Goal: Use online tool/utility: Utilize a website feature to perform a specific function

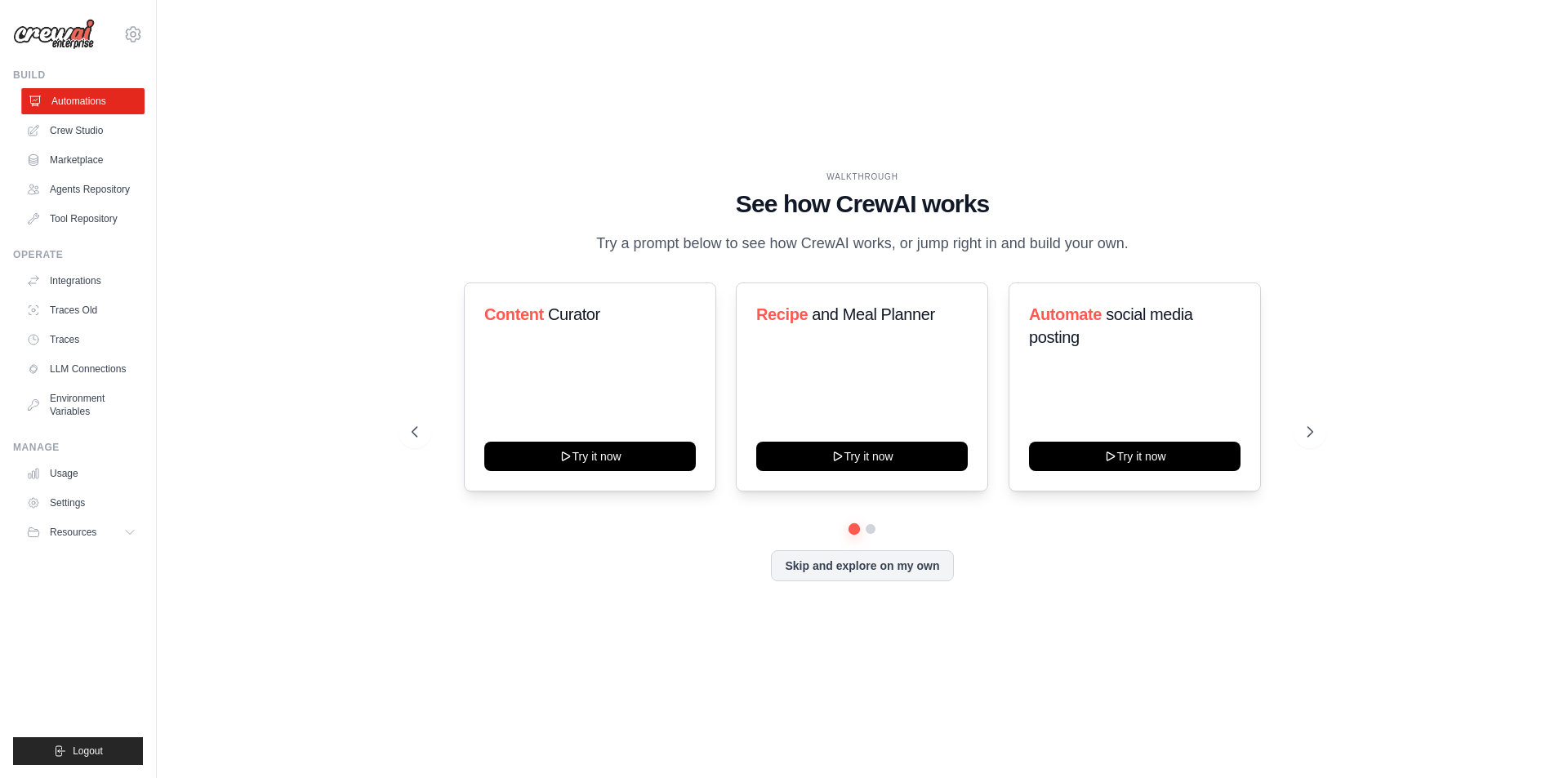
click at [103, 98] on link "Automations" at bounding box center [83, 101] width 123 height 26
click at [873, 524] on div at bounding box center [862, 528] width 902 height 10
click at [874, 531] on button at bounding box center [870, 529] width 13 height 13
click at [864, 531] on button at bounding box center [870, 529] width 12 height 12
click at [858, 527] on button at bounding box center [854, 529] width 13 height 13
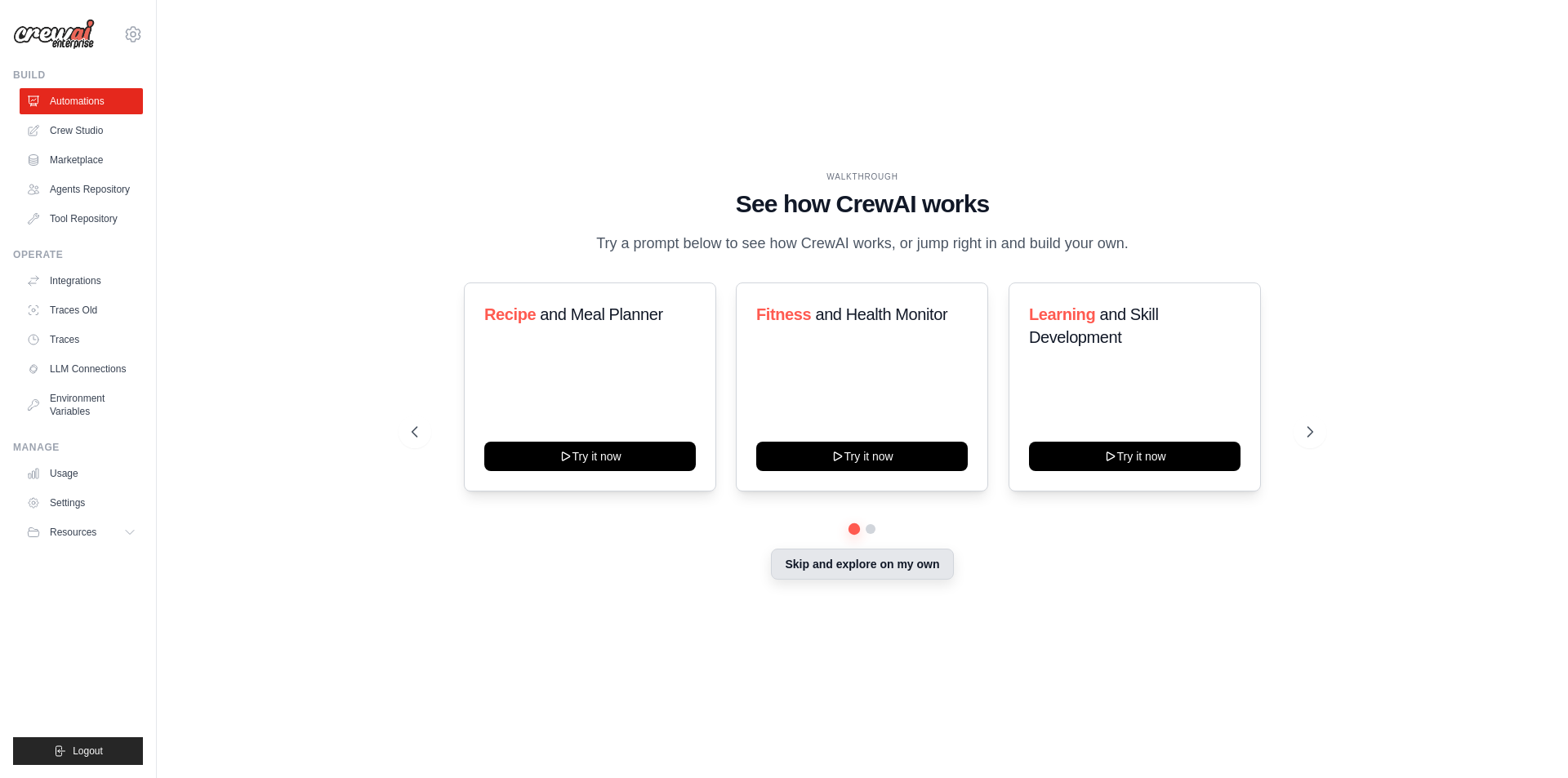
click at [862, 551] on button "Skip and explore on my own" at bounding box center [862, 563] width 182 height 31
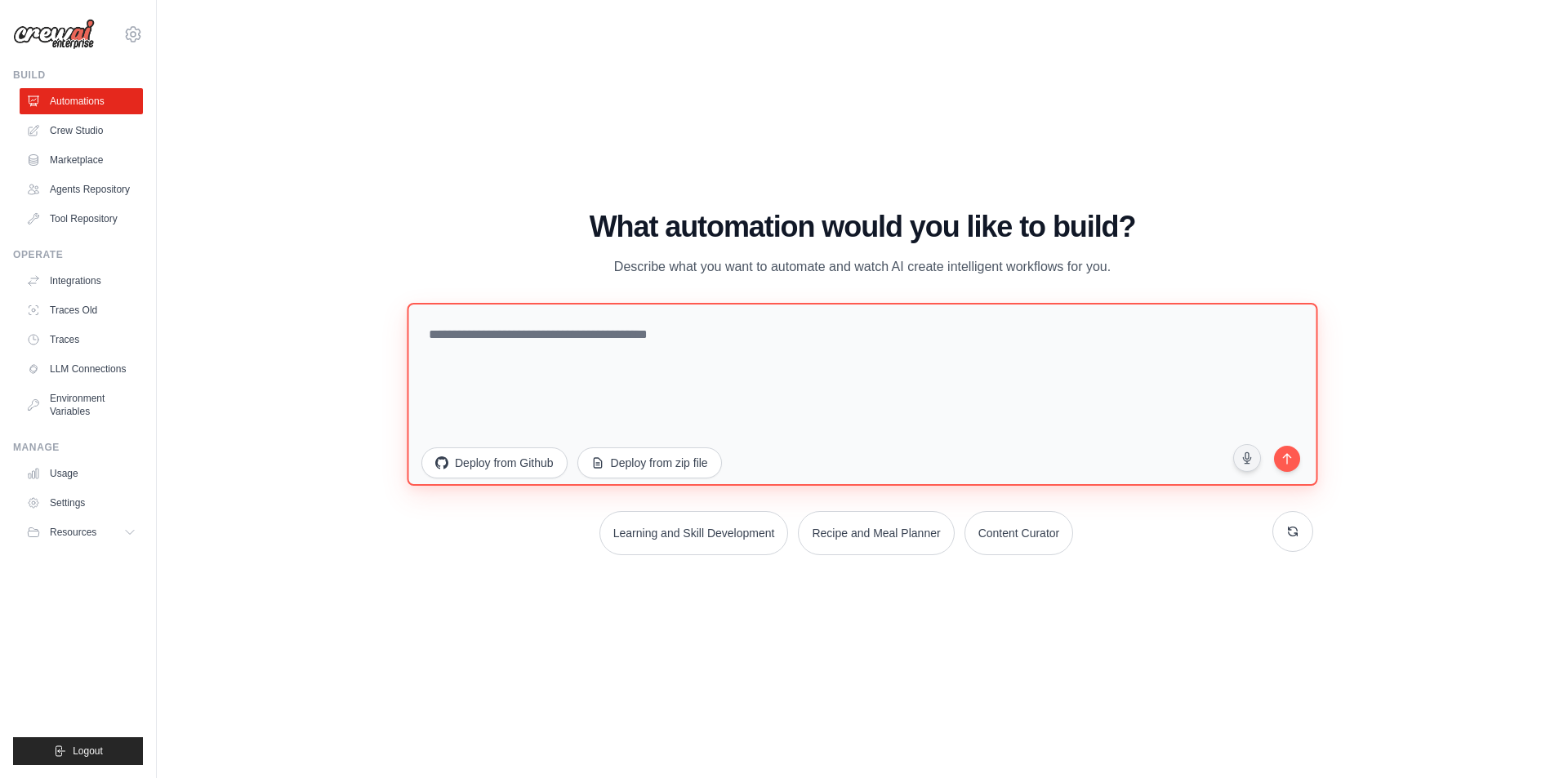
click at [786, 357] on textarea at bounding box center [862, 393] width 910 height 183
drag, startPoint x: 970, startPoint y: 416, endPoint x: 978, endPoint y: 423, distance: 10.6
click at [970, 422] on textarea at bounding box center [862, 393] width 910 height 183
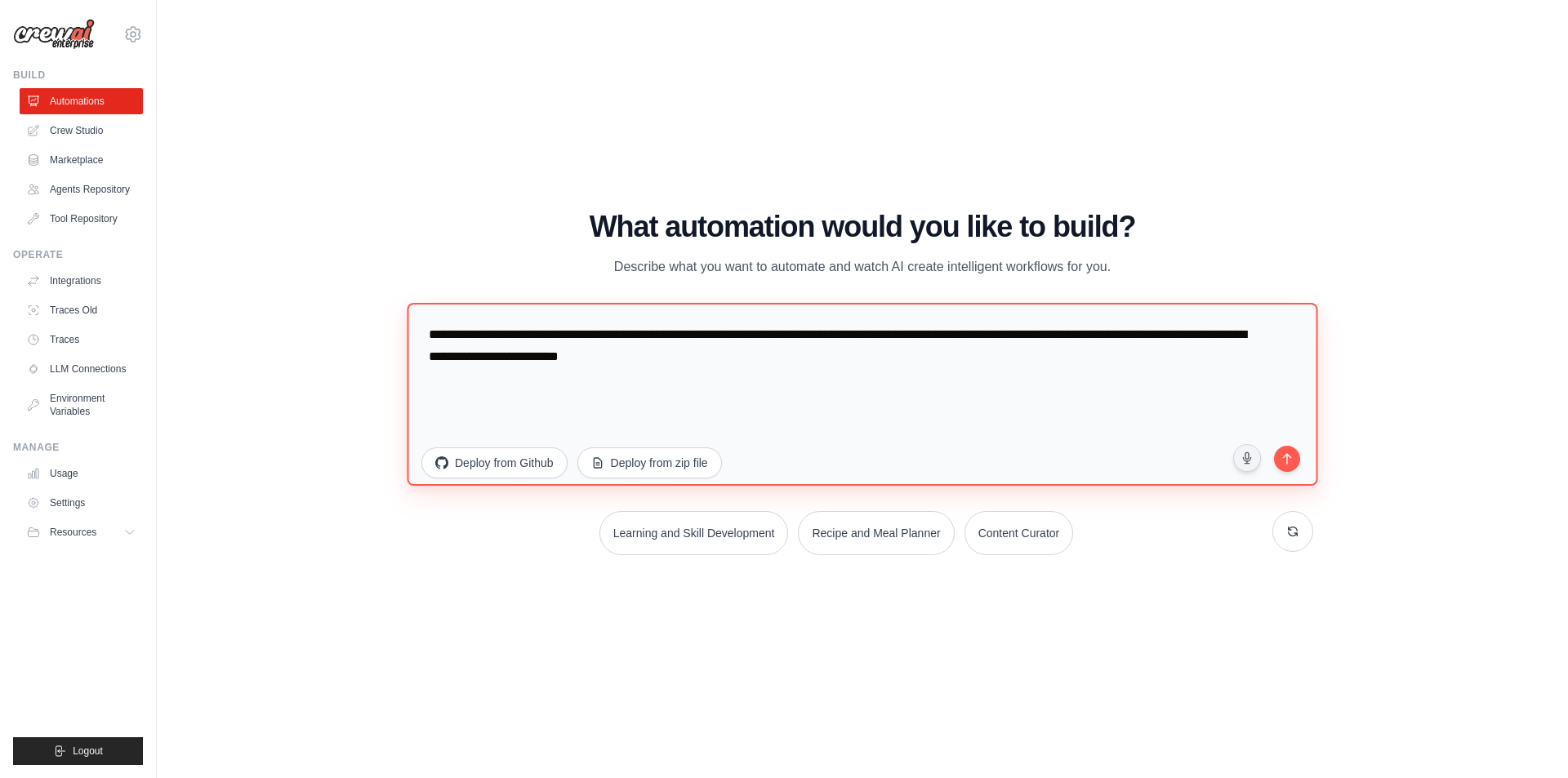
click at [864, 334] on textarea "**********" at bounding box center [862, 393] width 910 height 183
click at [795, 362] on textarea "**********" at bounding box center [862, 393] width 910 height 183
type textarea "**********"
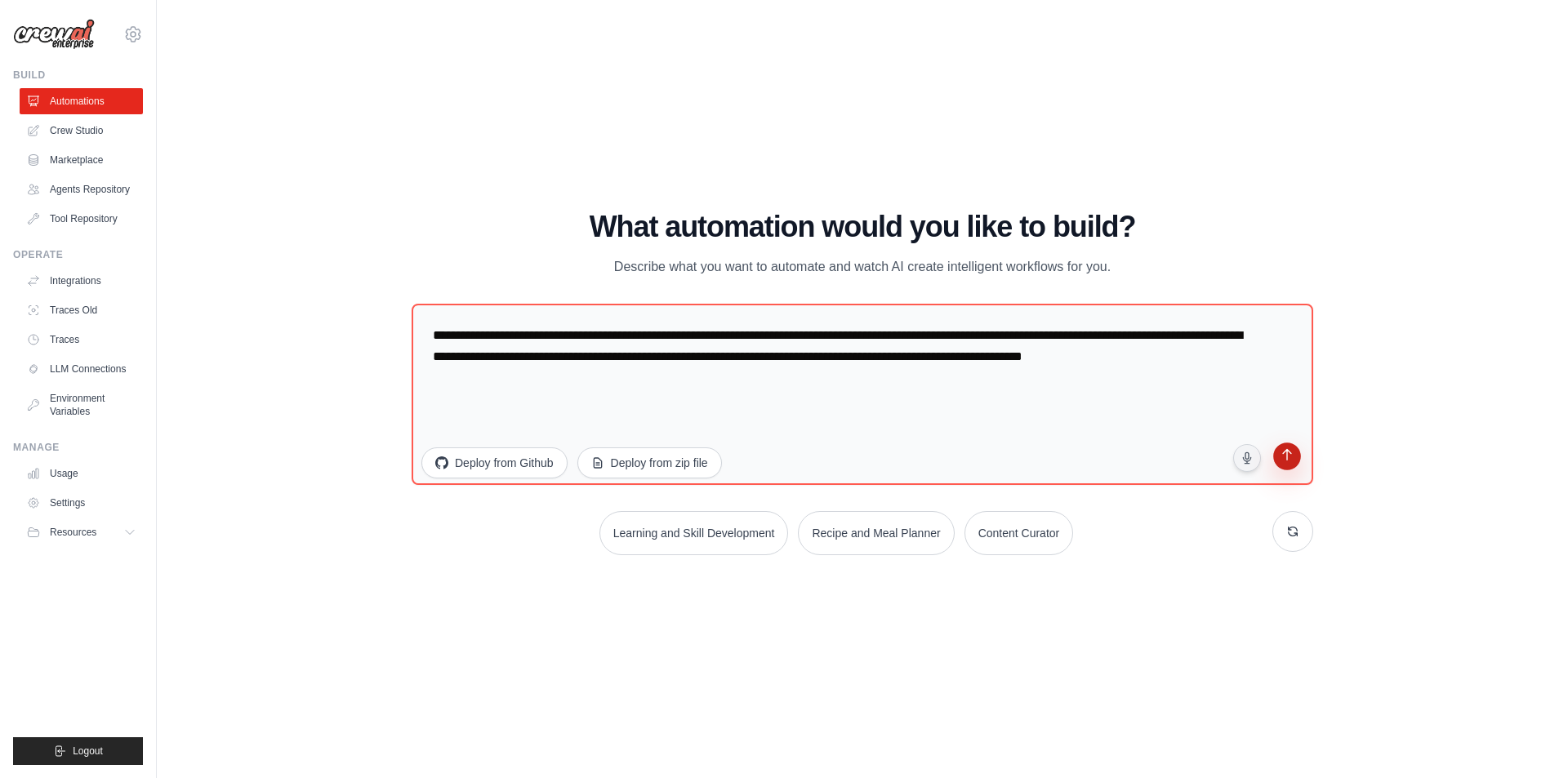
click at [1272, 462] on button "submit" at bounding box center [1286, 459] width 32 height 32
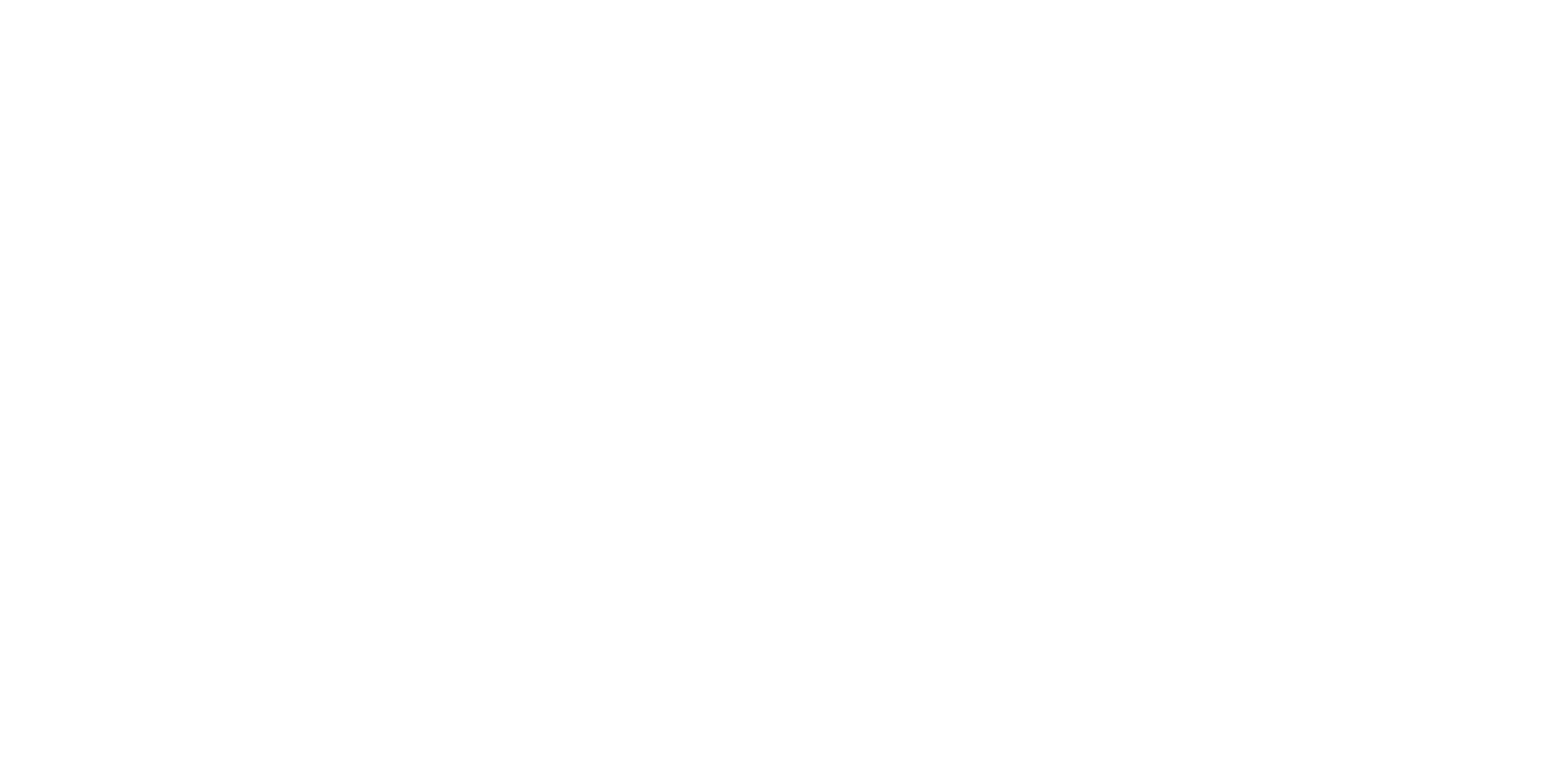
click at [820, 0] on html at bounding box center [784, 0] width 1568 height 0
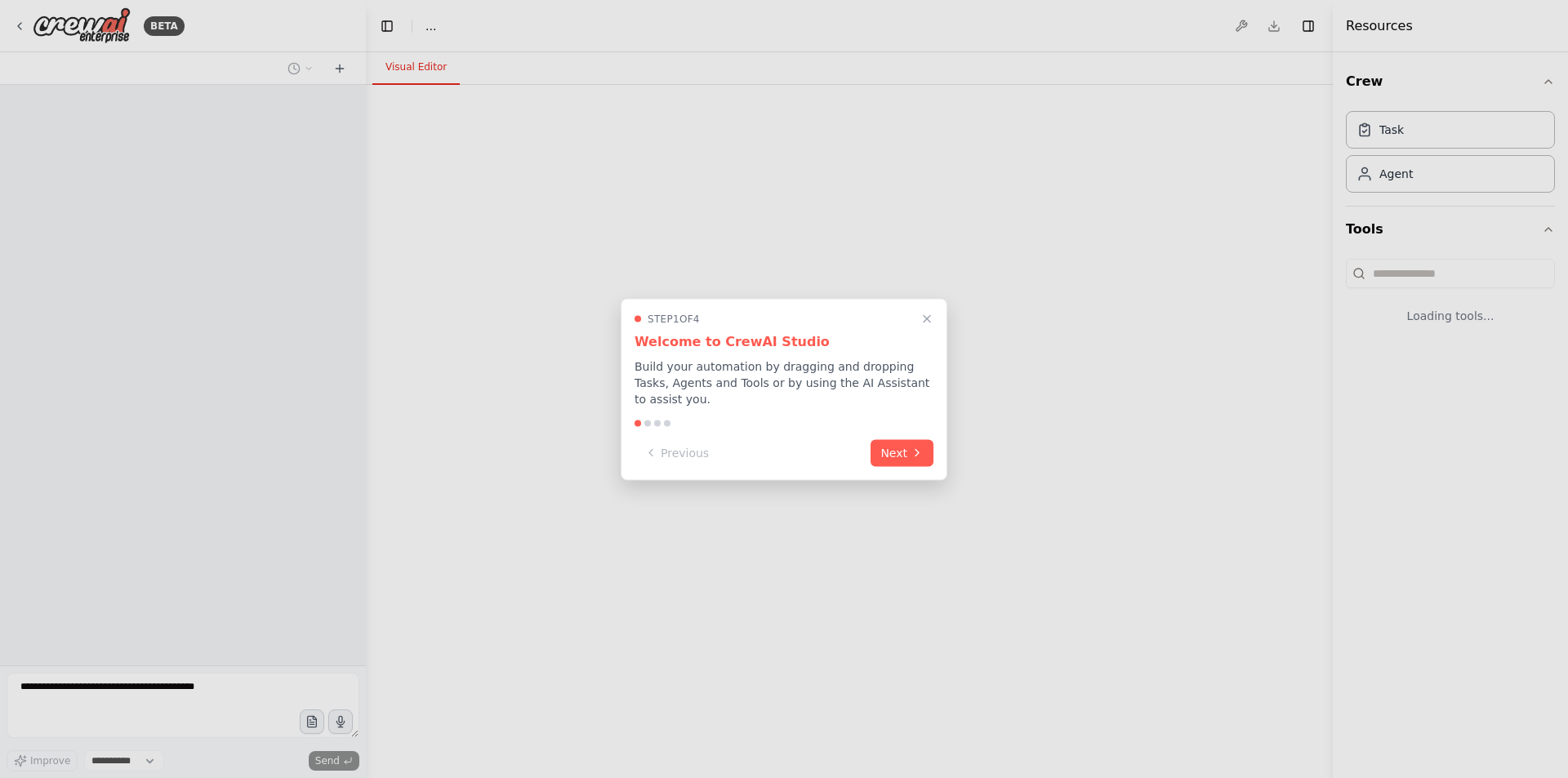
select select "****"
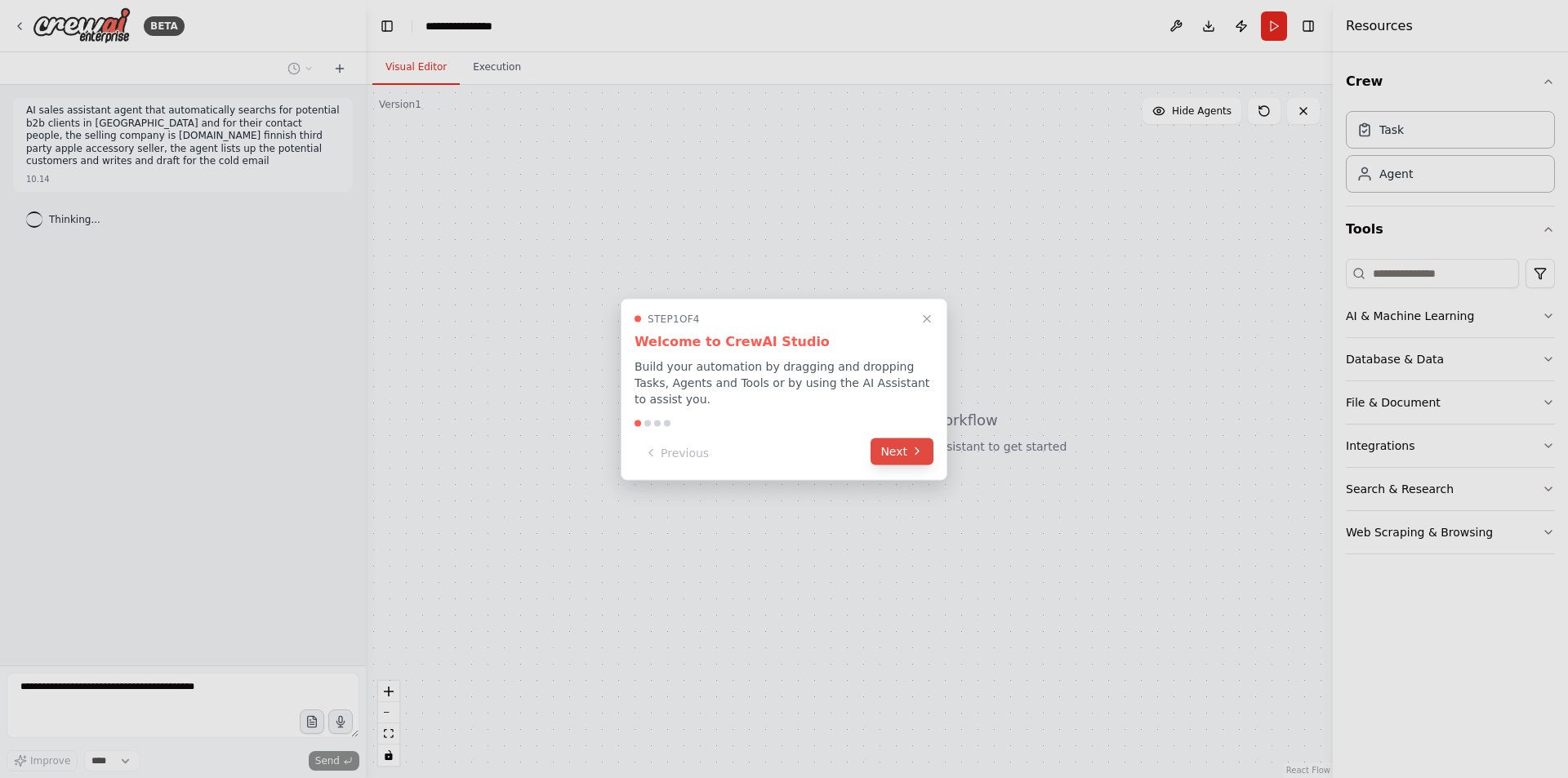
click at [890, 444] on button "Next" at bounding box center [902, 451] width 63 height 27
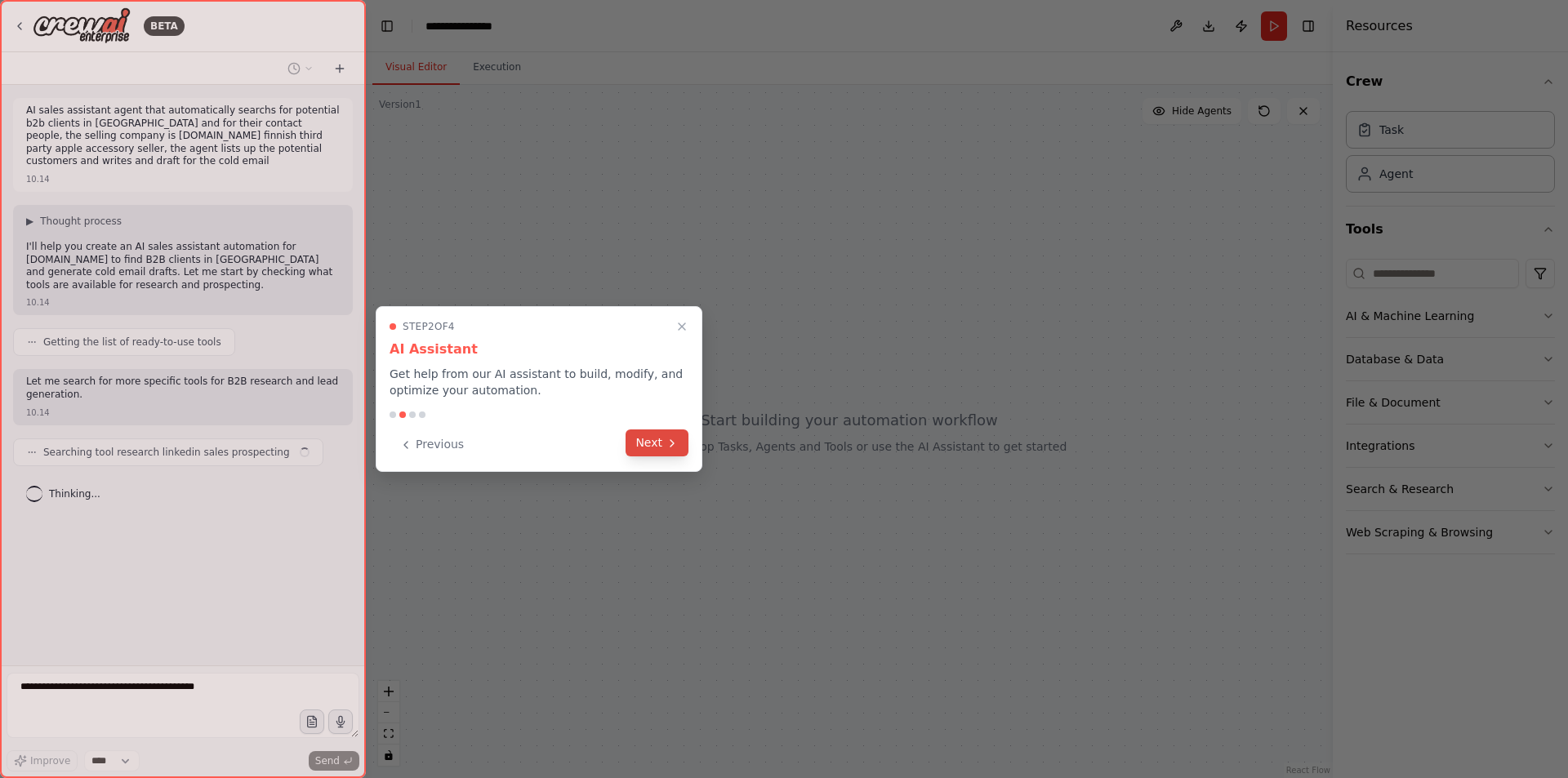
click at [636, 448] on button "Next" at bounding box center [656, 443] width 63 height 27
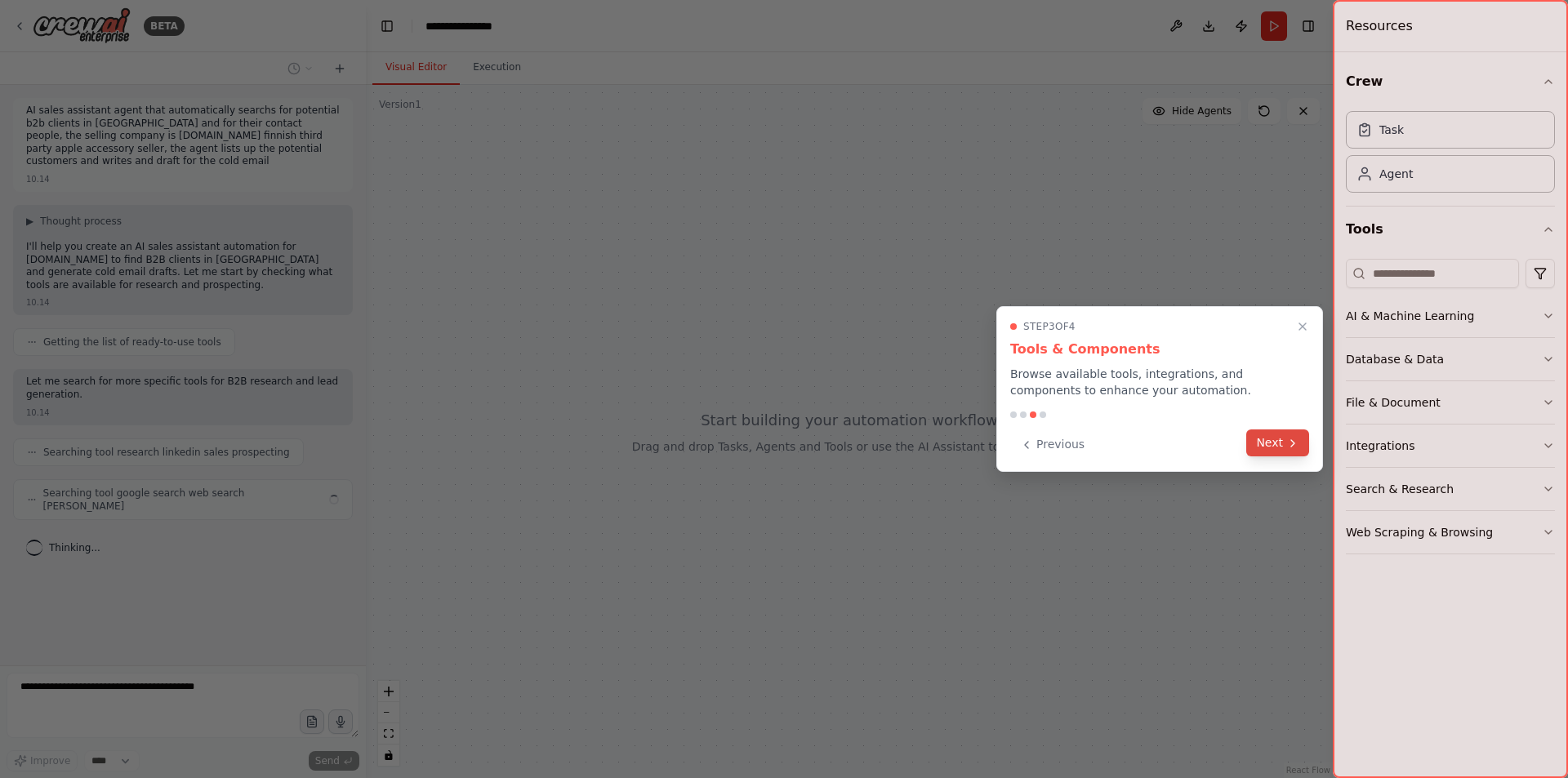
click at [1282, 446] on button "Next" at bounding box center [1277, 443] width 63 height 27
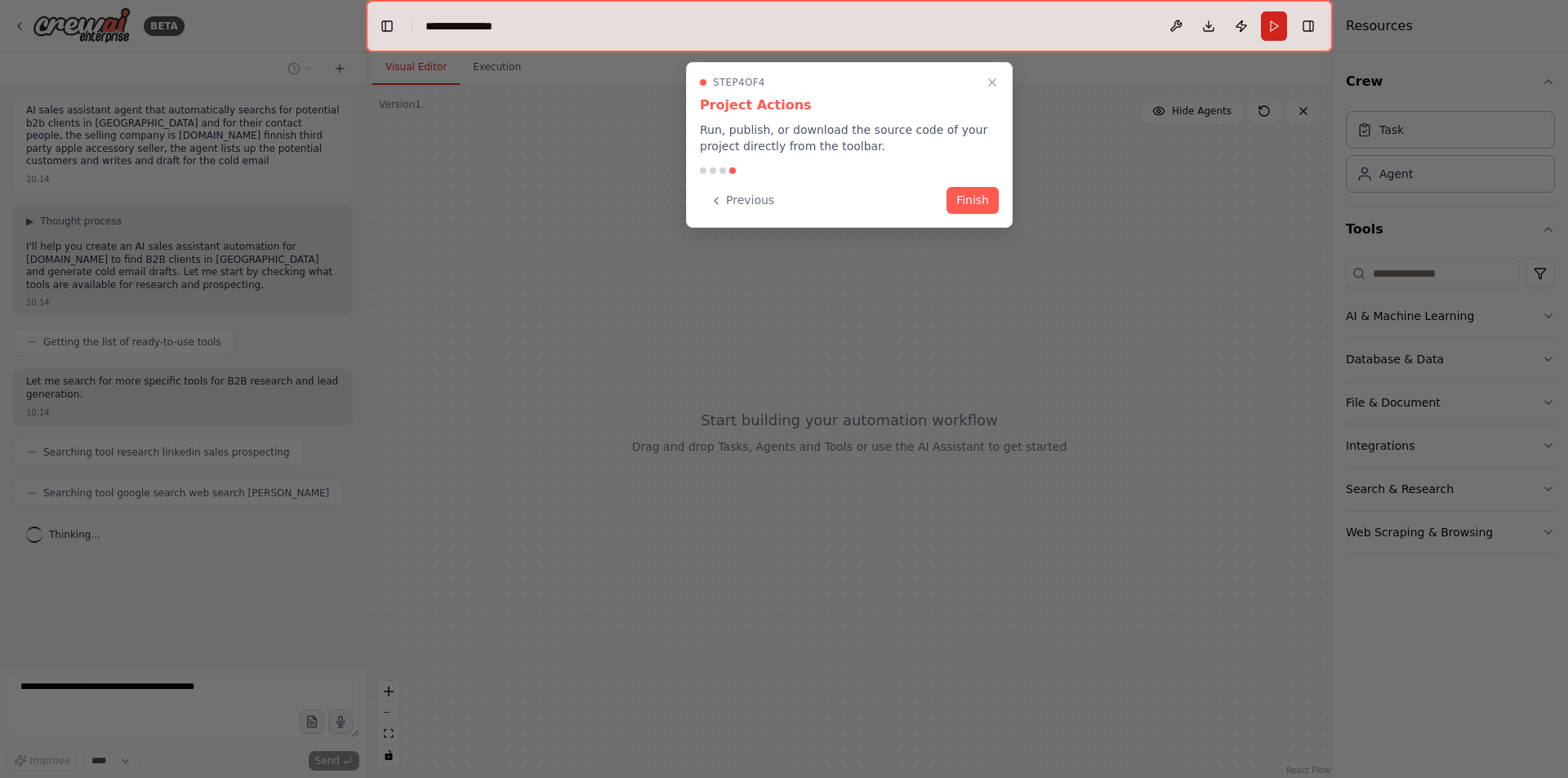
click at [952, 207] on button "Finish" at bounding box center [972, 200] width 52 height 27
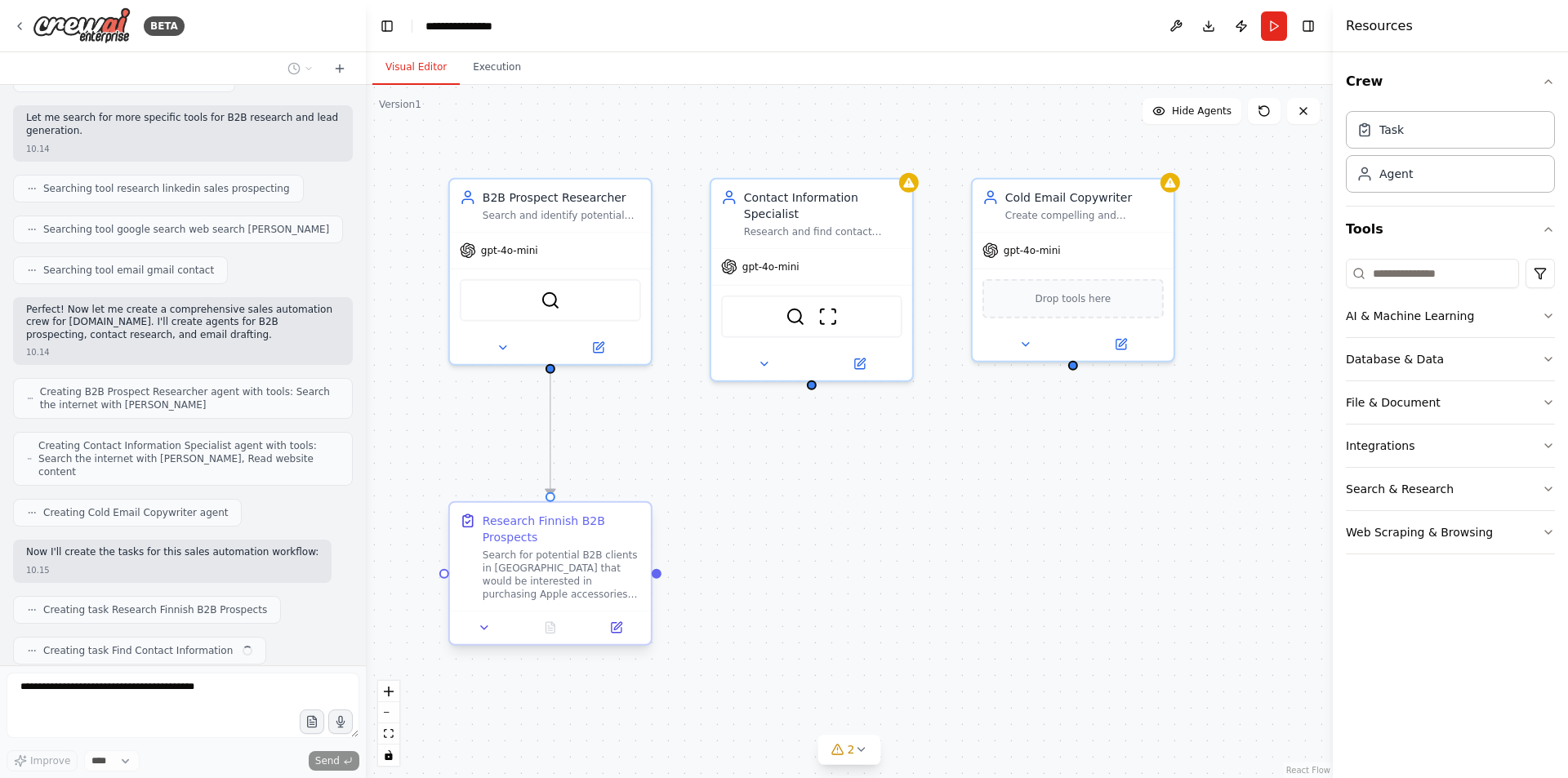
scroll to position [305, 0]
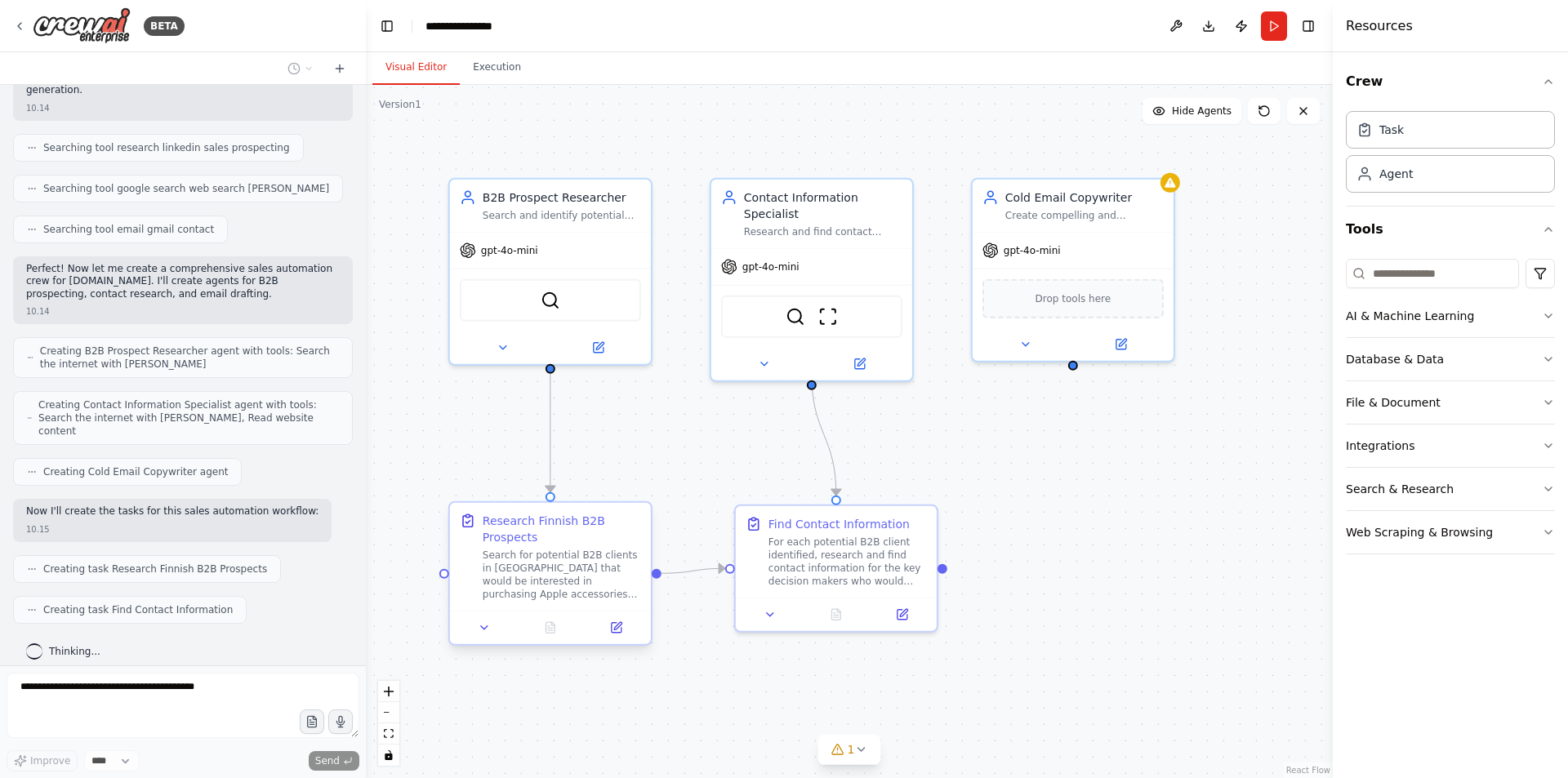
click at [616, 580] on div "Search for potential B2B clients in Finland that would be interested in purchas…" at bounding box center [562, 574] width 158 height 52
drag, startPoint x: 656, startPoint y: 580, endPoint x: 694, endPoint y: 580, distance: 38.0
click at [694, 580] on div ".deletable-edge-delete-btn { width: 20px; height: 20px; border: 0px solid #ffff…" at bounding box center [850, 430] width 967 height 693
click at [582, 605] on div "Research Finnish B2B Prospects Search for potential B2B clients in Finland that…" at bounding box center [550, 556] width 201 height 107
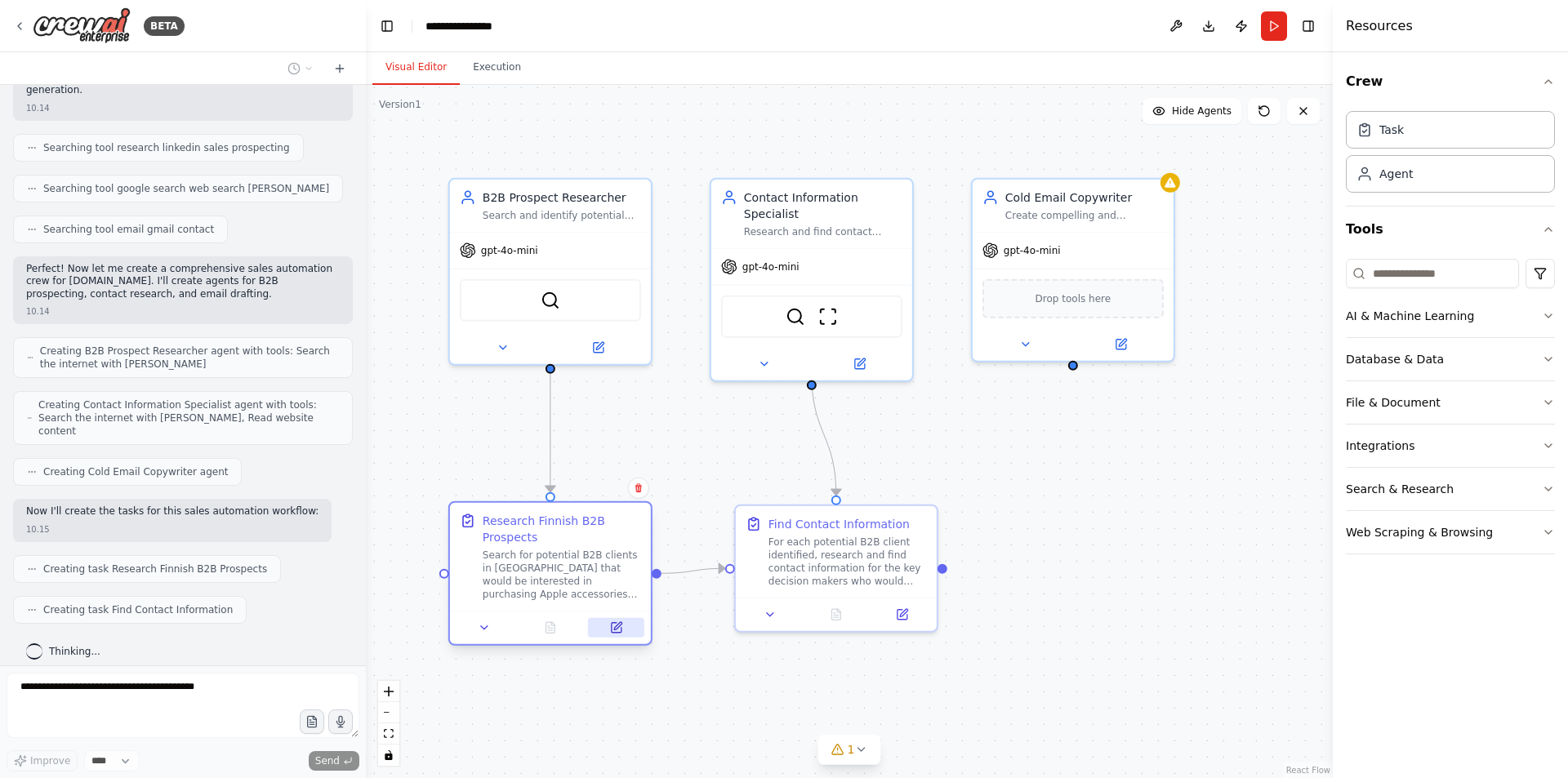
click at [623, 636] on button at bounding box center [616, 628] width 56 height 19
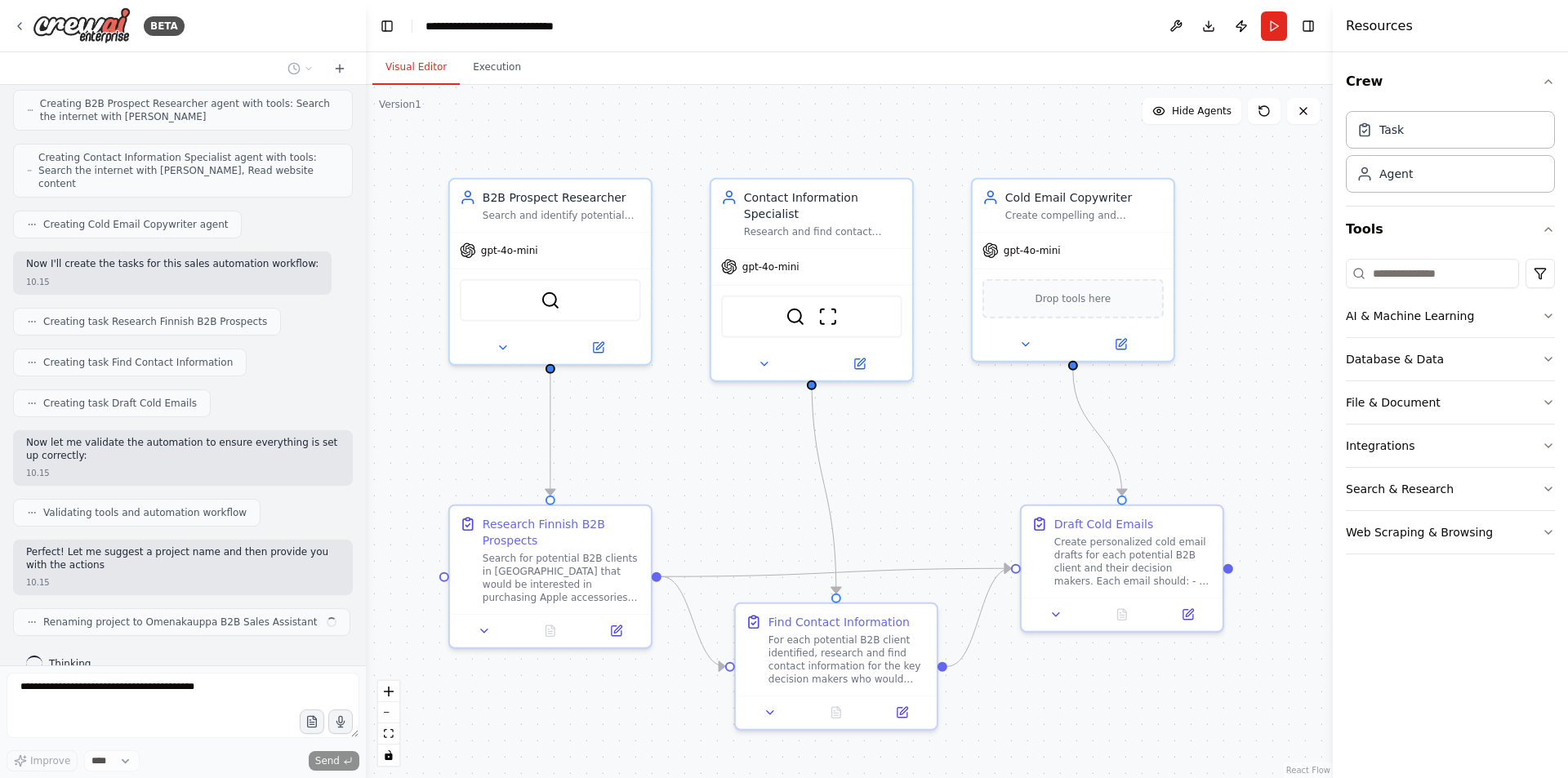
scroll to position [564, 0]
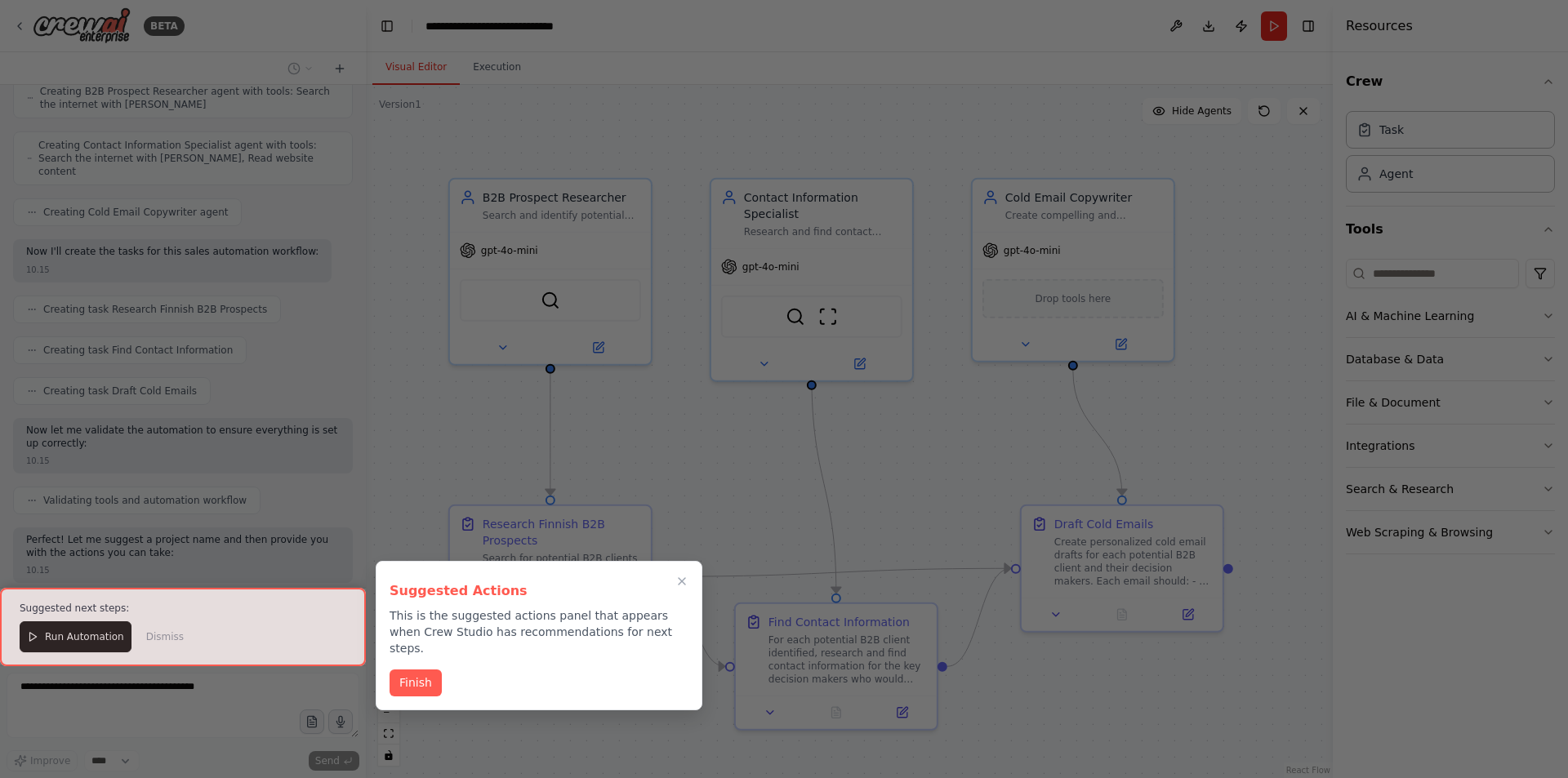
click at [67, 641] on div at bounding box center [183, 627] width 366 height 78
click at [407, 672] on button "Finish" at bounding box center [415, 681] width 52 height 27
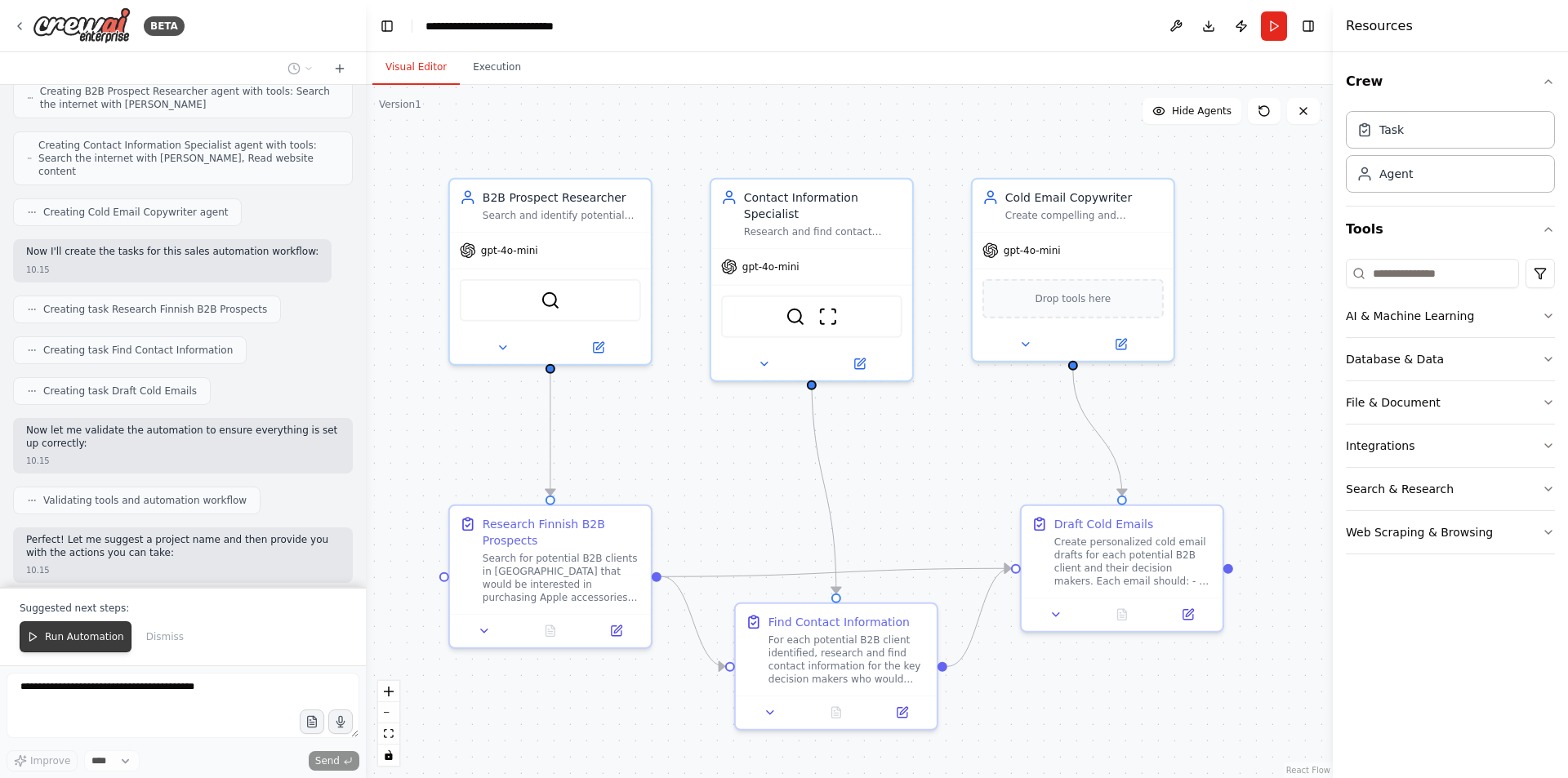
click at [37, 647] on button "Run Automation" at bounding box center [75, 636] width 112 height 31
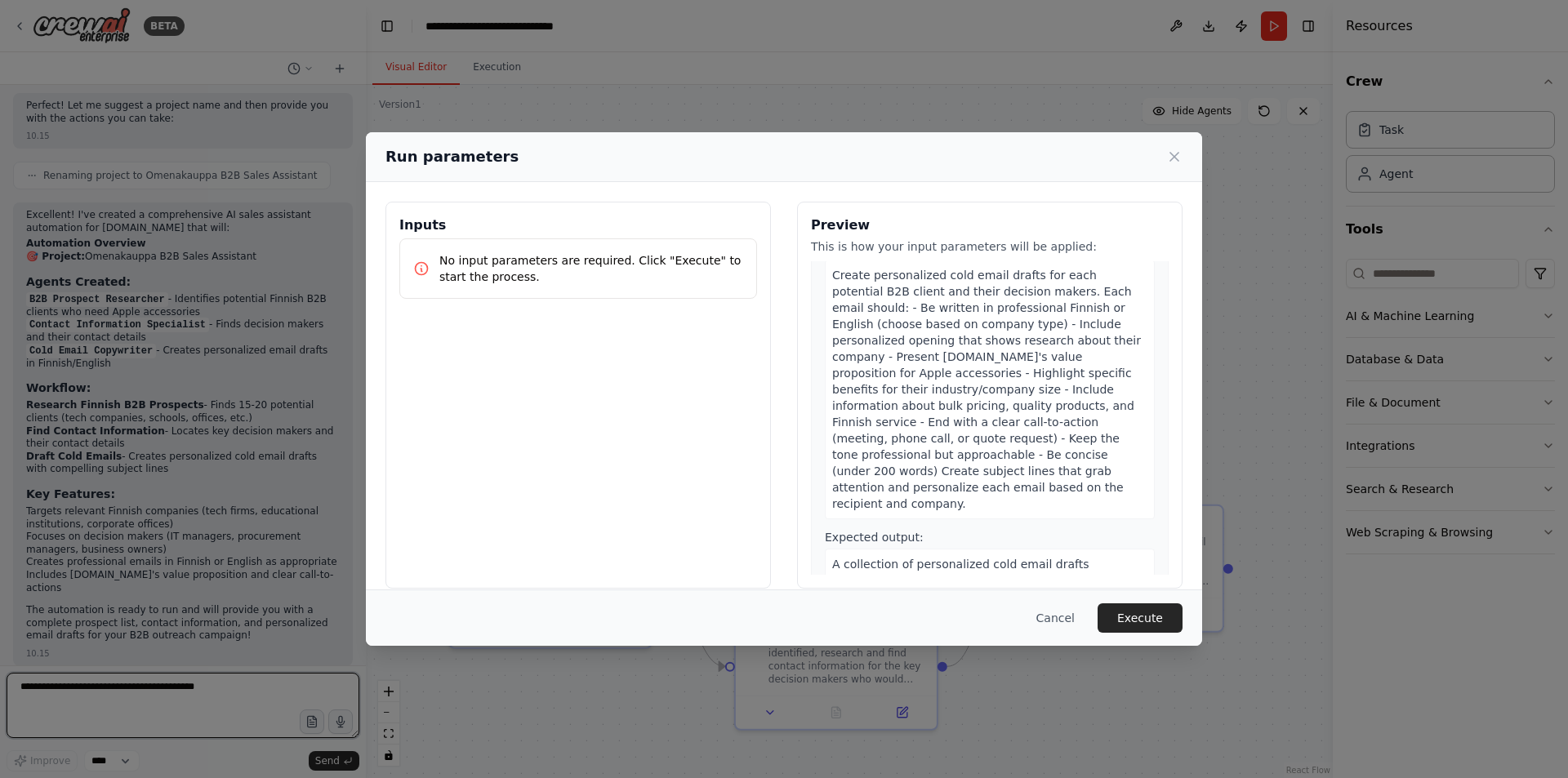
scroll to position [870, 0]
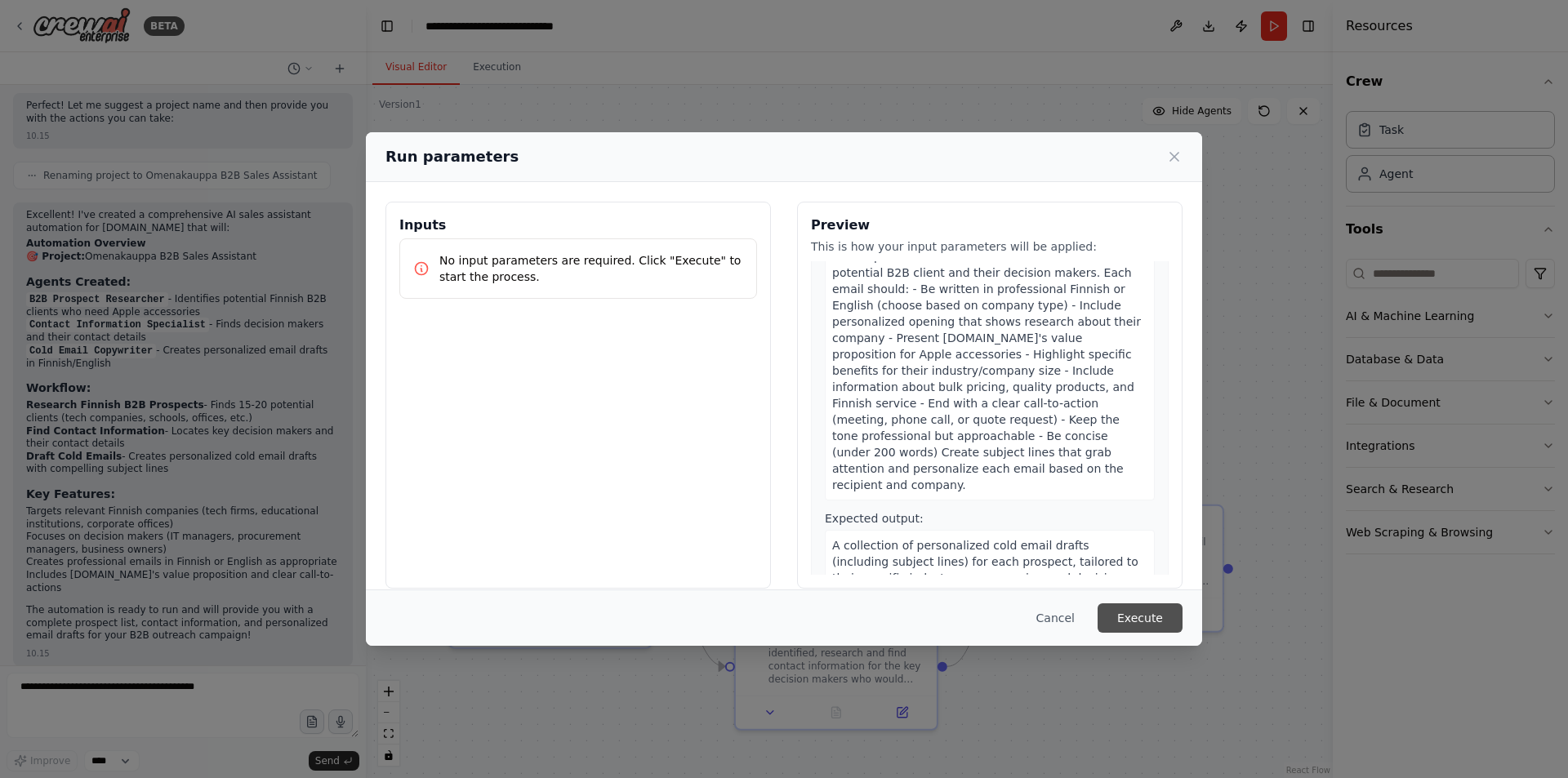
click at [1123, 620] on button "Execute" at bounding box center [1140, 617] width 85 height 29
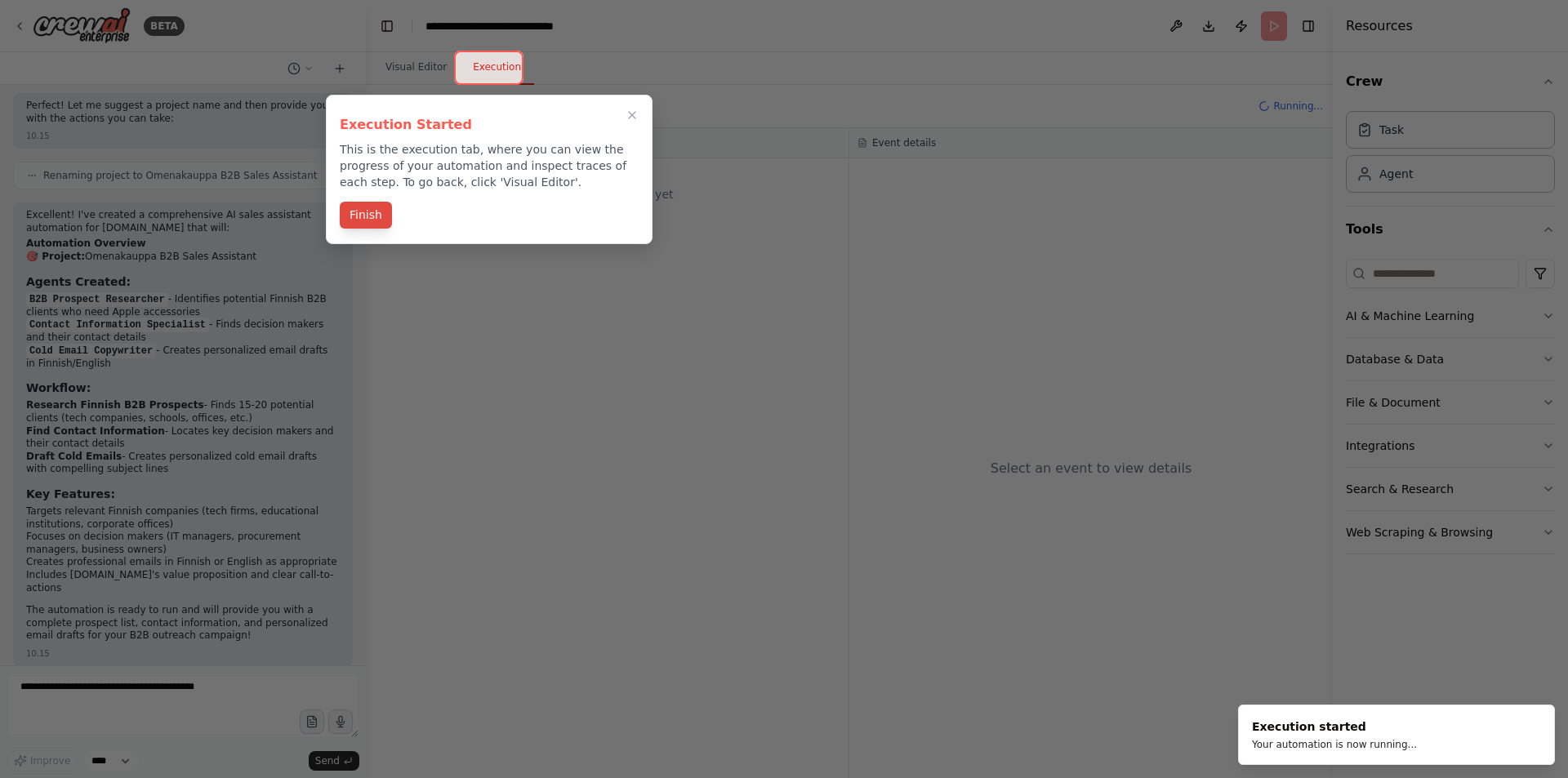
click at [364, 217] on button "Finish" at bounding box center [365, 215] width 52 height 27
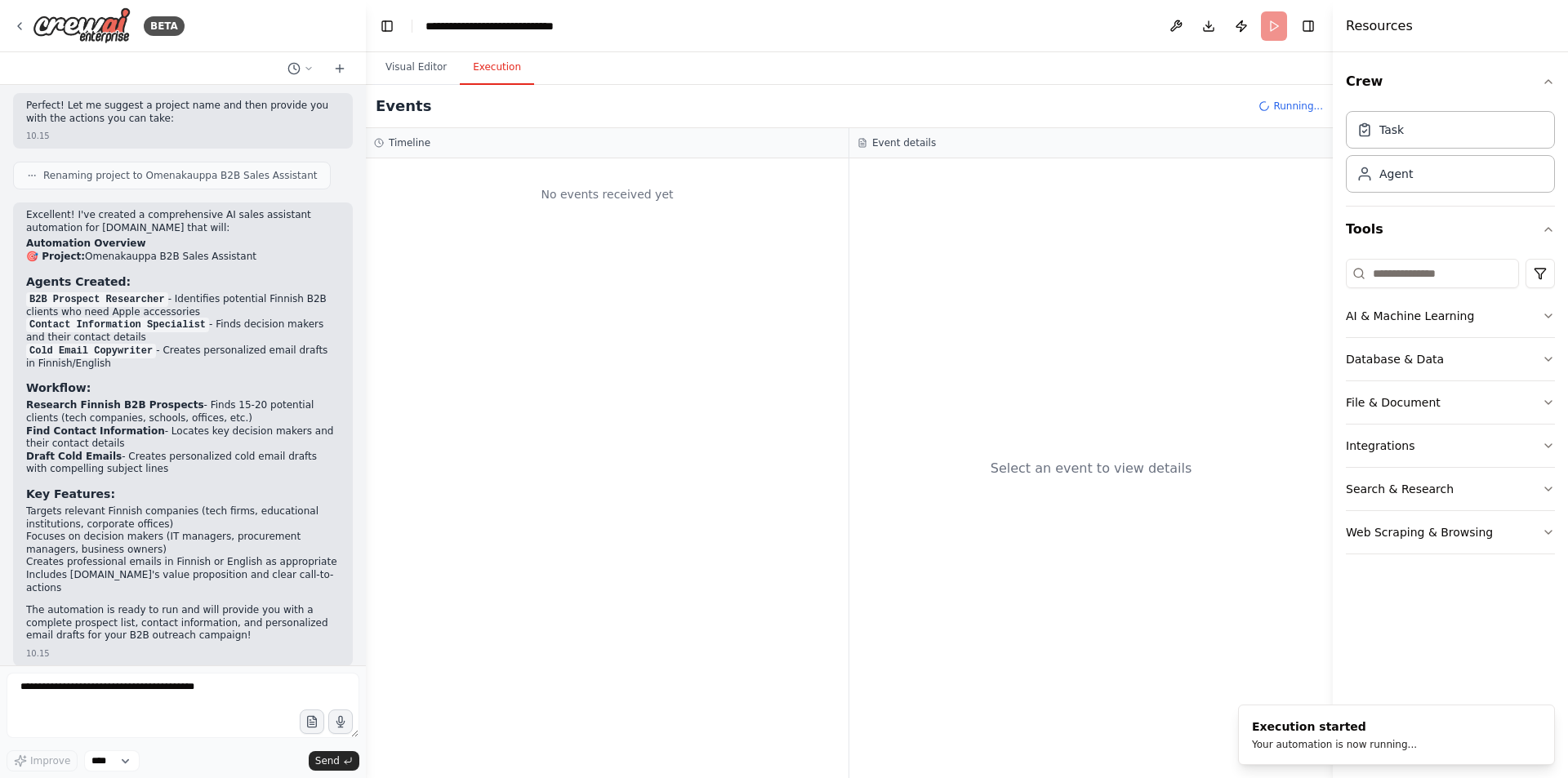
drag, startPoint x: 457, startPoint y: 106, endPoint x: 504, endPoint y: 89, distance: 50.0
click at [494, 94] on div "Events Running..." at bounding box center [850, 106] width 967 height 43
drag, startPoint x: 490, startPoint y: 85, endPoint x: 494, endPoint y: 77, distance: 8.9
click at [490, 83] on div "Visual Editor Execution Version 1 Show Tools Hide Agents .deletable-edge-delete…" at bounding box center [850, 415] width 967 height 726
click at [497, 66] on button "Execution" at bounding box center [497, 68] width 74 height 34
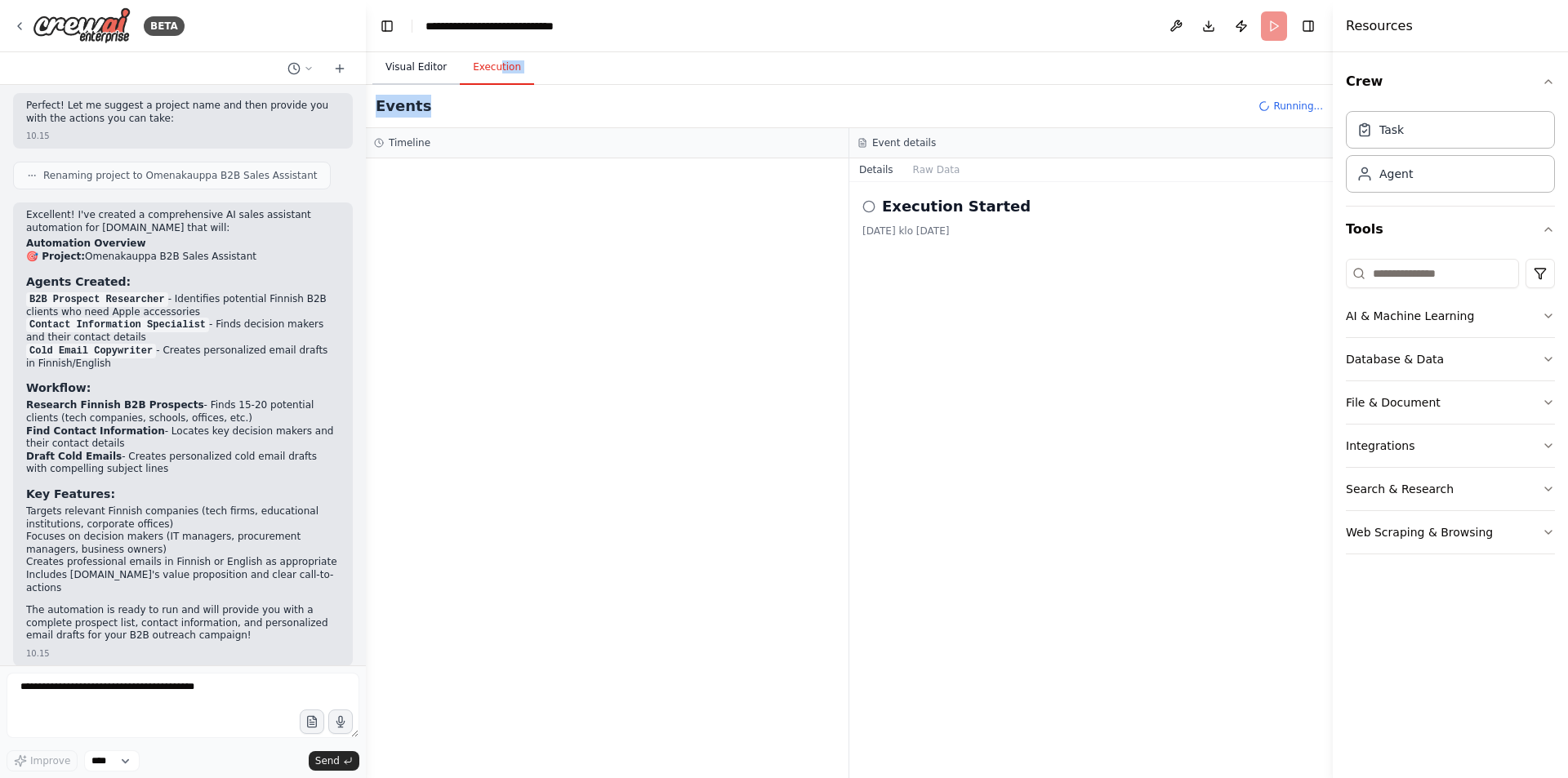
click at [410, 63] on button "Visual Editor" at bounding box center [416, 68] width 87 height 34
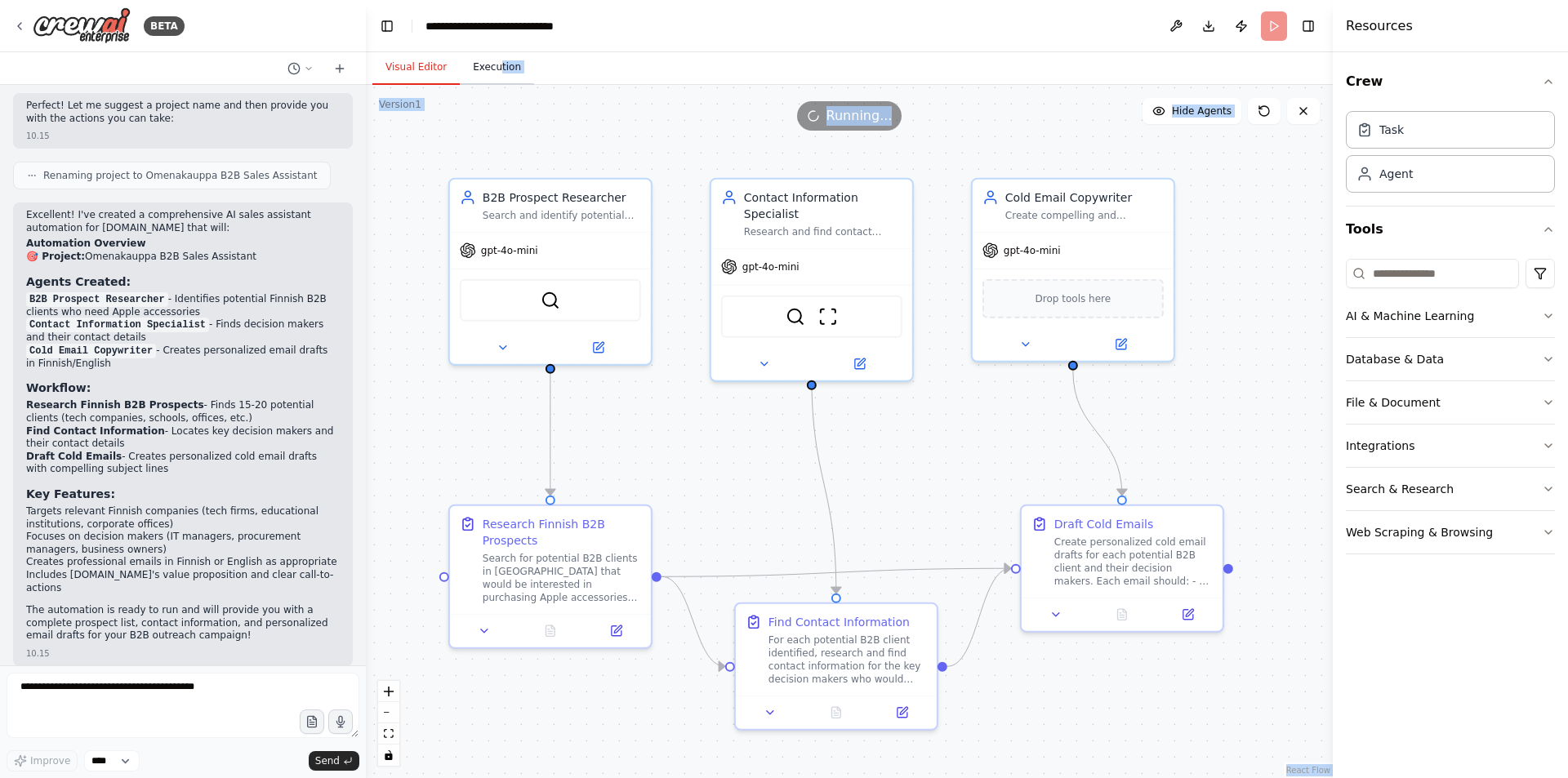
click at [463, 61] on button "Execution" at bounding box center [497, 68] width 74 height 34
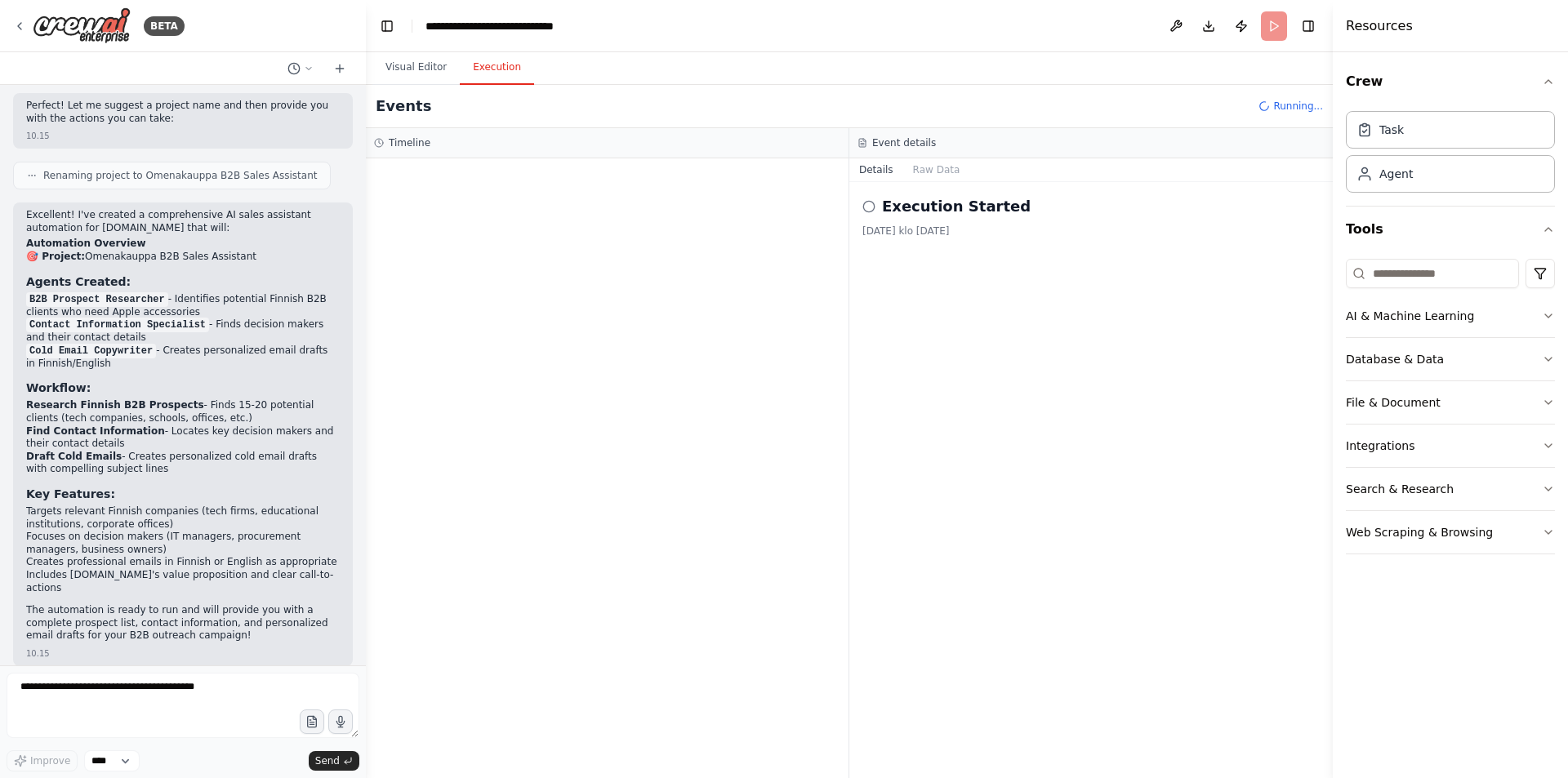
click at [732, 232] on div at bounding box center [607, 468] width 482 height 620
drag, startPoint x: 937, startPoint y: 273, endPoint x: 907, endPoint y: 278, distance: 30.4
click at [941, 280] on div "Execution Started 23.9.2025 klo 10.21.29" at bounding box center [1091, 480] width 483 height 596
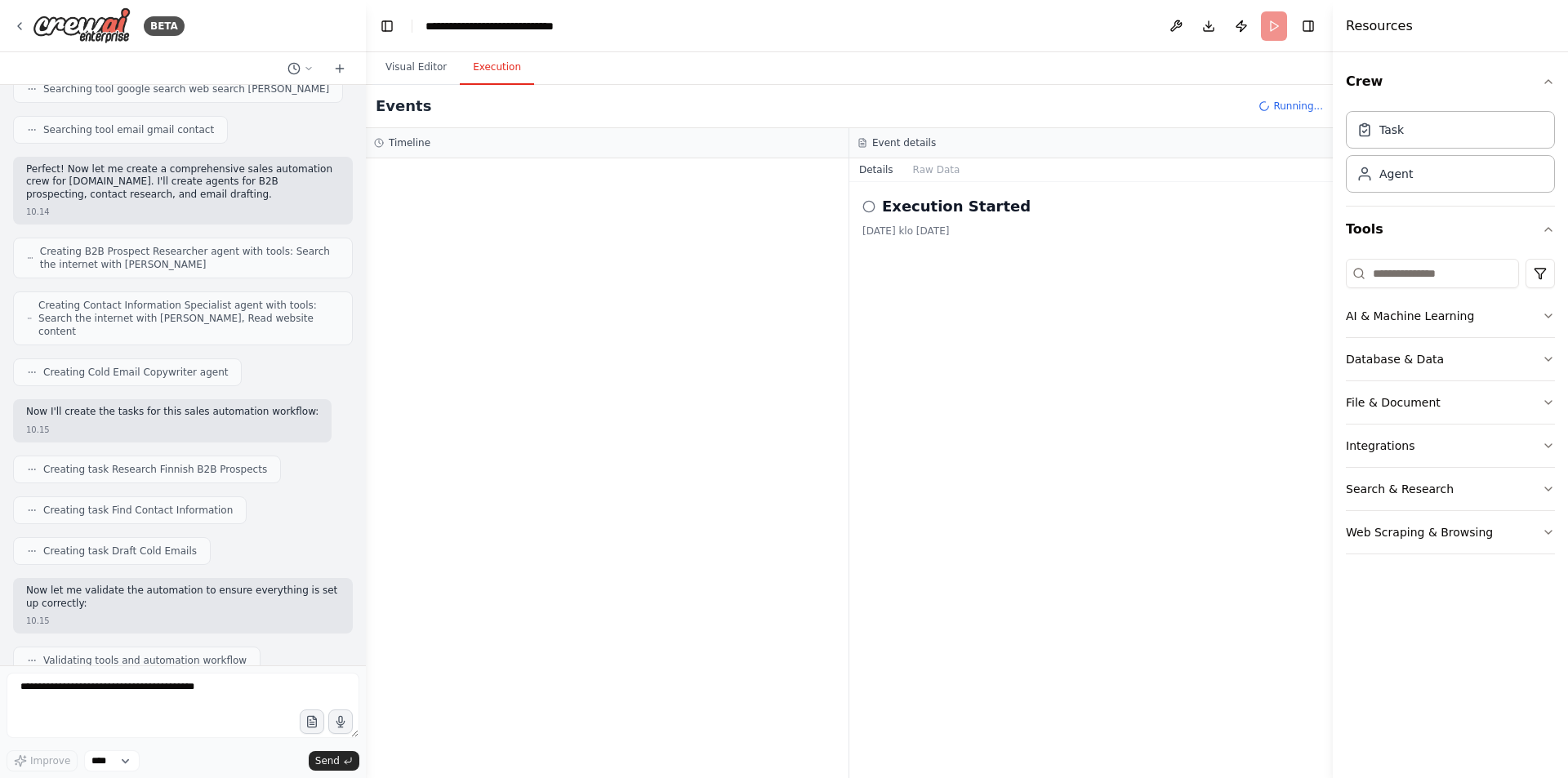
scroll to position [345, 0]
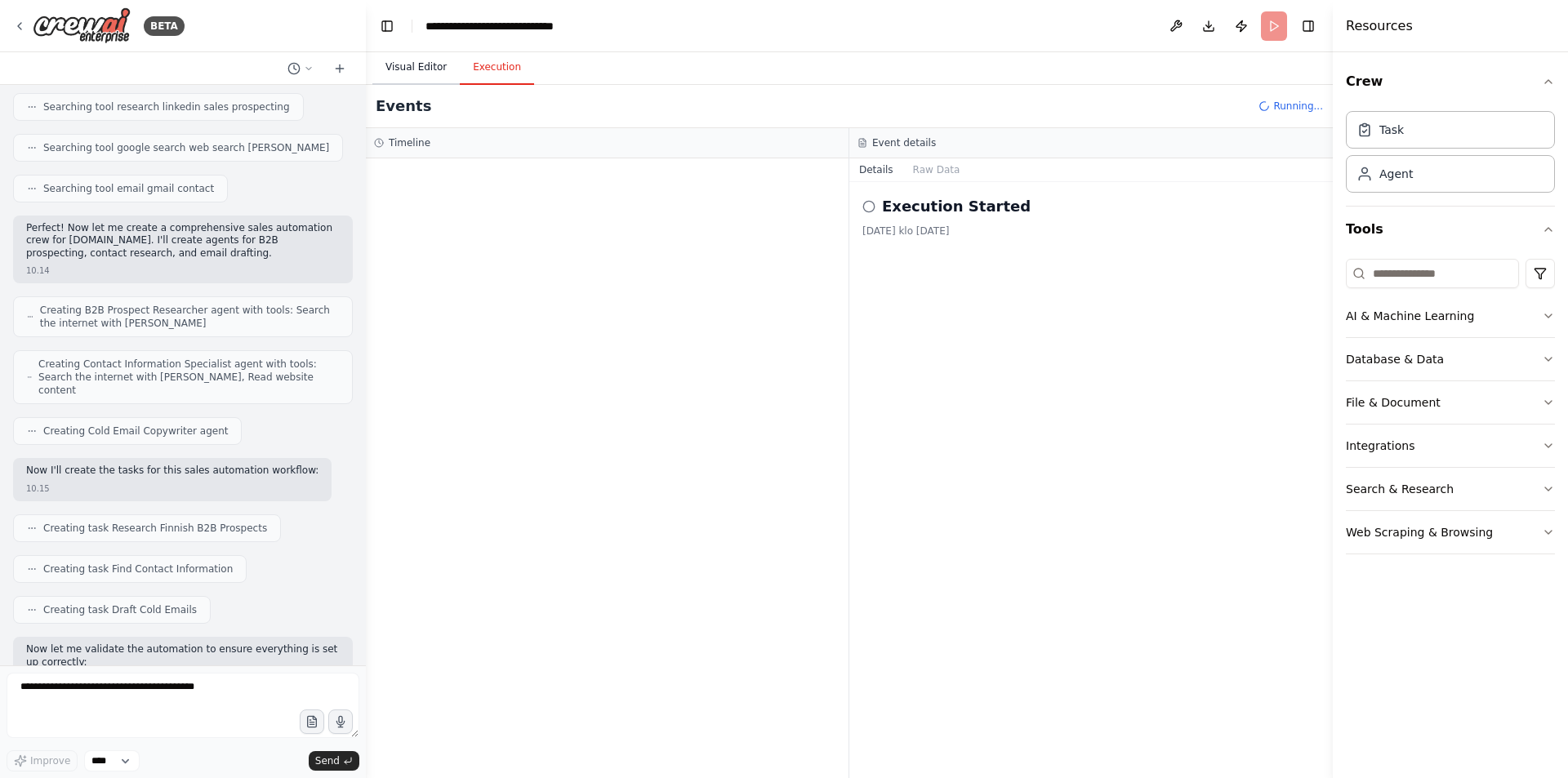
click at [382, 72] on button "Visual Editor" at bounding box center [416, 68] width 87 height 34
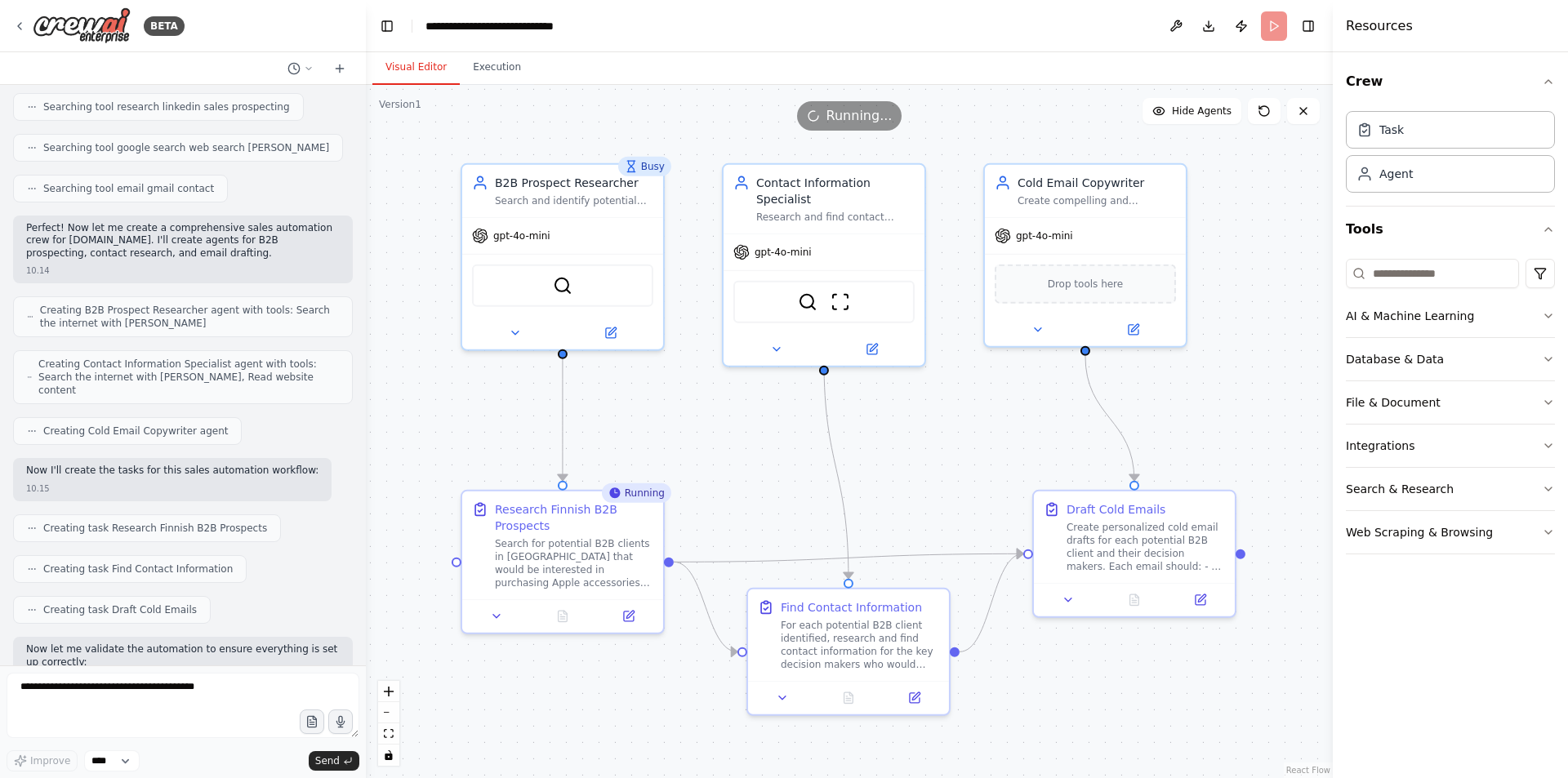
drag, startPoint x: 696, startPoint y: 348, endPoint x: 895, endPoint y: 435, distance: 217.2
click at [895, 435] on div ".deletable-edge-delete-btn { width: 20px; height: 20px; border: 0px solid #ffff…" at bounding box center [850, 430] width 967 height 693
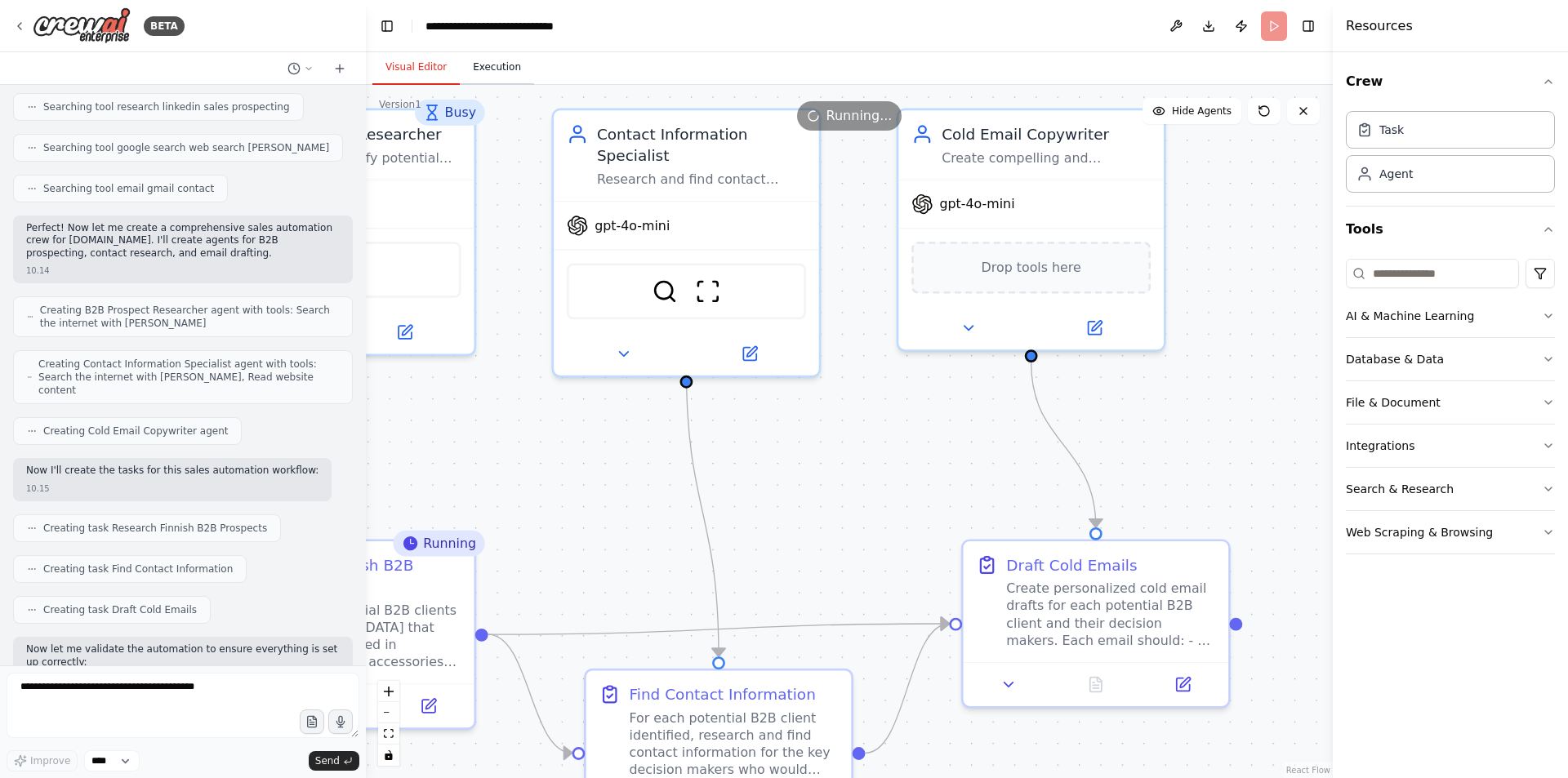
click at [494, 78] on button "Execution" at bounding box center [497, 68] width 74 height 34
click at [424, 68] on button "Visual Editor" at bounding box center [416, 68] width 87 height 34
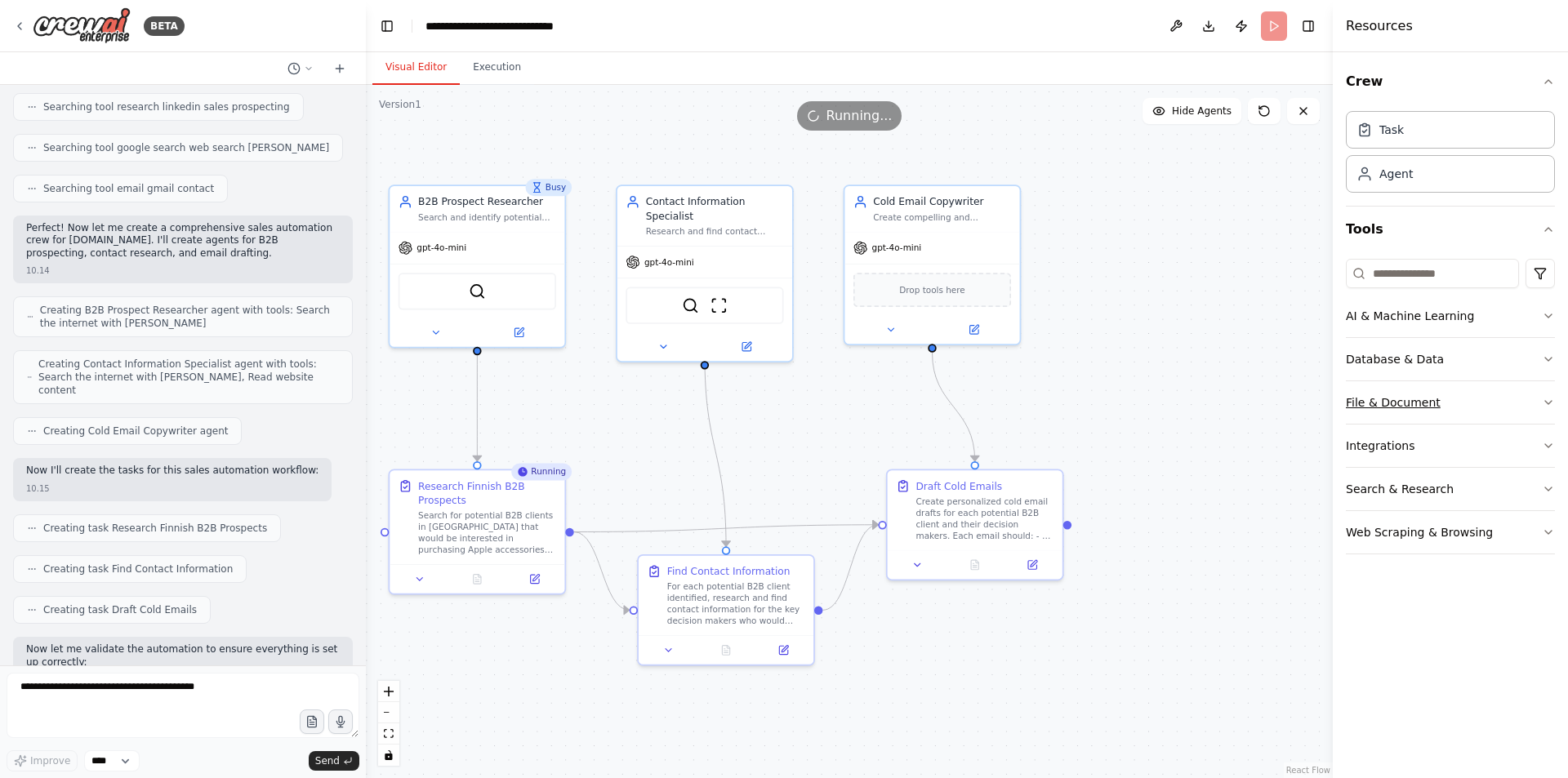
click at [1461, 407] on button "File & Document" at bounding box center [1450, 402] width 209 height 42
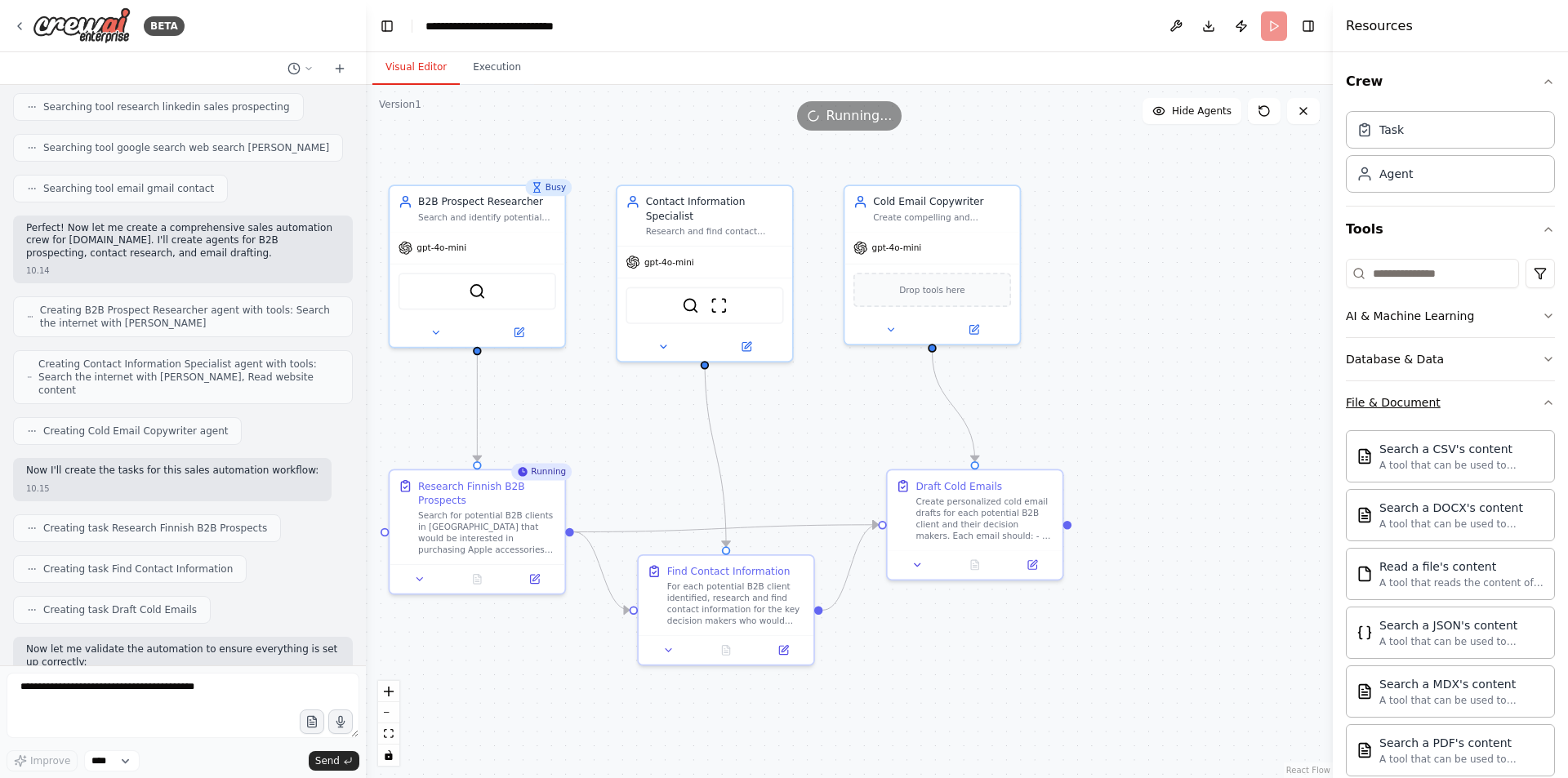
click at [1461, 407] on button "File & Document" at bounding box center [1450, 402] width 209 height 42
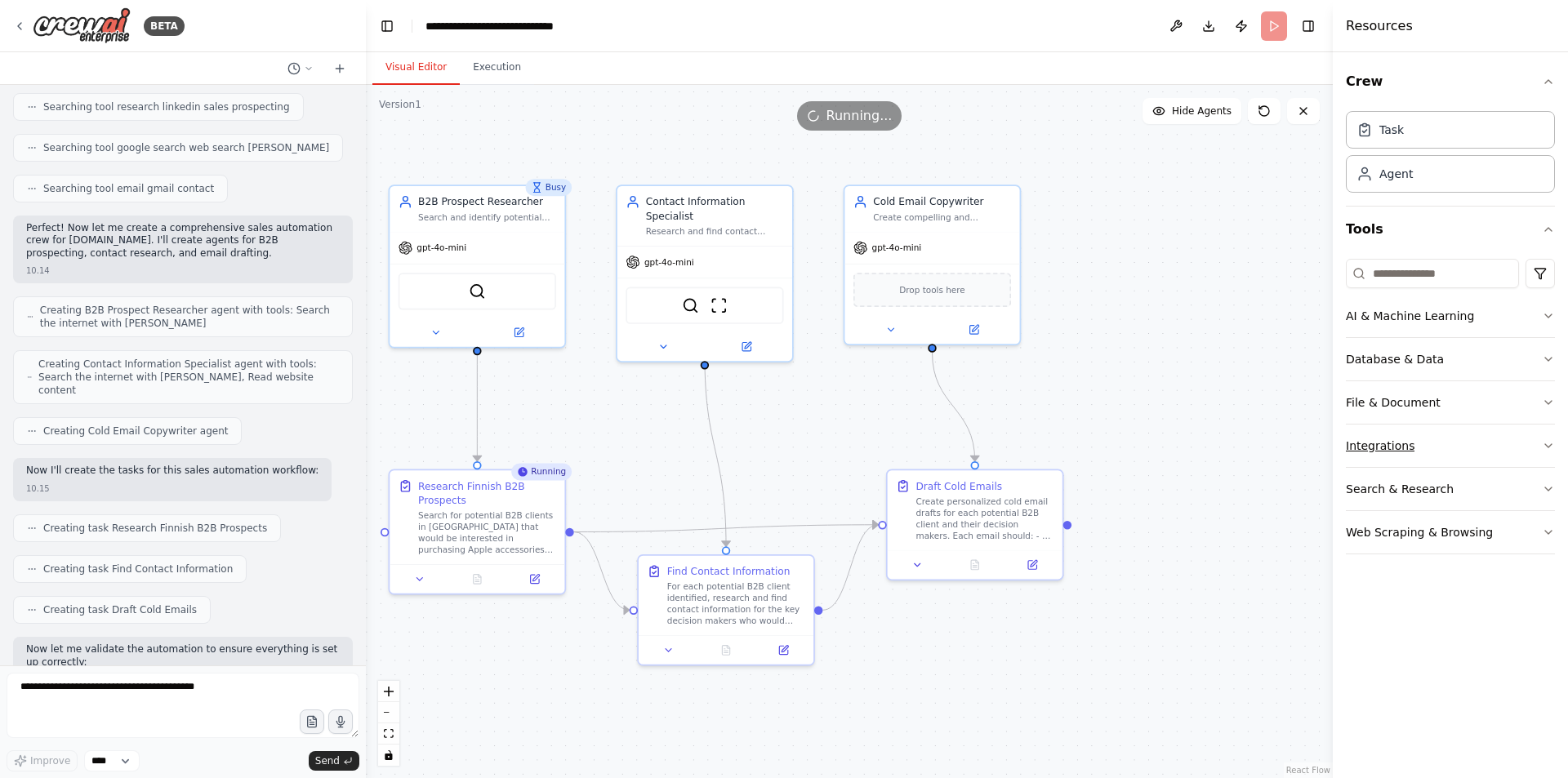
click at [1469, 434] on button "Integrations" at bounding box center [1450, 445] width 209 height 42
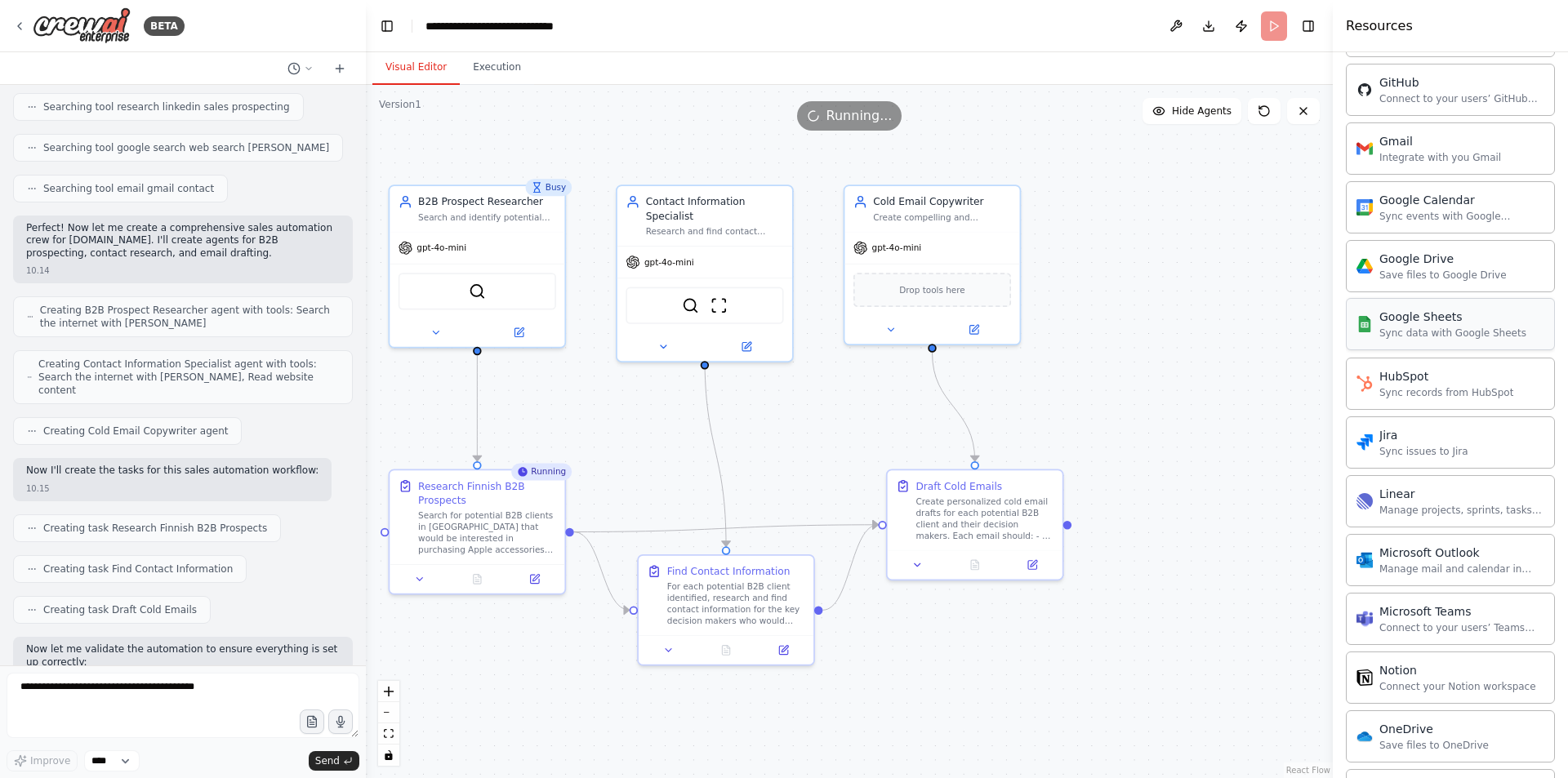
scroll to position [653, 0]
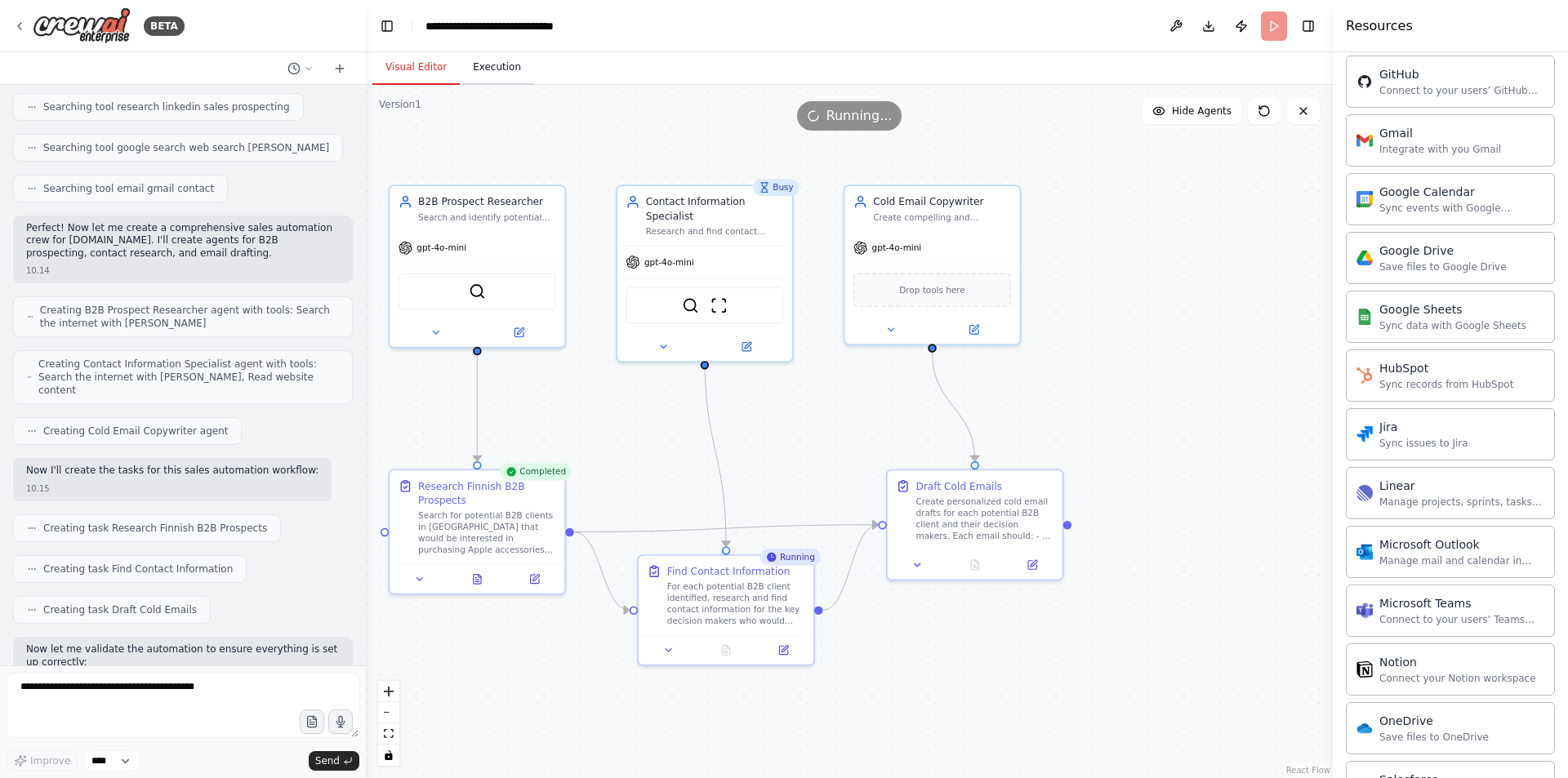
click at [460, 66] on button "Execution" at bounding box center [497, 68] width 74 height 34
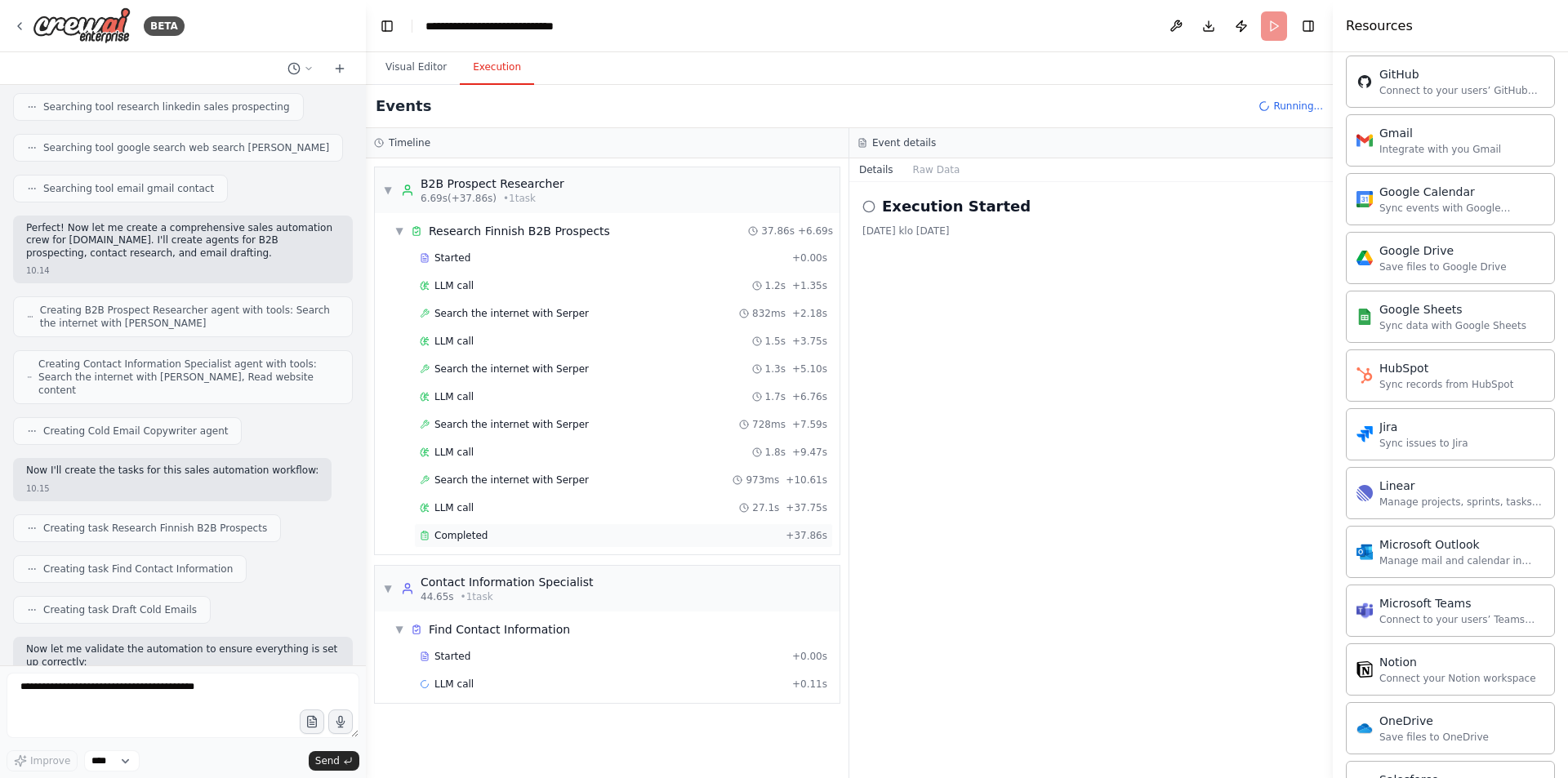
click at [479, 526] on div "Completed + 37.86s" at bounding box center [623, 536] width 419 height 25
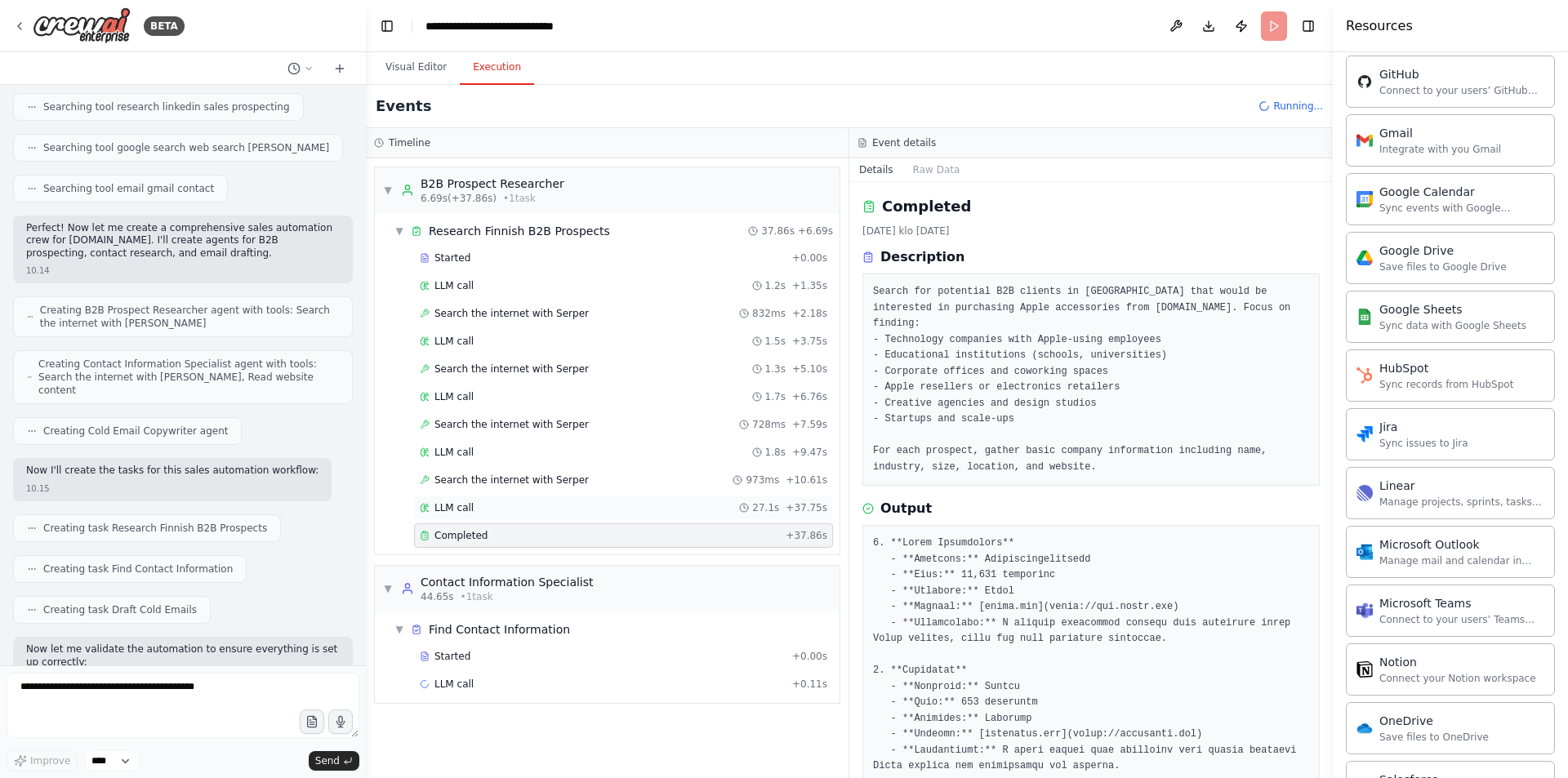
click at [482, 509] on div "LLM call 27.1s + 37.75s" at bounding box center [623, 507] width 408 height 13
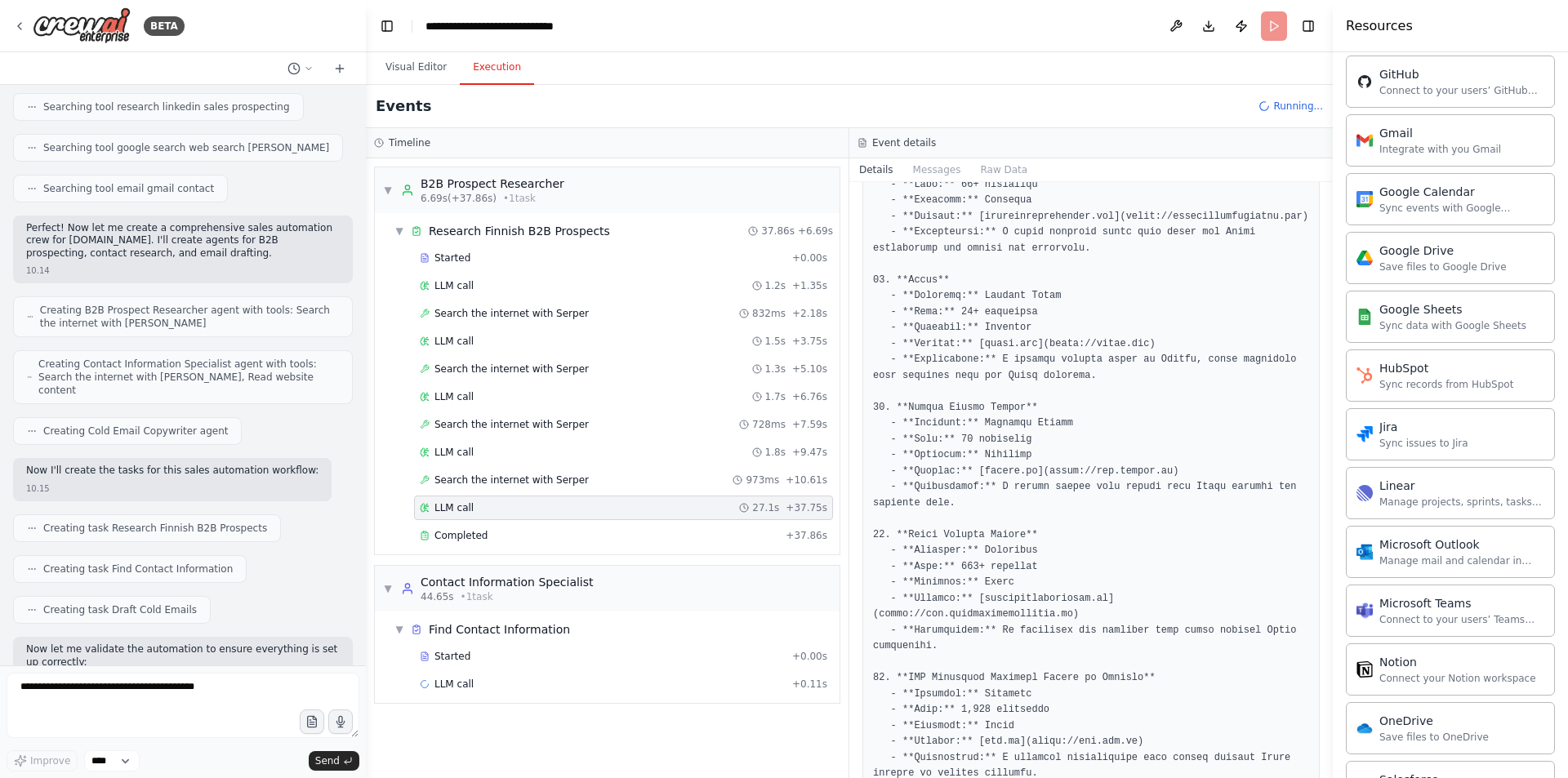
scroll to position [2257, 0]
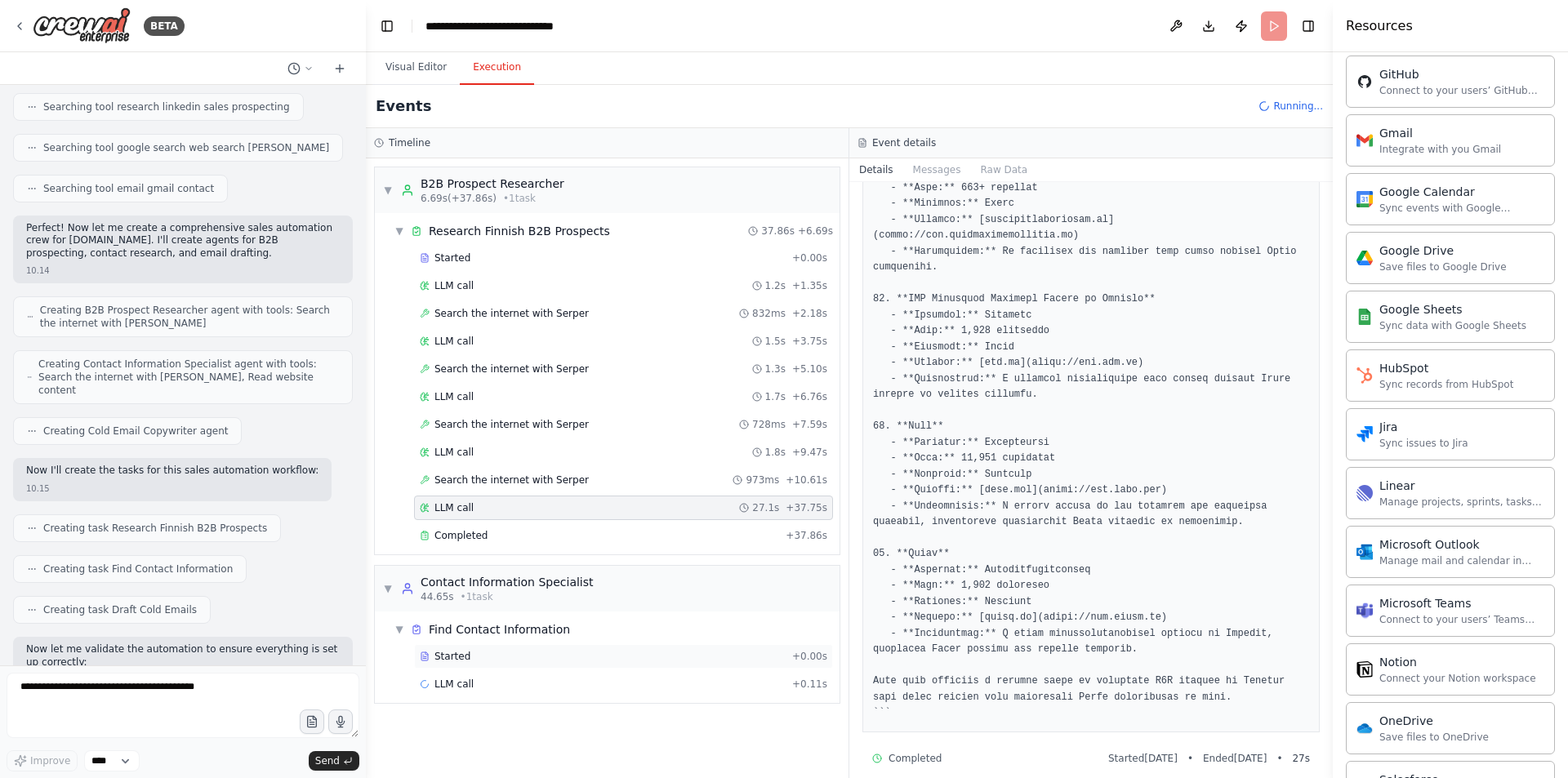
click at [479, 654] on div "Started" at bounding box center [603, 656] width 366 height 13
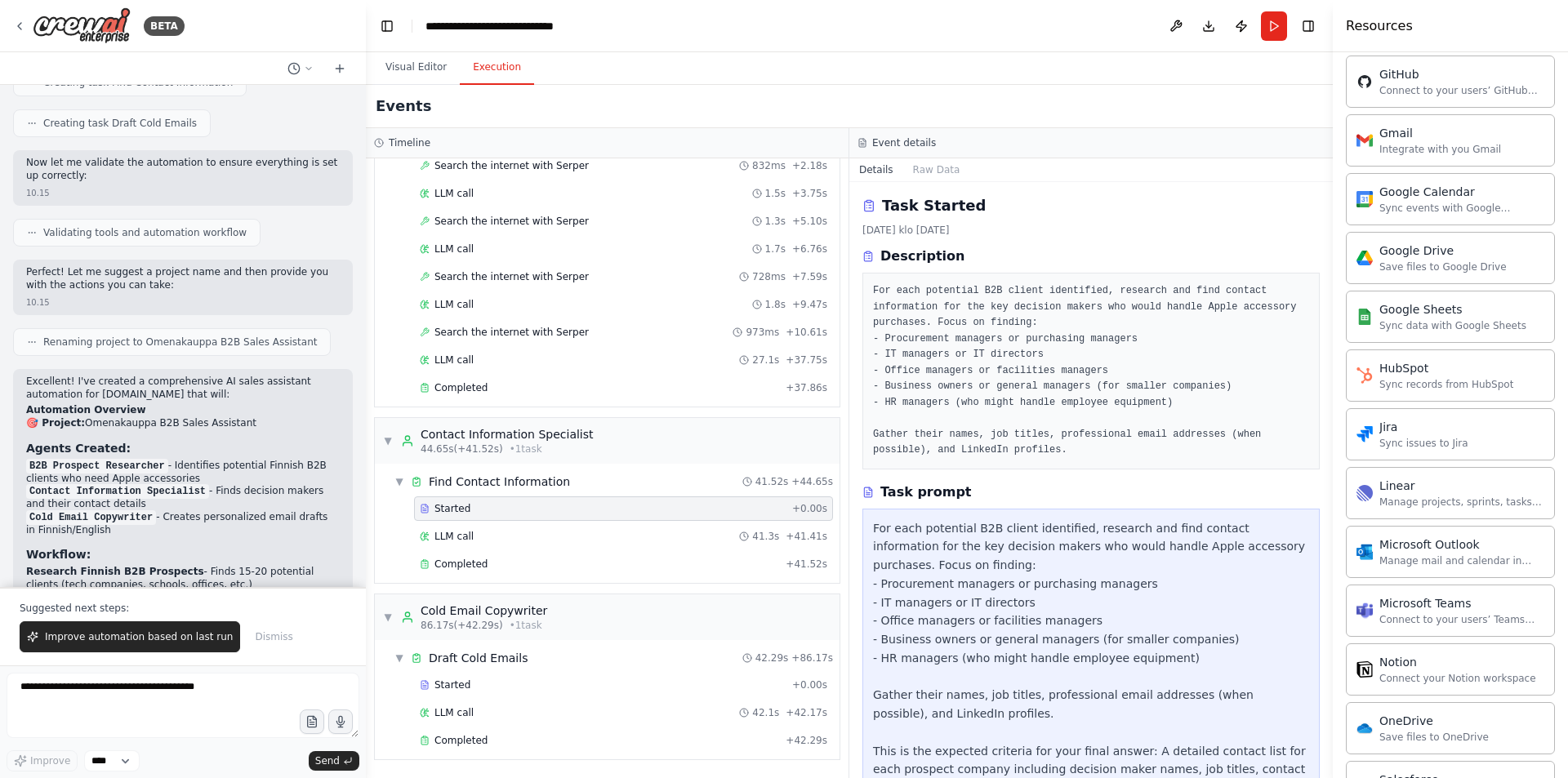
scroll to position [0, 0]
click at [427, 70] on button "Visual Editor" at bounding box center [416, 68] width 87 height 34
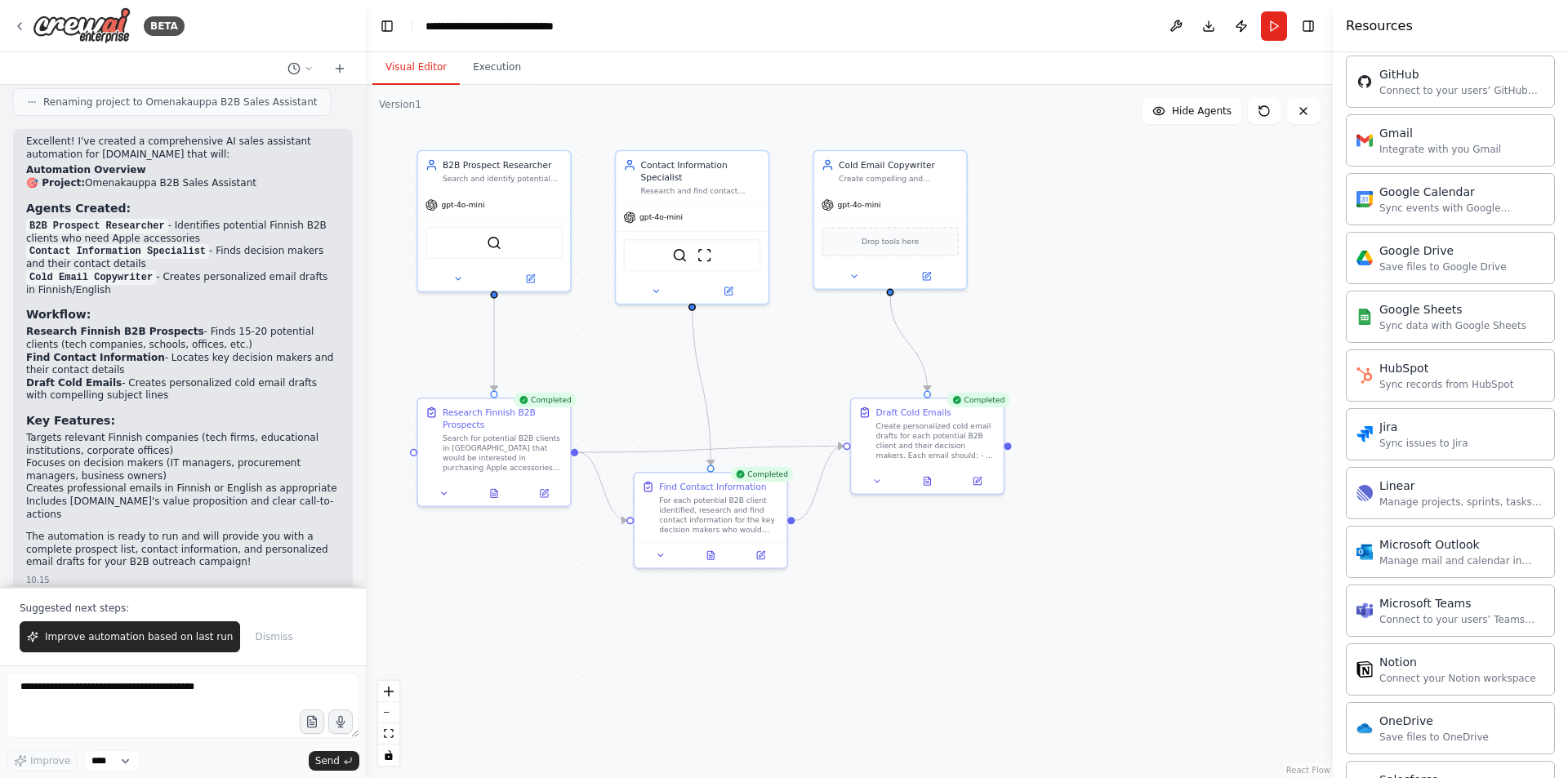
scroll to position [1076, 0]
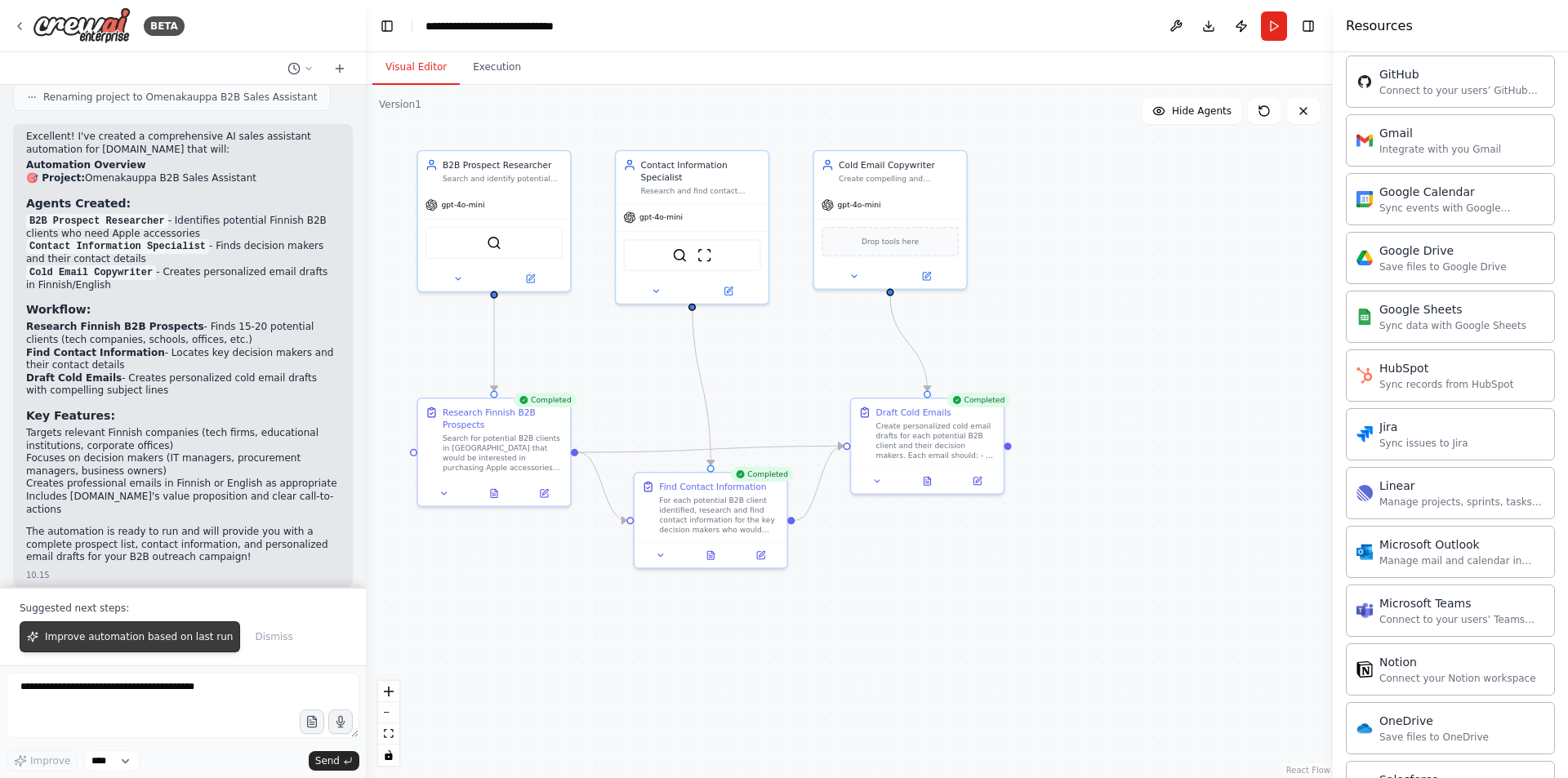
click at [131, 636] on span "Improve automation based on last run" at bounding box center [138, 636] width 188 height 13
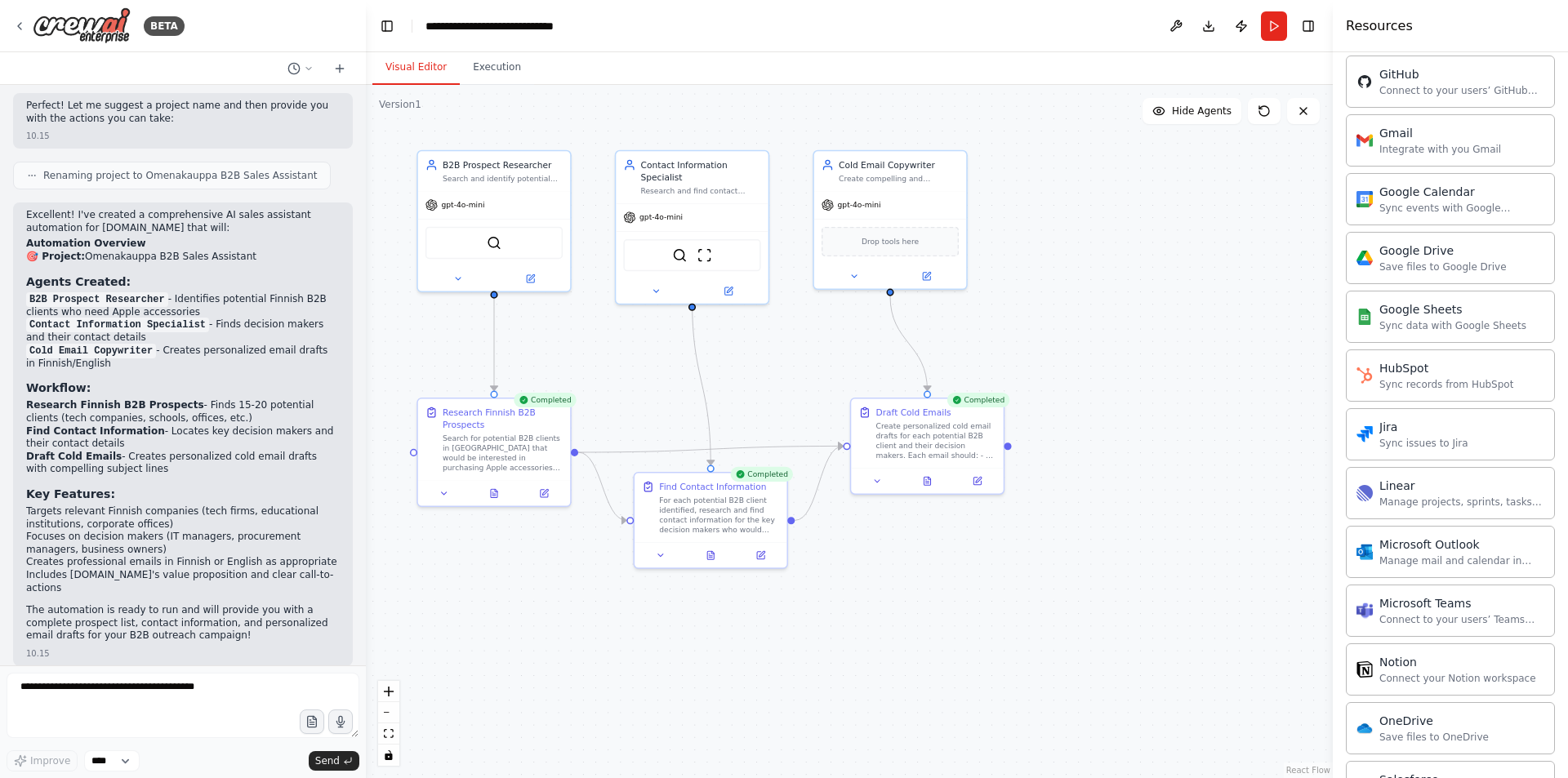
scroll to position [1041, 0]
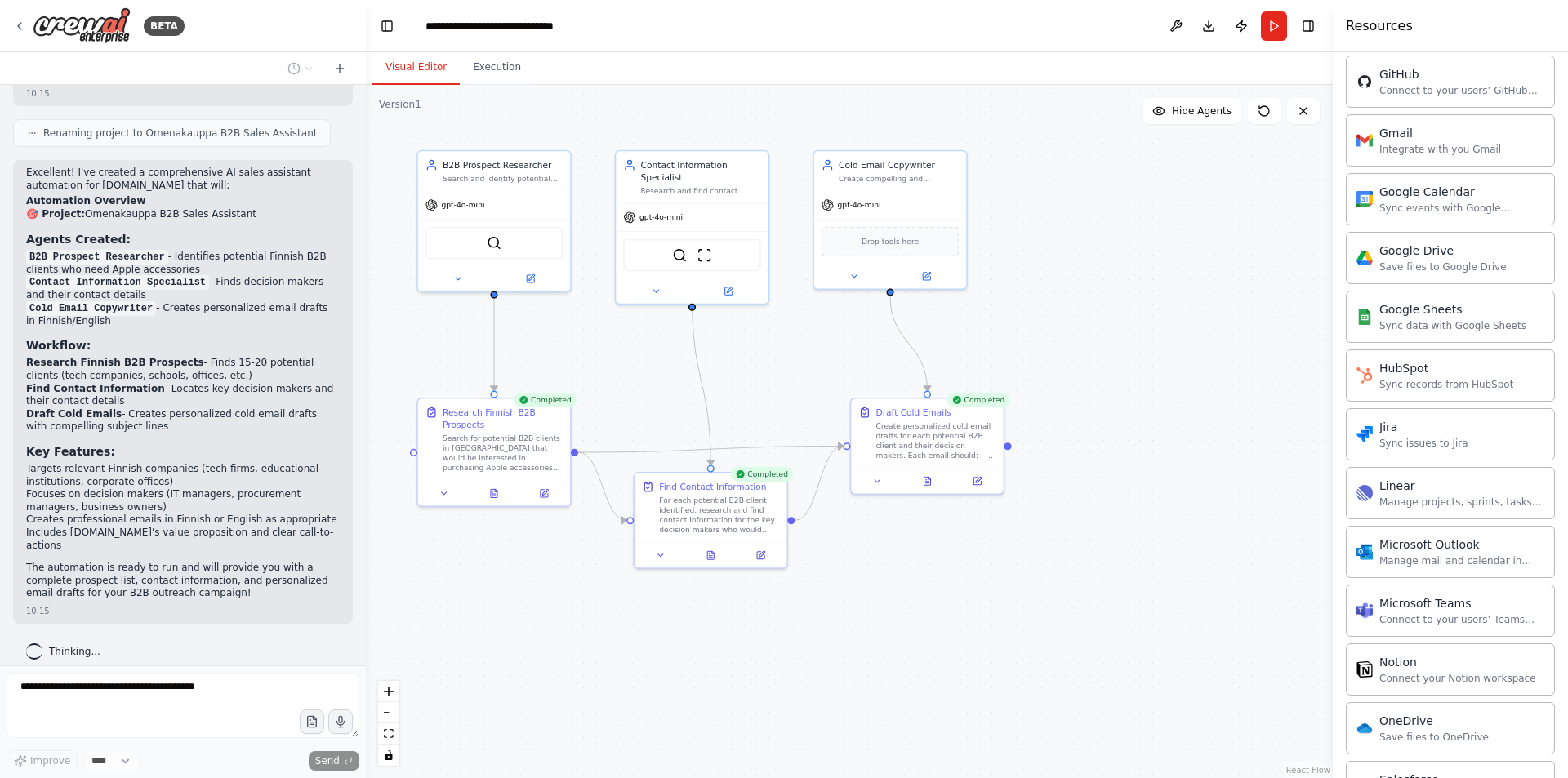
click at [131, 647] on div "Thinking..." at bounding box center [183, 650] width 340 height 29
drag, startPoint x: 67, startPoint y: 635, endPoint x: 51, endPoint y: 708, distance: 74.7
click at [63, 652] on div "Thinking..." at bounding box center [63, 650] width 100 height 29
click at [1266, 35] on button "Run" at bounding box center [1274, 26] width 26 height 29
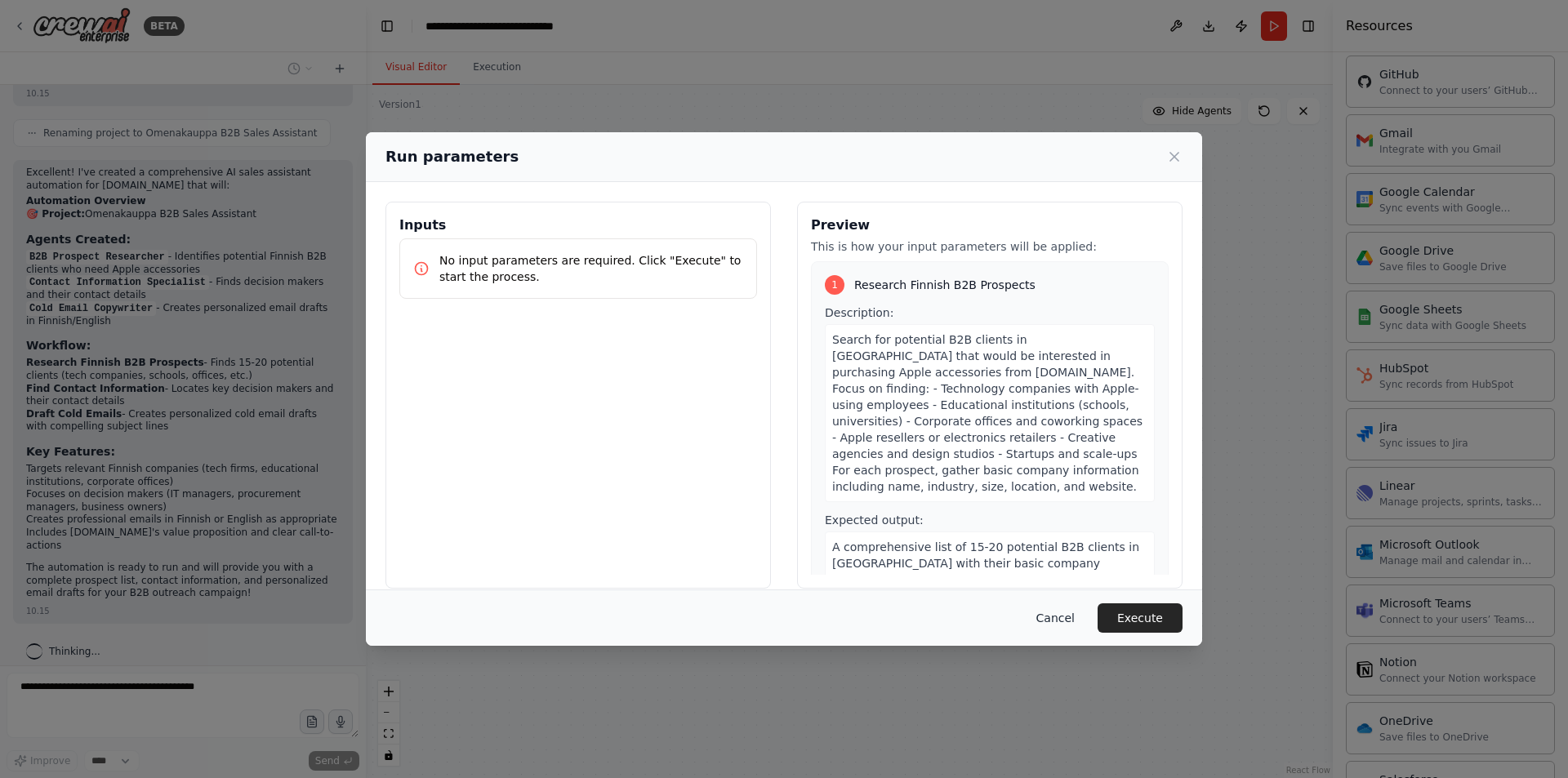
click at [1052, 620] on button "Cancel" at bounding box center [1055, 617] width 64 height 29
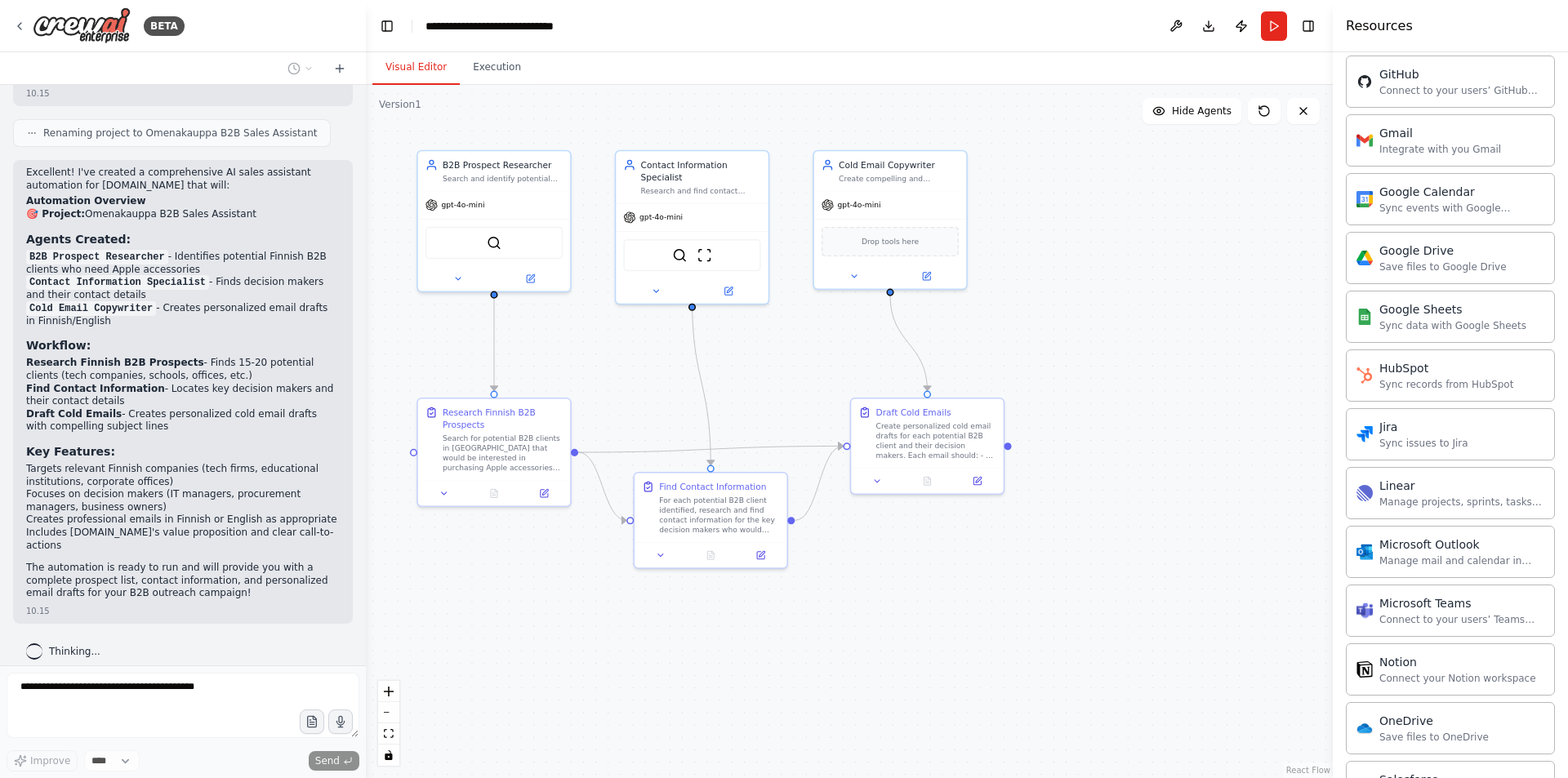
click at [1299, 126] on div ".deletable-edge-delete-btn { width: 20px; height: 20px; border: 0px solid #ffff…" at bounding box center [850, 430] width 967 height 693
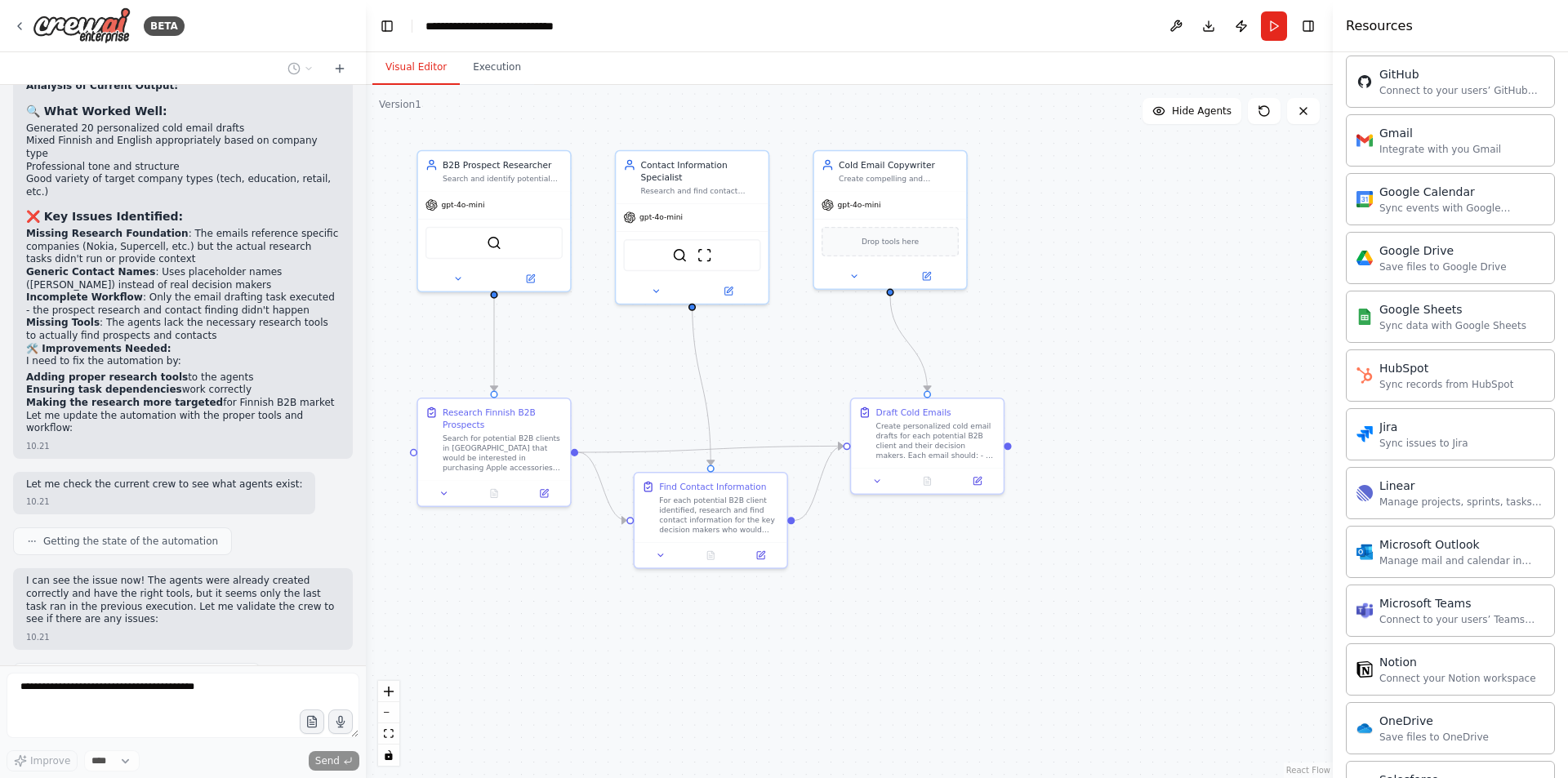
scroll to position [1691, 0]
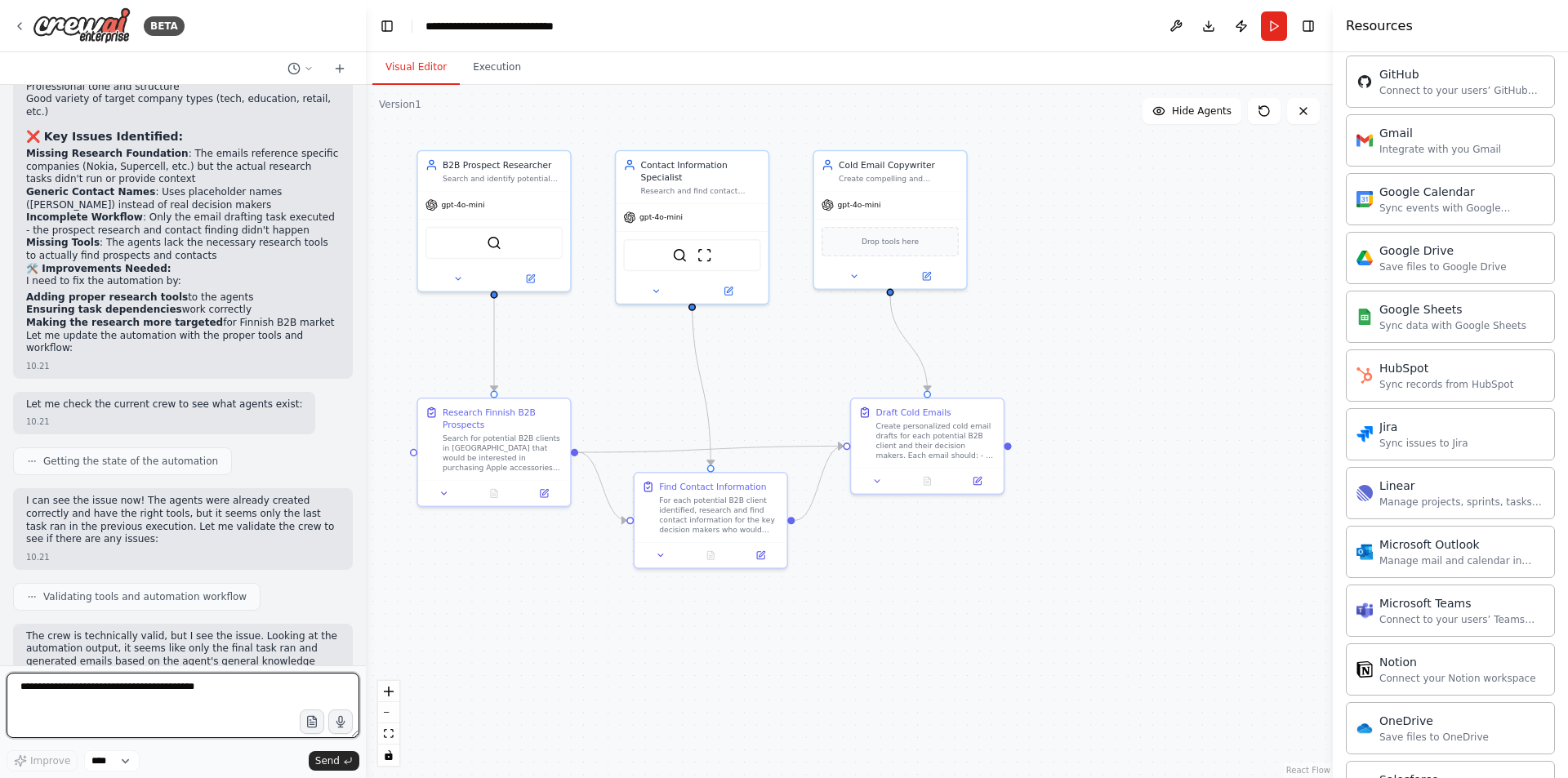
click at [177, 695] on textarea at bounding box center [182, 705] width 353 height 65
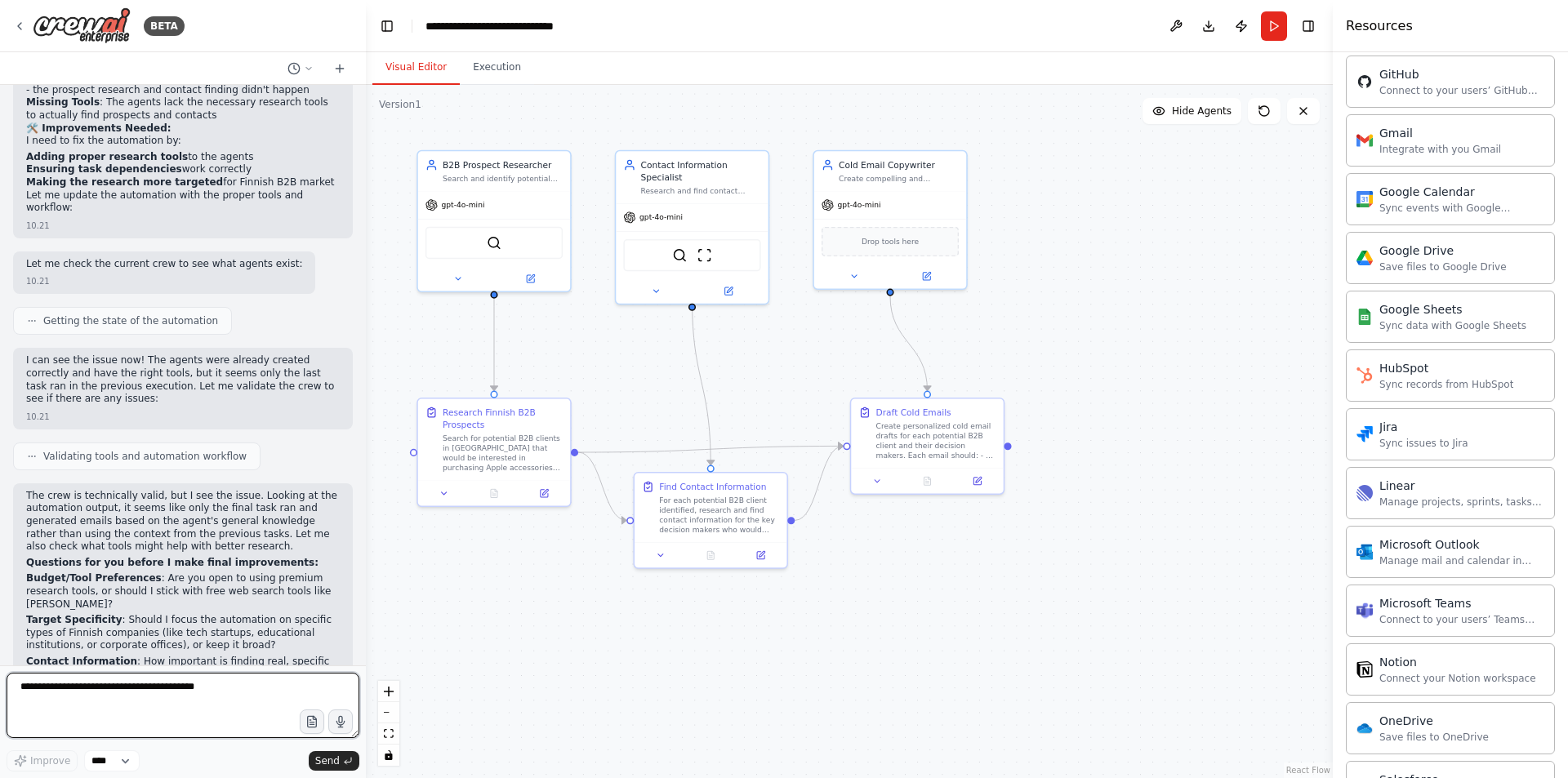
scroll to position [2007, 0]
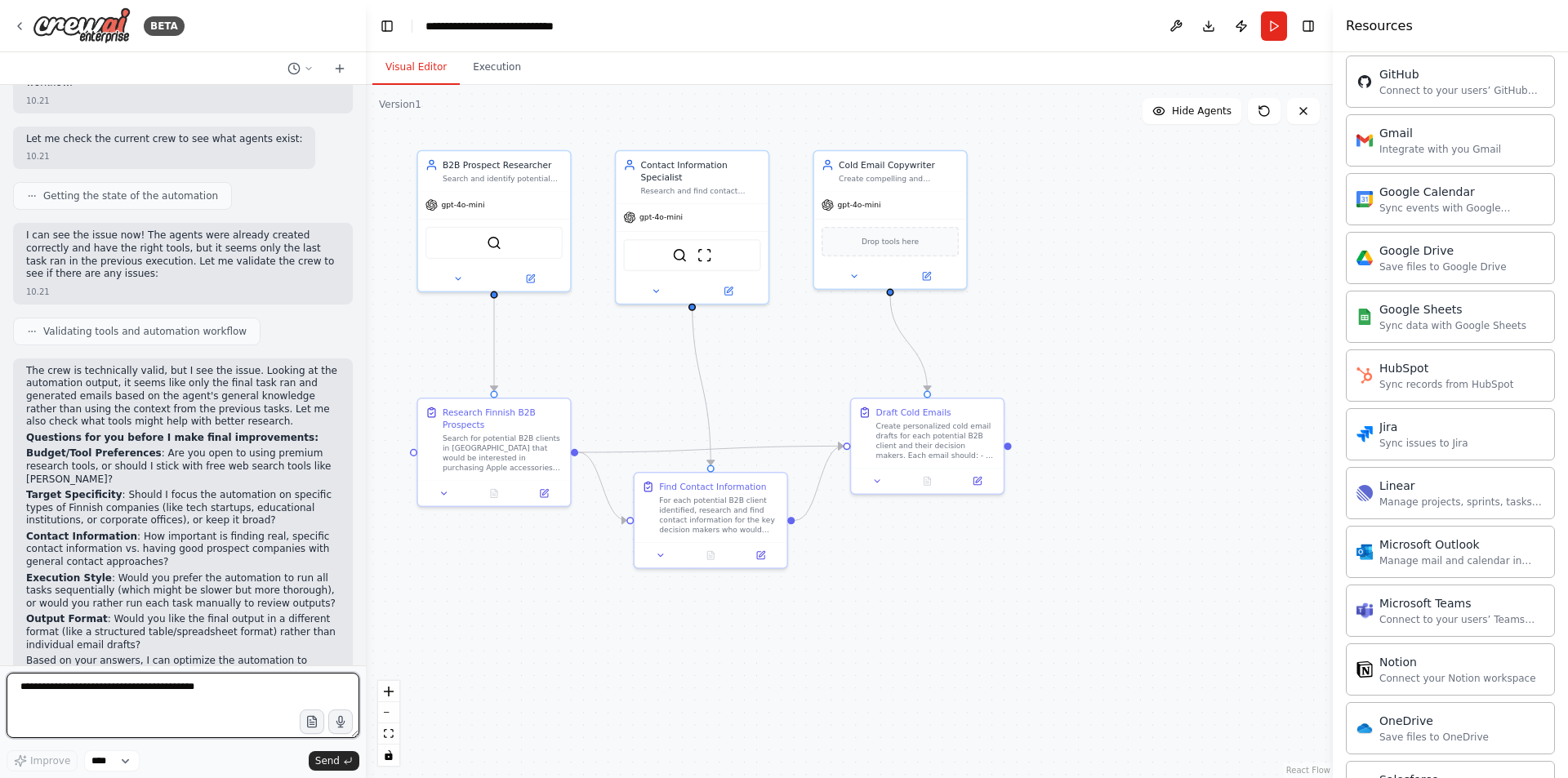
click at [200, 694] on textarea at bounding box center [182, 705] width 353 height 65
click at [893, 244] on span "Drop tools here" at bounding box center [890, 239] width 57 height 12
click at [477, 240] on div "SerperDevTool" at bounding box center [494, 240] width 137 height 32
click at [899, 244] on span "Drop tools here" at bounding box center [890, 239] width 57 height 12
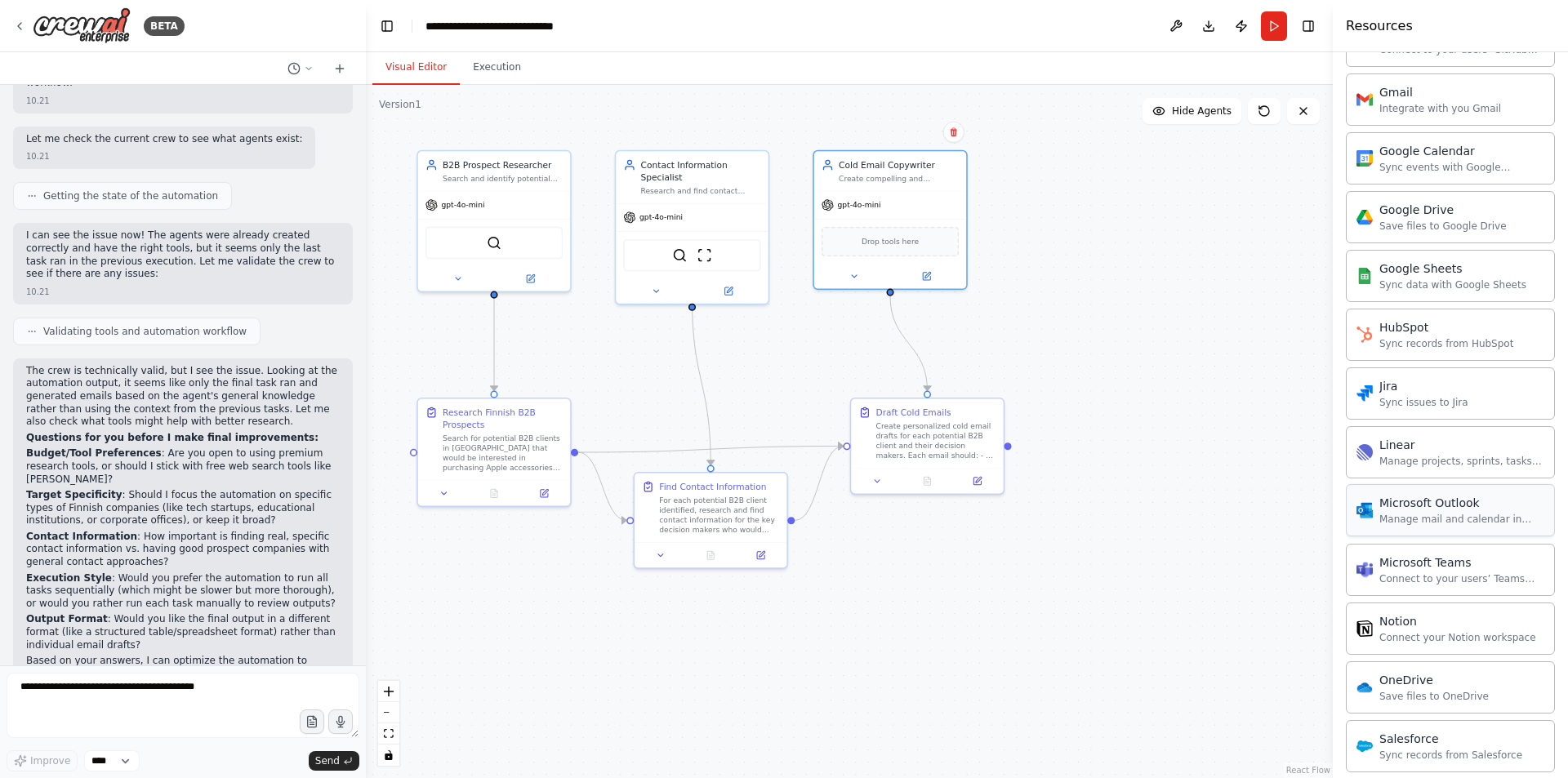
scroll to position [863, 0]
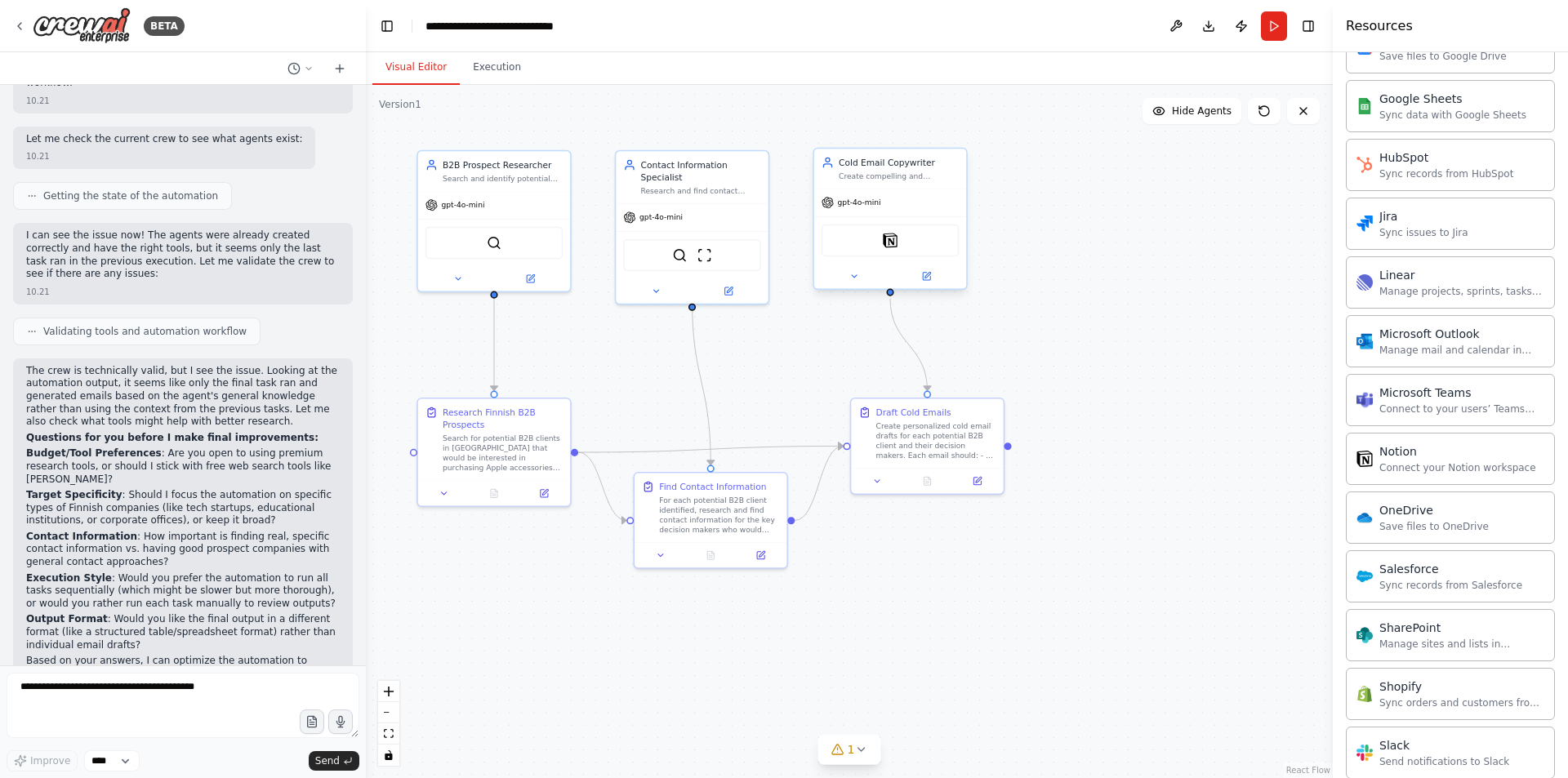
click at [898, 248] on div "Notion" at bounding box center [890, 240] width 137 height 32
click at [1270, 27] on button "Run" at bounding box center [1274, 26] width 26 height 29
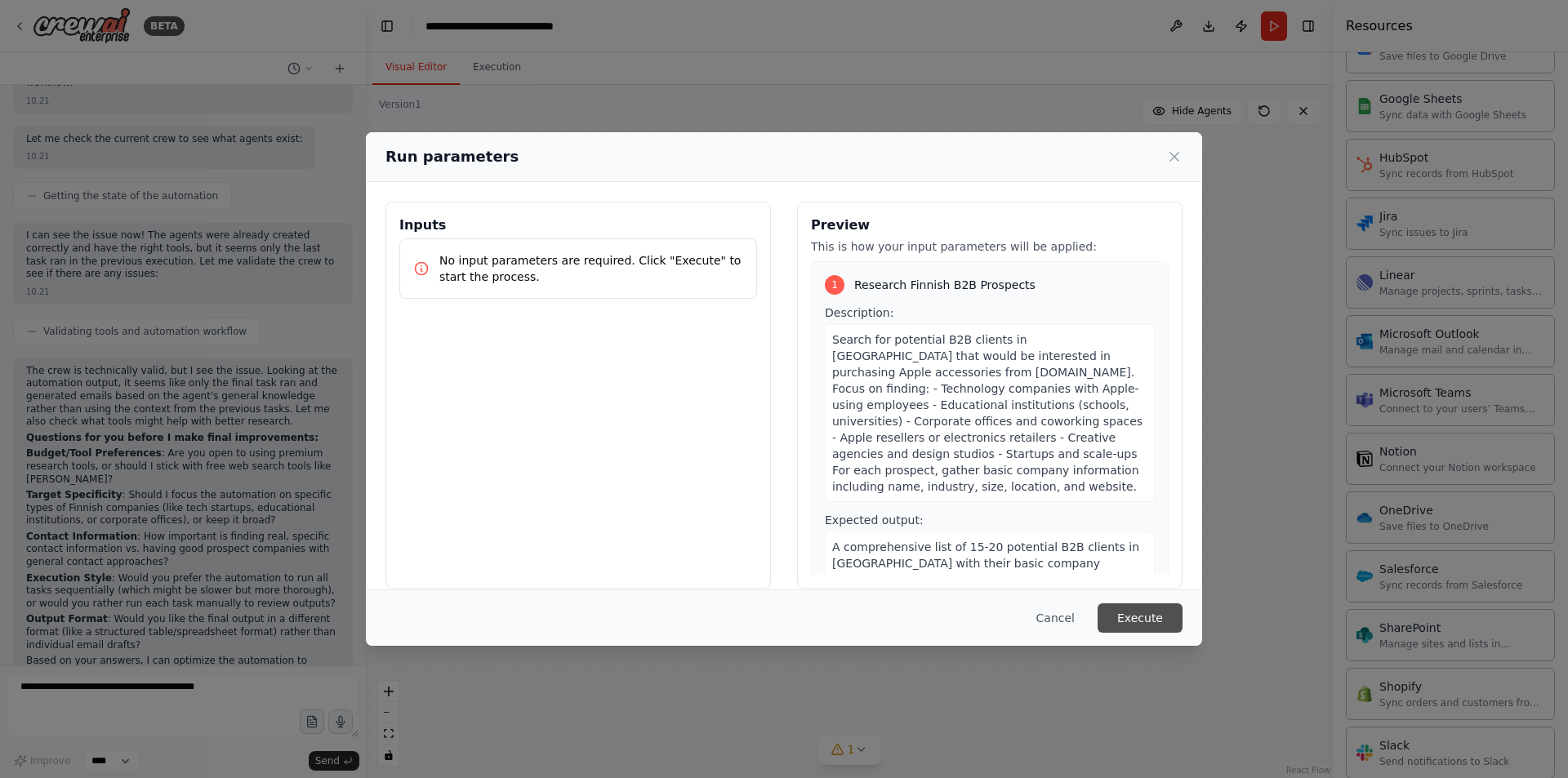
click at [1146, 629] on button "Execute" at bounding box center [1140, 617] width 85 height 29
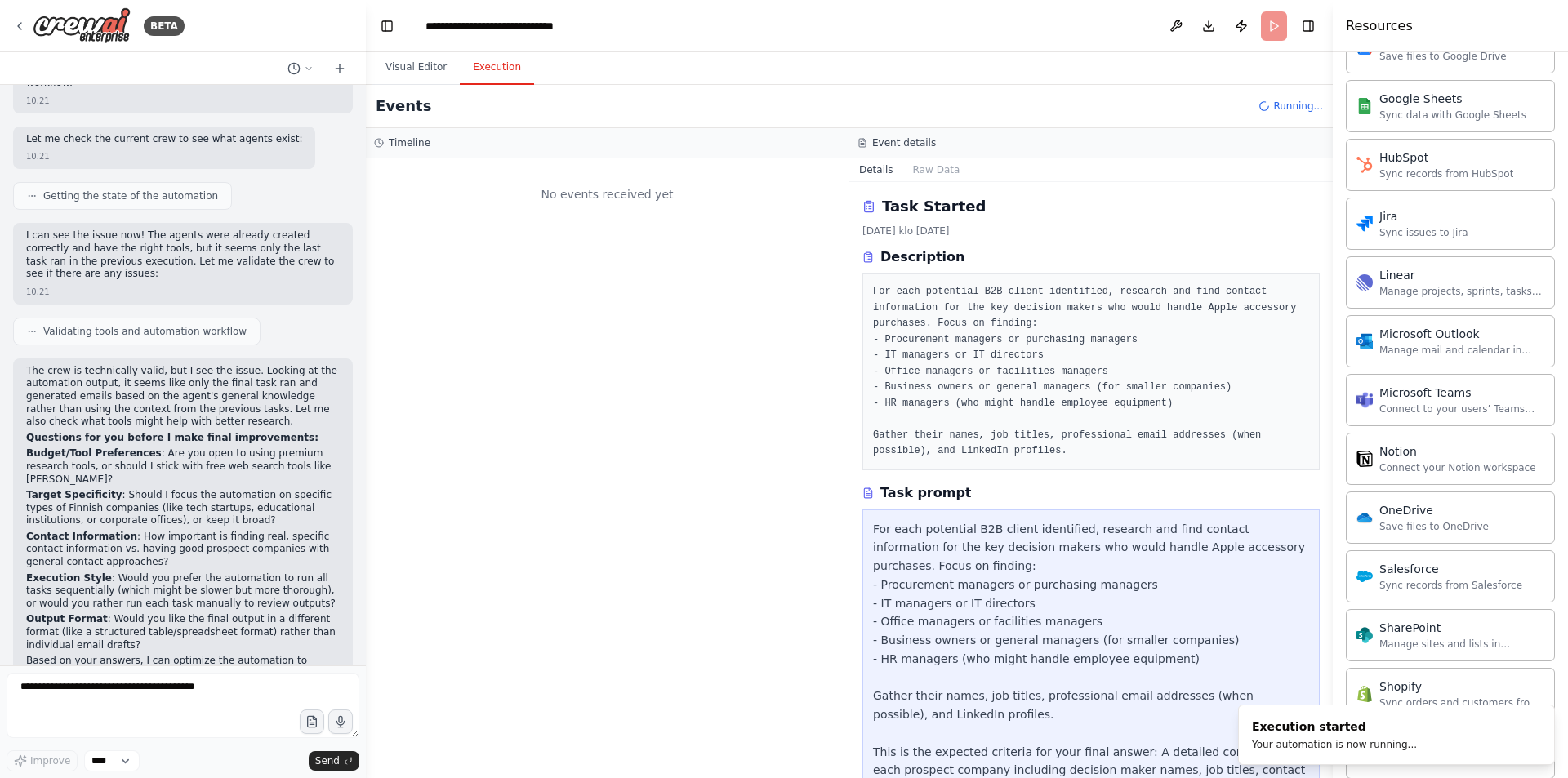
scroll to position [1926, 0]
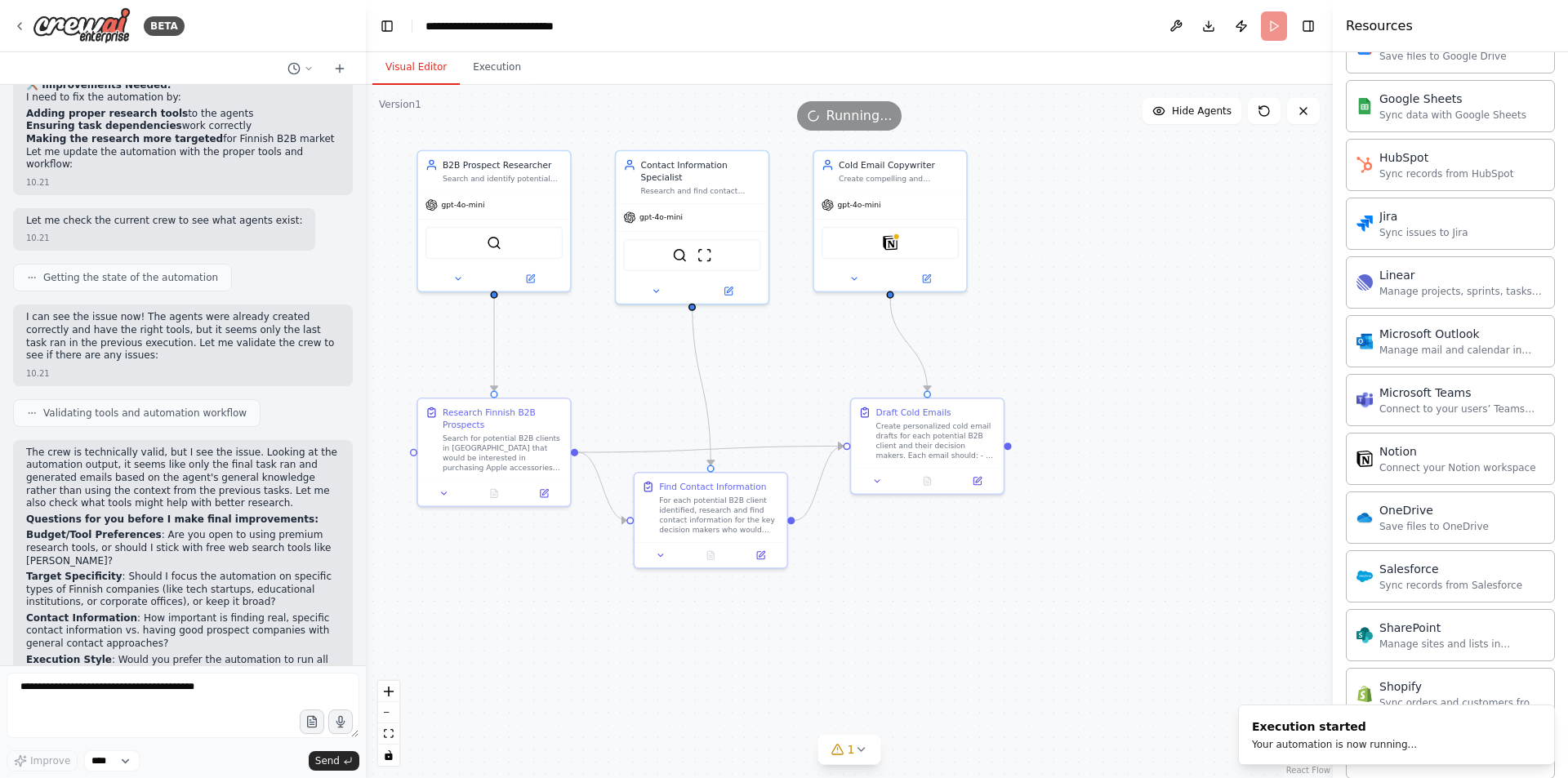
click at [411, 62] on button "Visual Editor" at bounding box center [416, 68] width 87 height 34
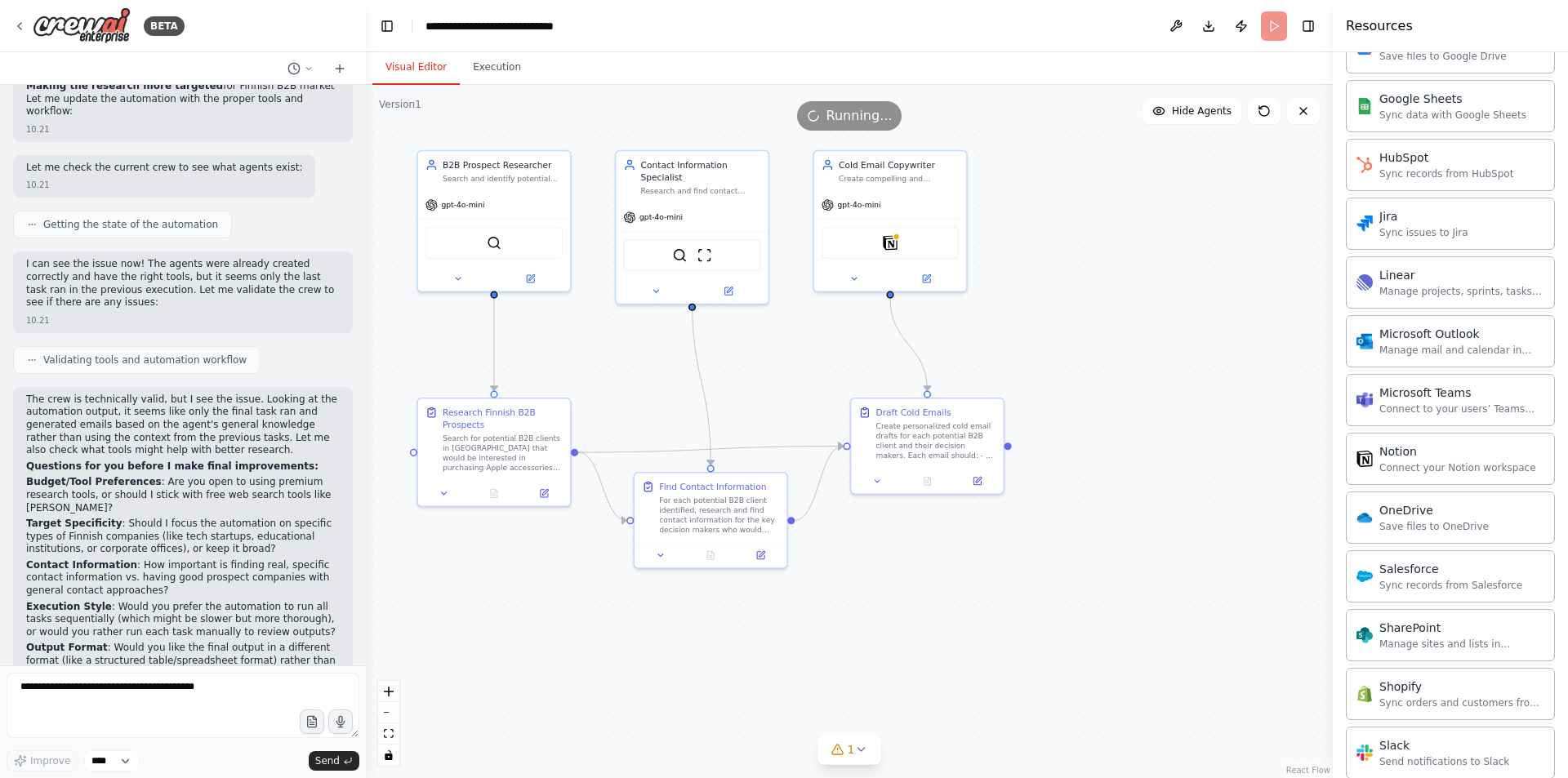
scroll to position [2007, 0]
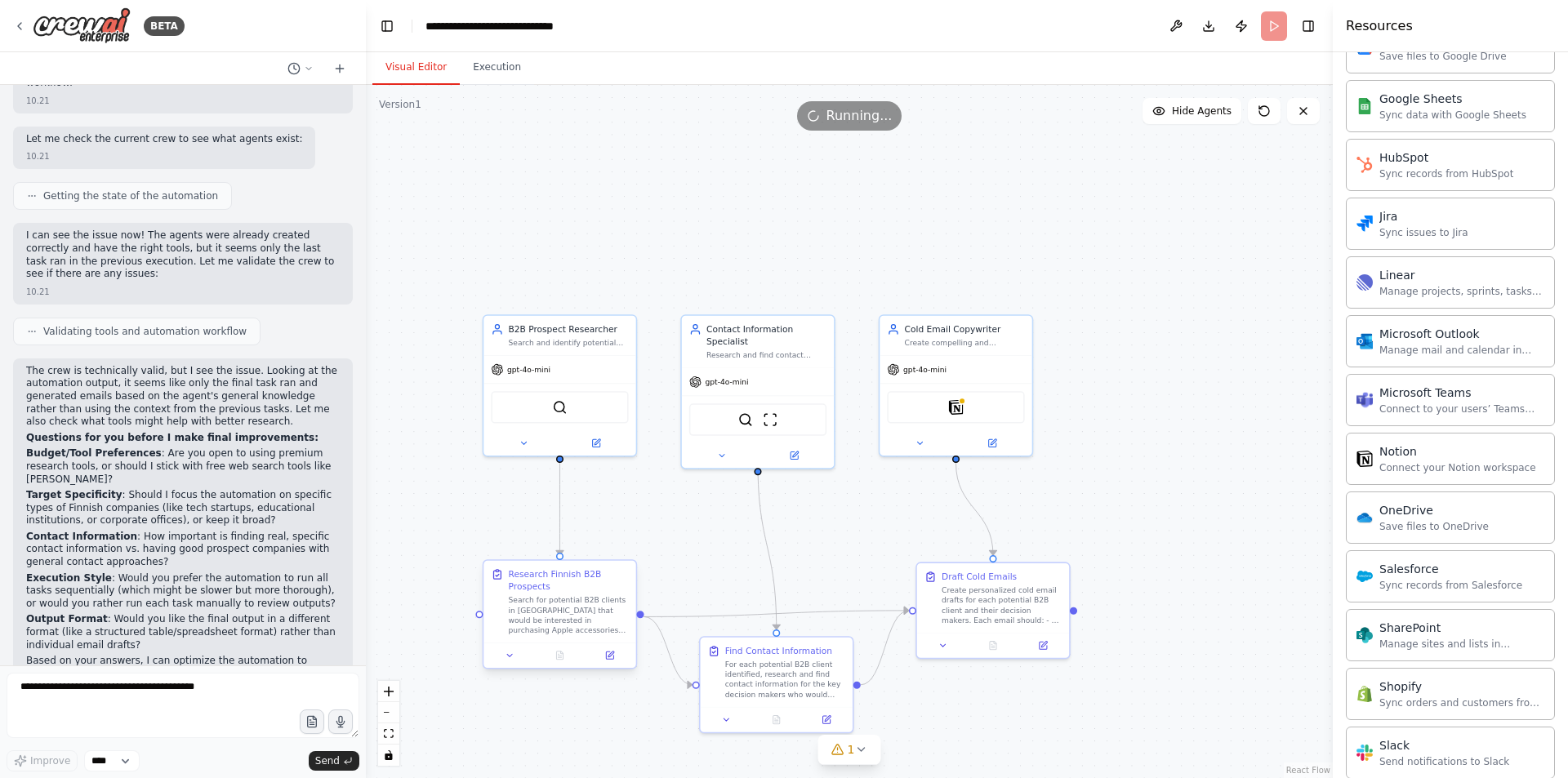
drag, startPoint x: 469, startPoint y: 291, endPoint x: 578, endPoint y: 623, distance: 349.4
click at [436, 480] on div ".deletable-edge-delete-btn { width: 20px; height: 20px; border: 0px solid #ffff…" at bounding box center [850, 430] width 967 height 693
click at [850, 761] on button "1" at bounding box center [849, 750] width 63 height 30
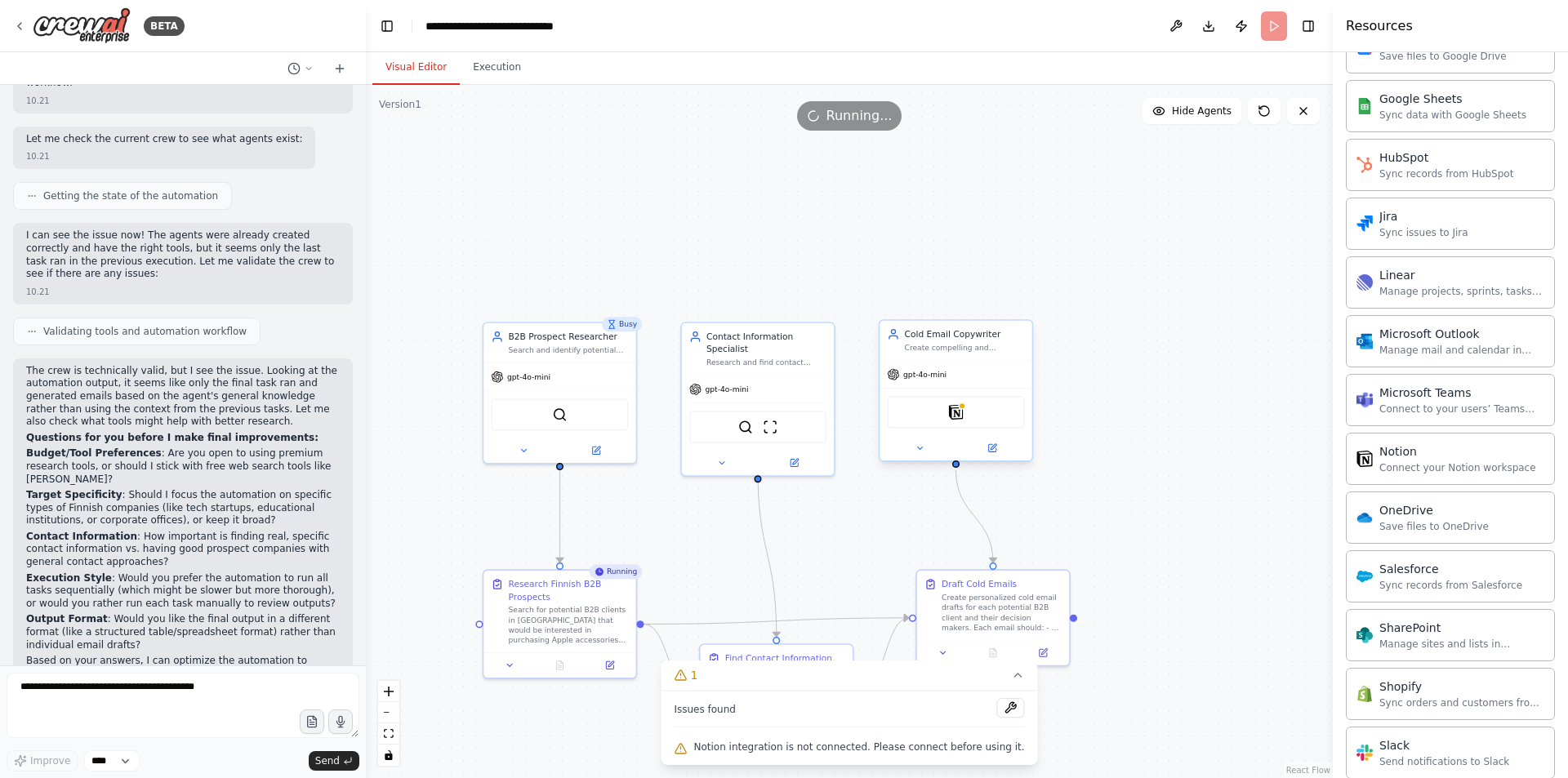
click at [969, 411] on div "Notion" at bounding box center [955, 412] width 137 height 32
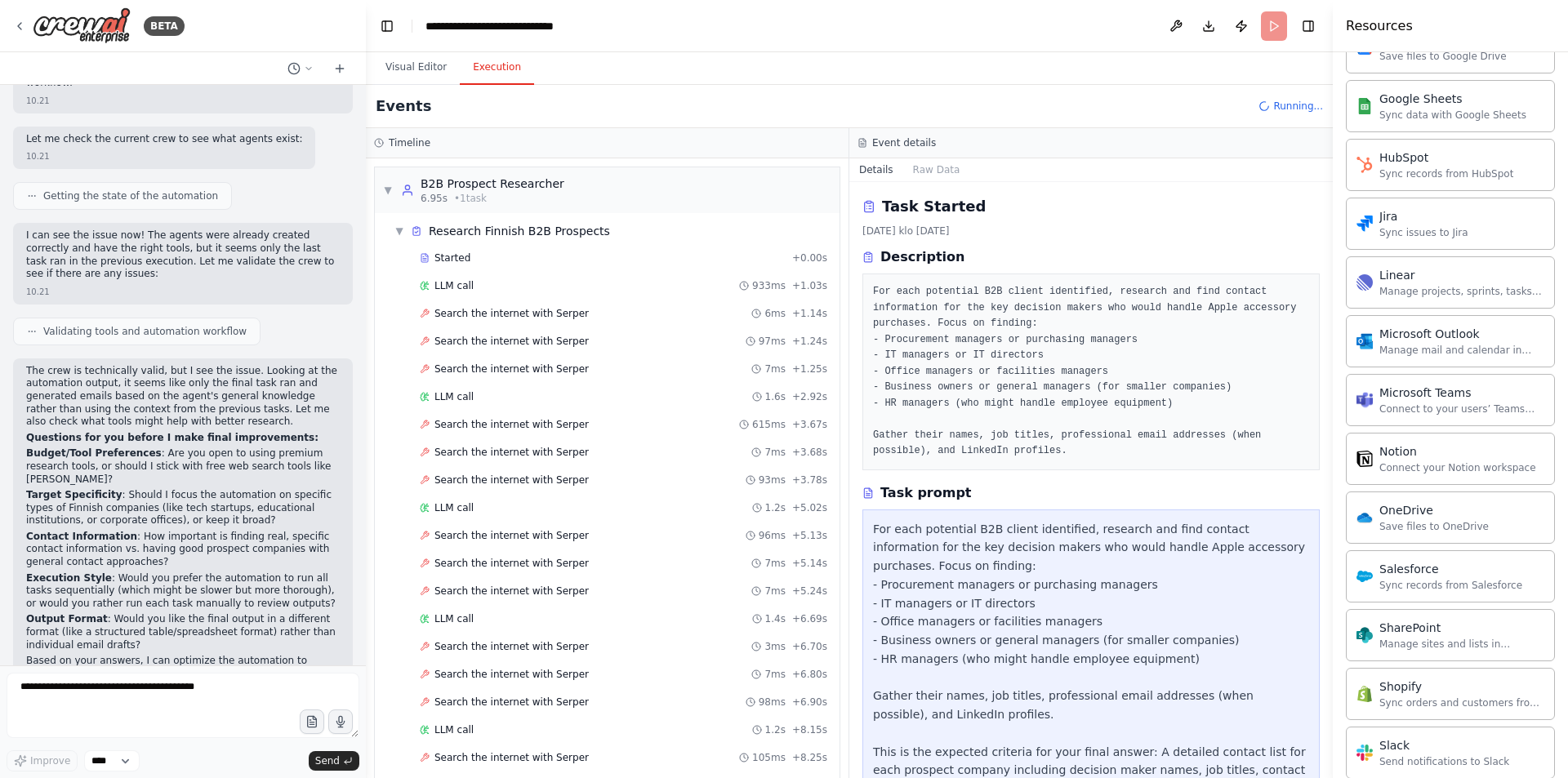
drag, startPoint x: 490, startPoint y: 51, endPoint x: 484, endPoint y: 63, distance: 13.4
click at [484, 63] on button "Execution" at bounding box center [497, 68] width 74 height 34
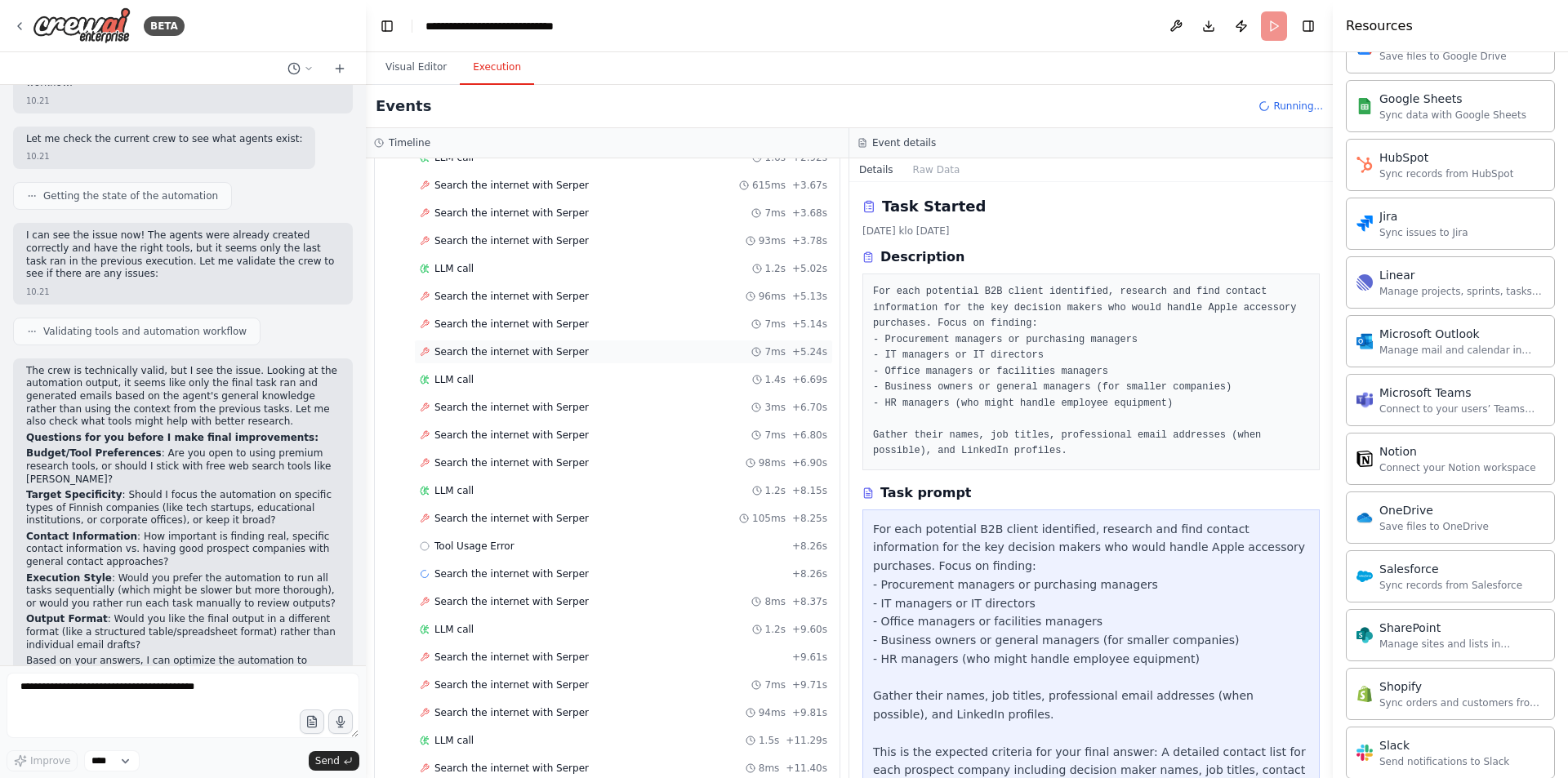
scroll to position [350, 0]
click at [504, 334] on div "Search the internet with Serper 7ms + 6.80s" at bounding box center [623, 324] width 419 height 25
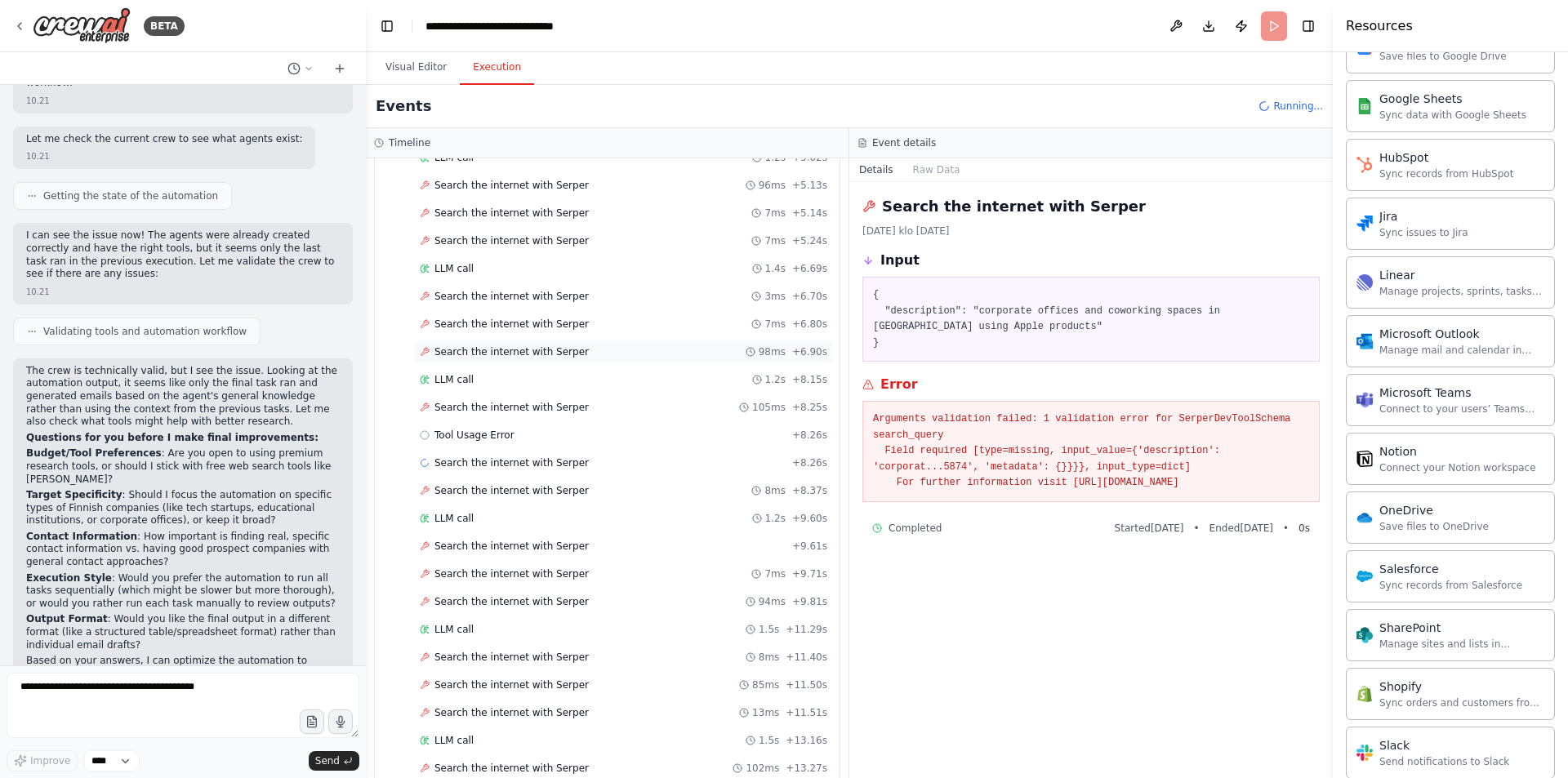
click at [496, 357] on span "Search the internet with Serper" at bounding box center [511, 351] width 154 height 13
click at [496, 387] on div "LLM call 1.2s + 8.15s" at bounding box center [623, 379] width 419 height 25
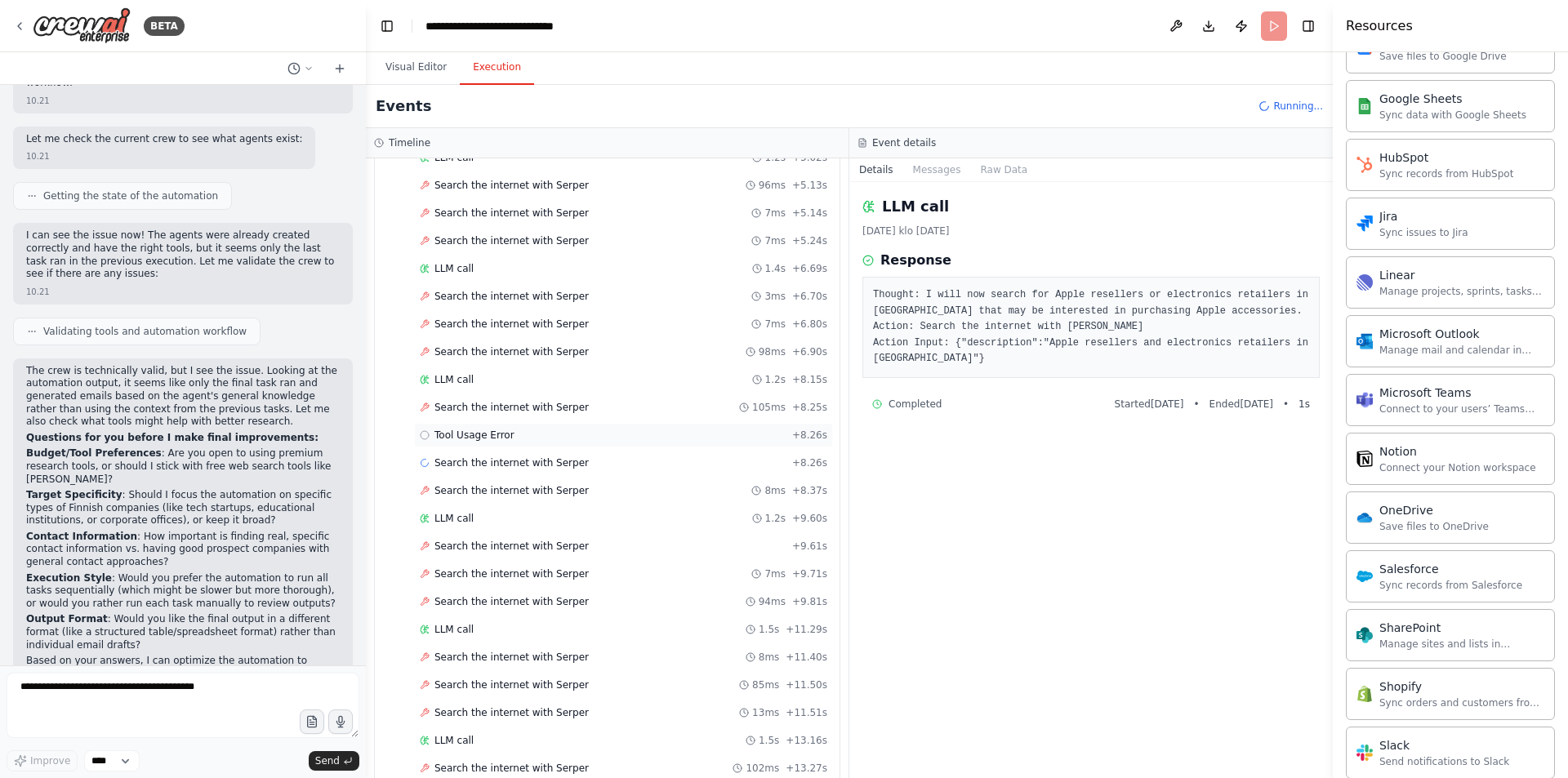
click at [490, 423] on div "Tool Usage Error + 8.26s" at bounding box center [623, 435] width 419 height 25
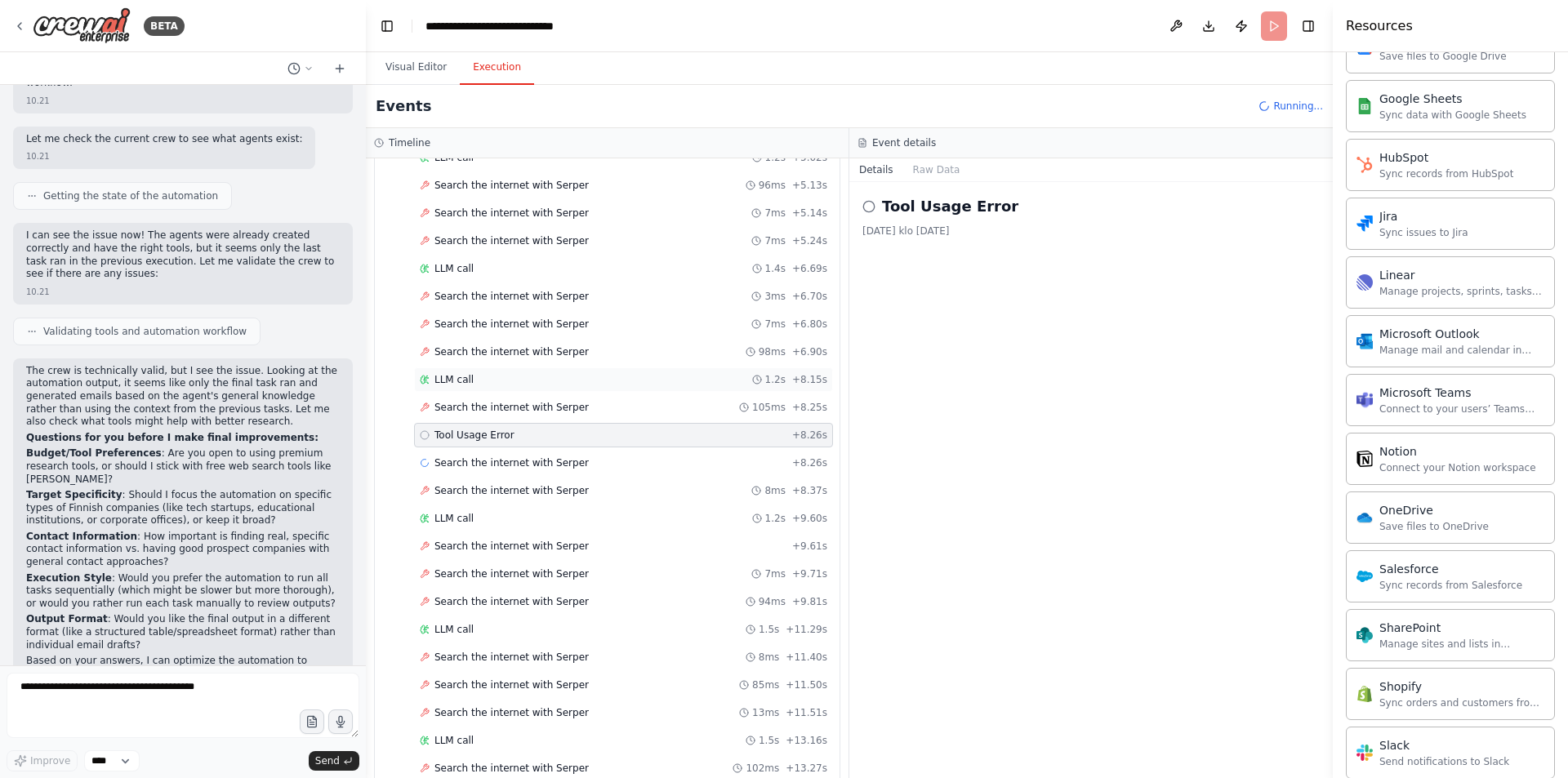
click at [516, 384] on div "LLM call 1.2s + 8.15s" at bounding box center [623, 379] width 408 height 13
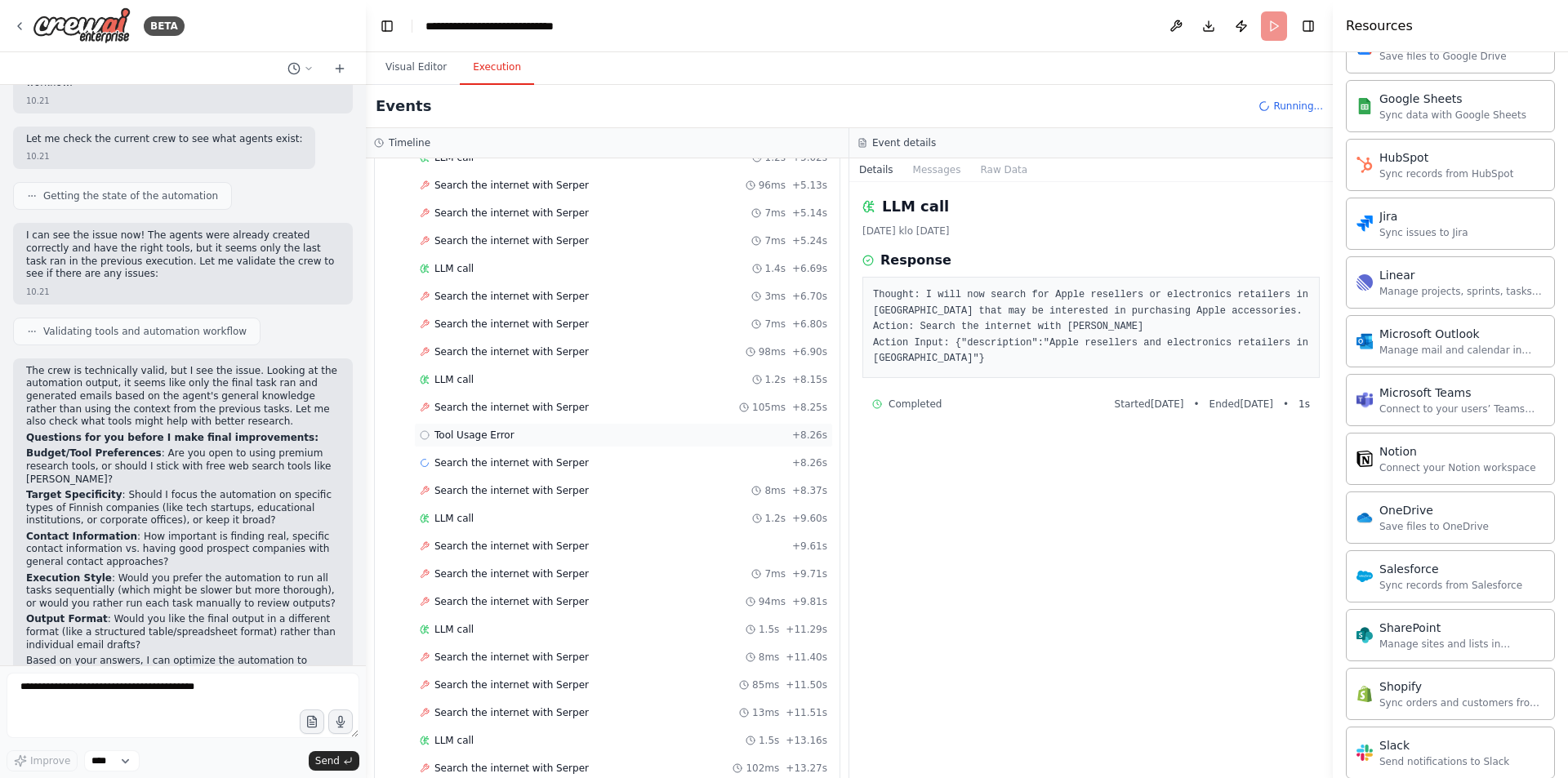
click at [466, 432] on span "Tool Usage Error" at bounding box center [474, 435] width 80 height 13
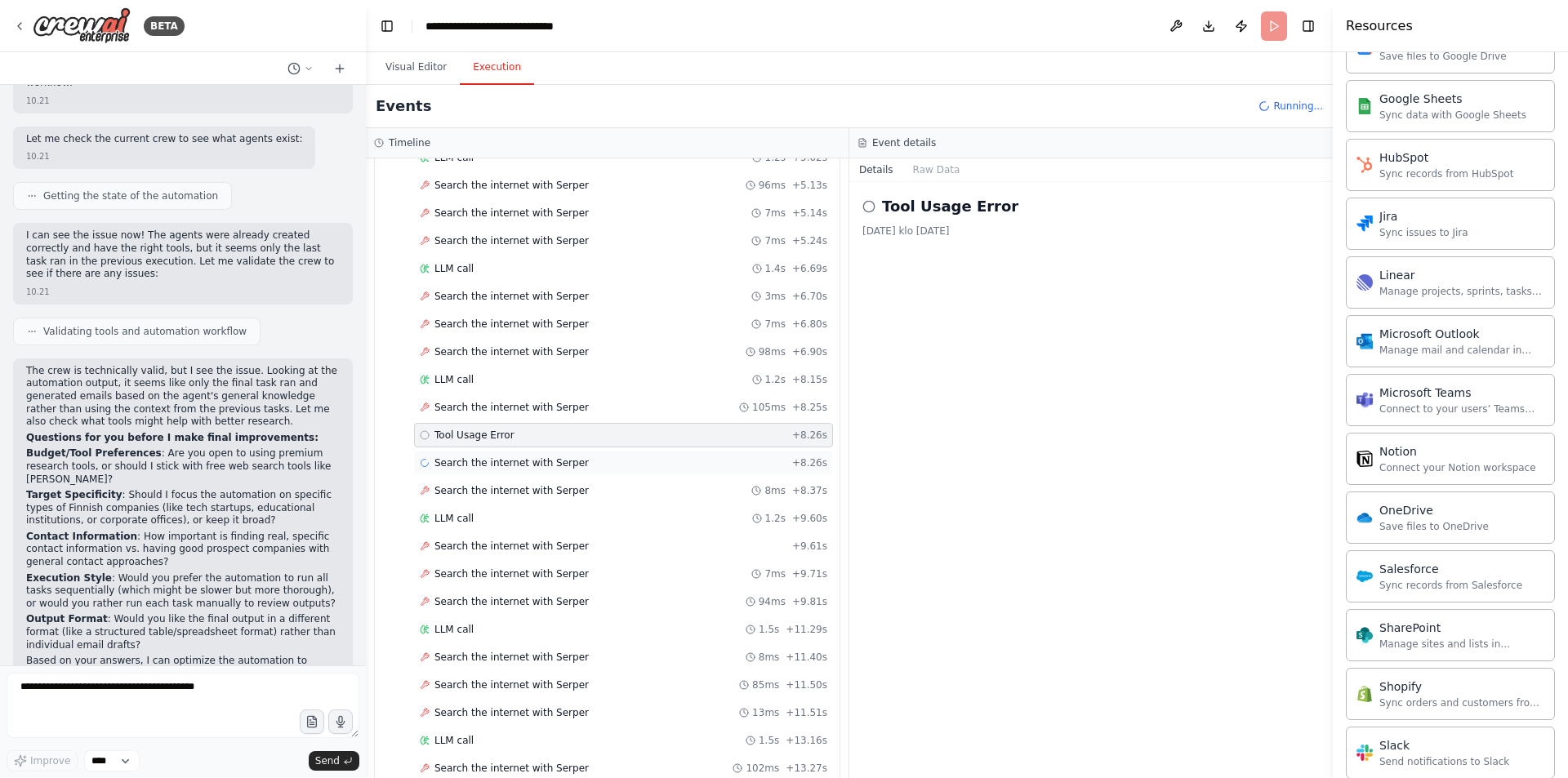
click at [464, 455] on div "Search the internet with Serper + 8.26s" at bounding box center [623, 463] width 419 height 25
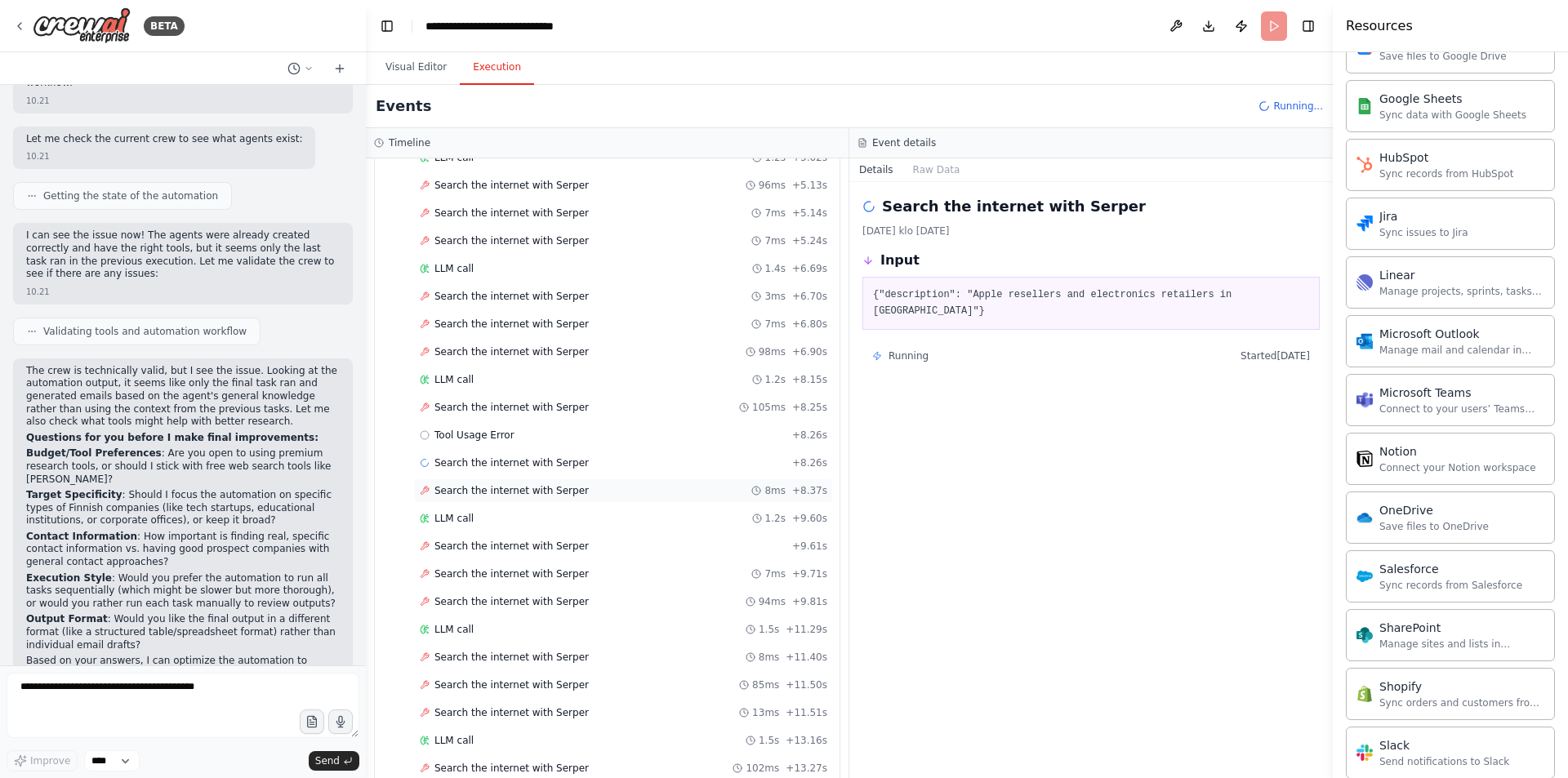
click at [479, 480] on div "Search the internet with Serper 8ms + 8.37s" at bounding box center [623, 491] width 419 height 25
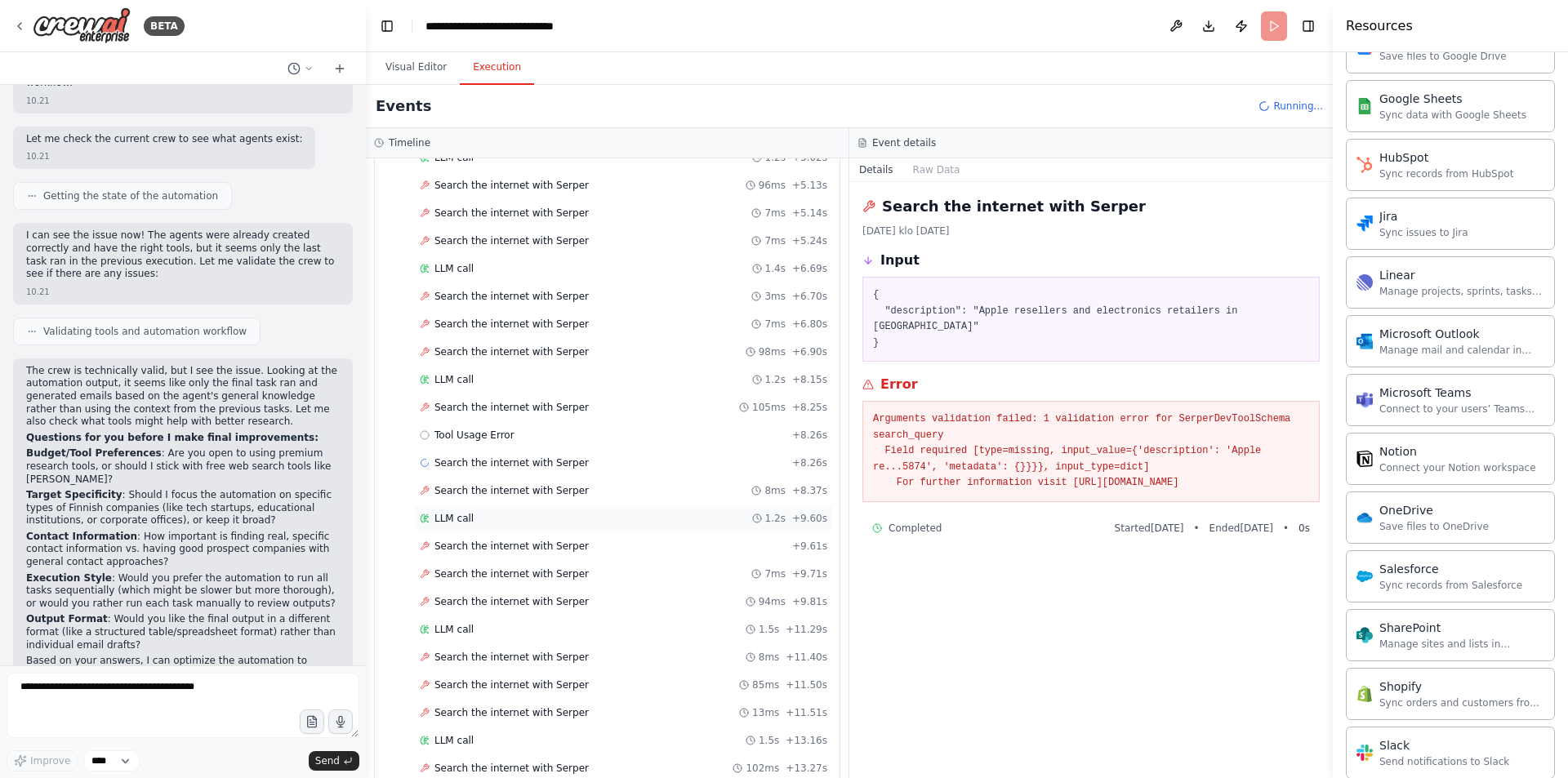
click at [496, 529] on div "LLM call 1.2s + 9.60s" at bounding box center [623, 518] width 419 height 25
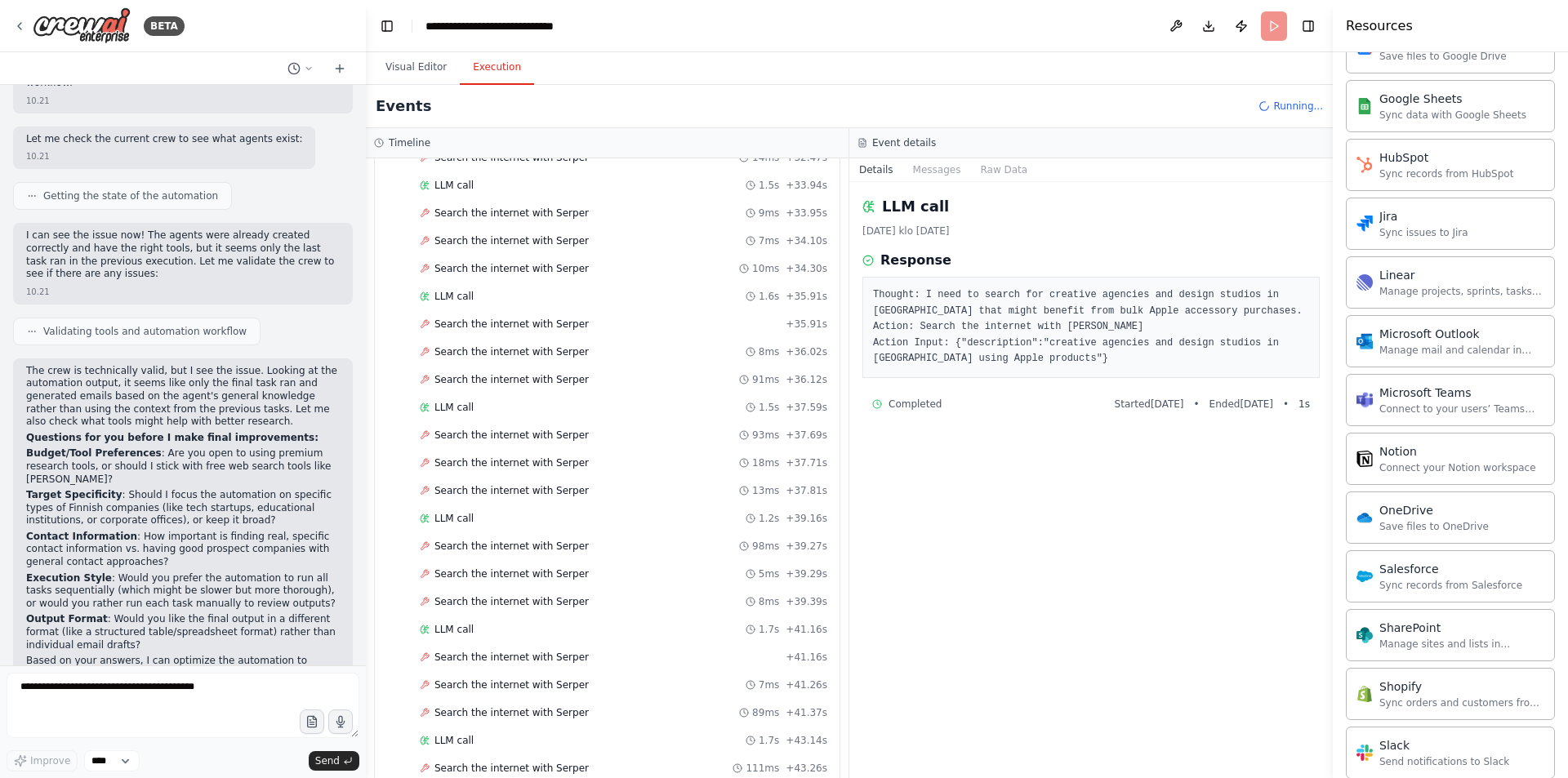
scroll to position [2321, 0]
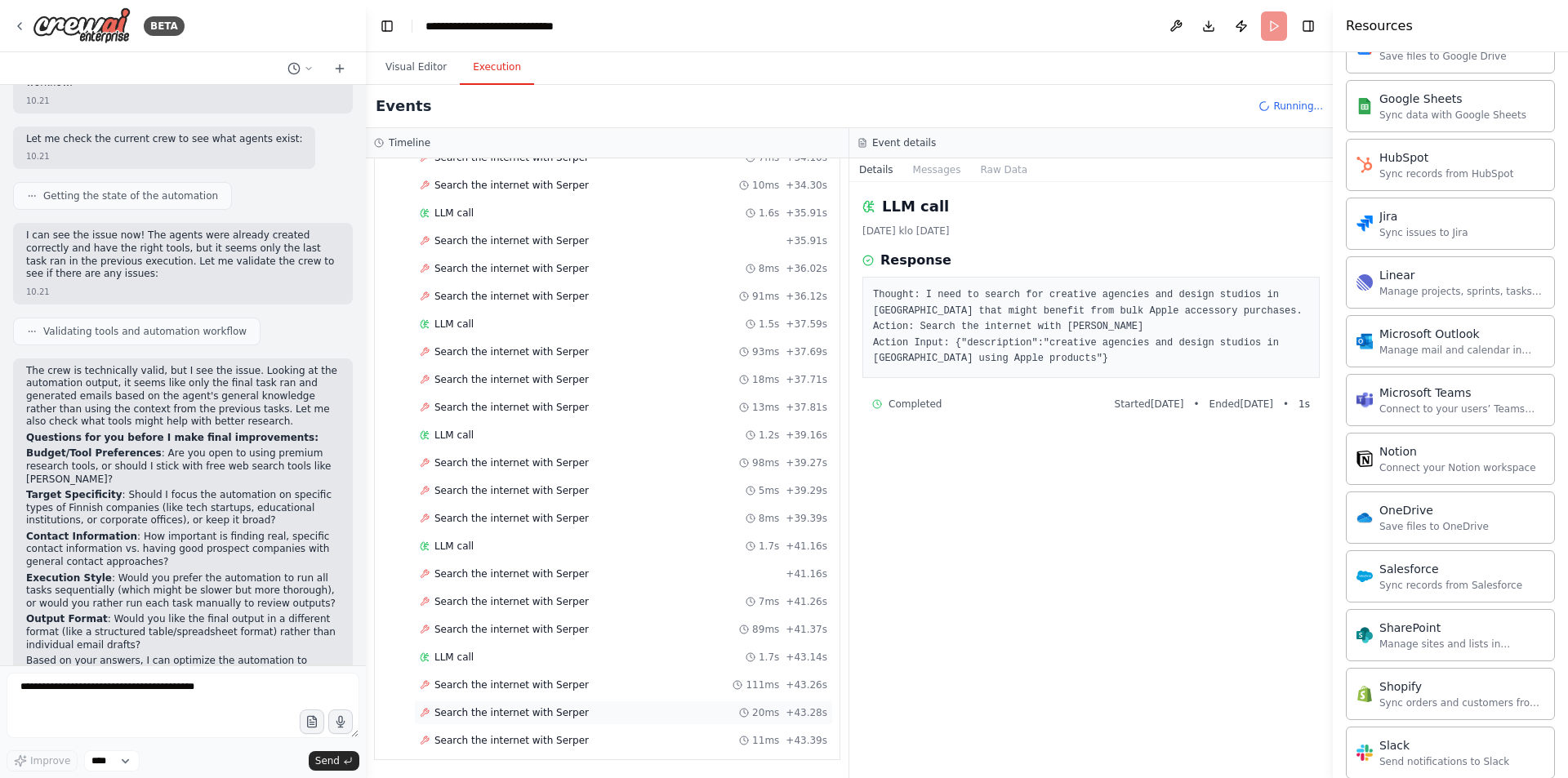
click at [534, 723] on div "Search the internet with Serper 20ms + 43.28s" at bounding box center [623, 713] width 419 height 25
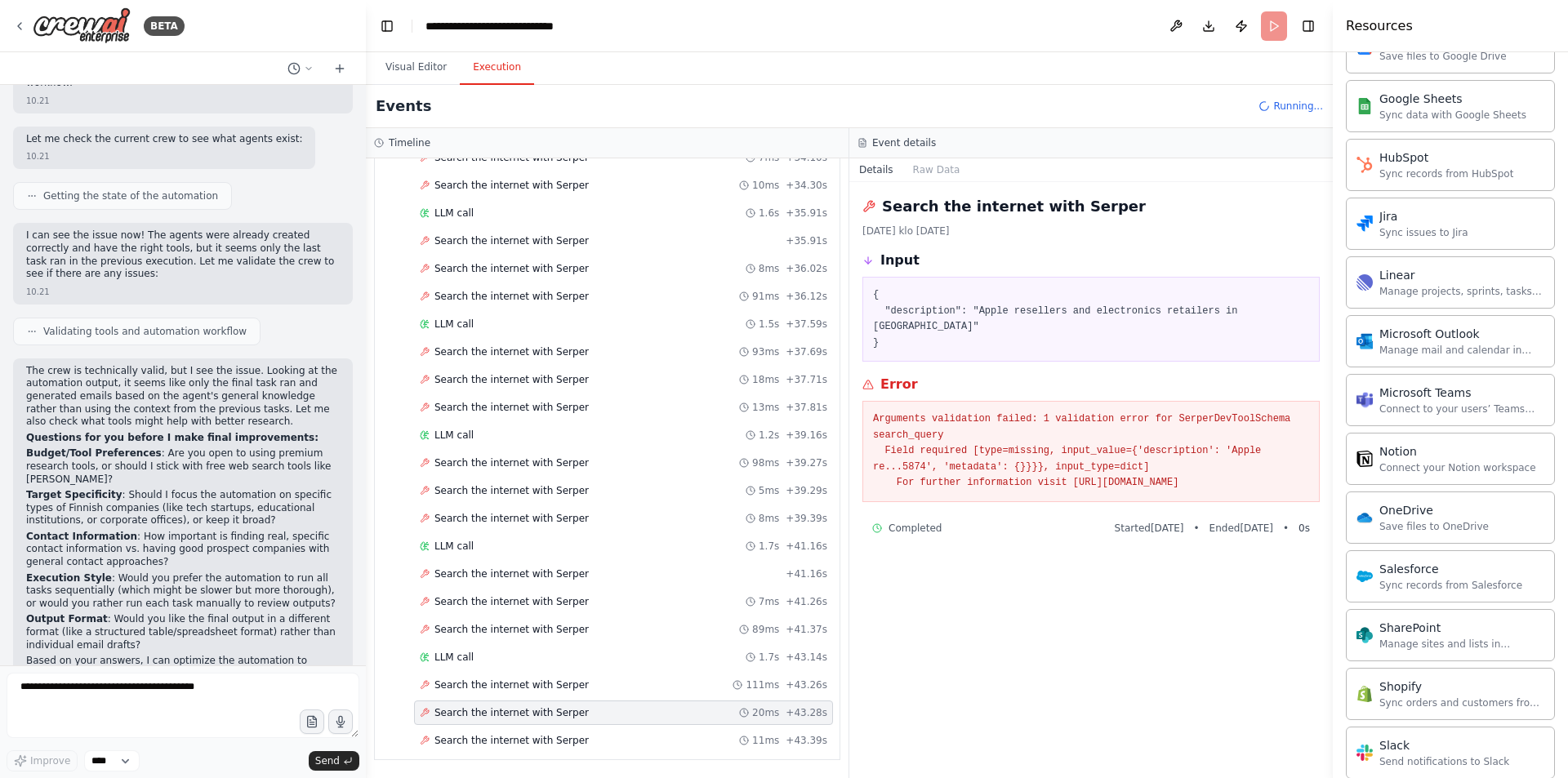
click at [1276, 36] on header "**********" at bounding box center [850, 26] width 967 height 52
click at [405, 62] on button "Visual Editor" at bounding box center [416, 68] width 87 height 34
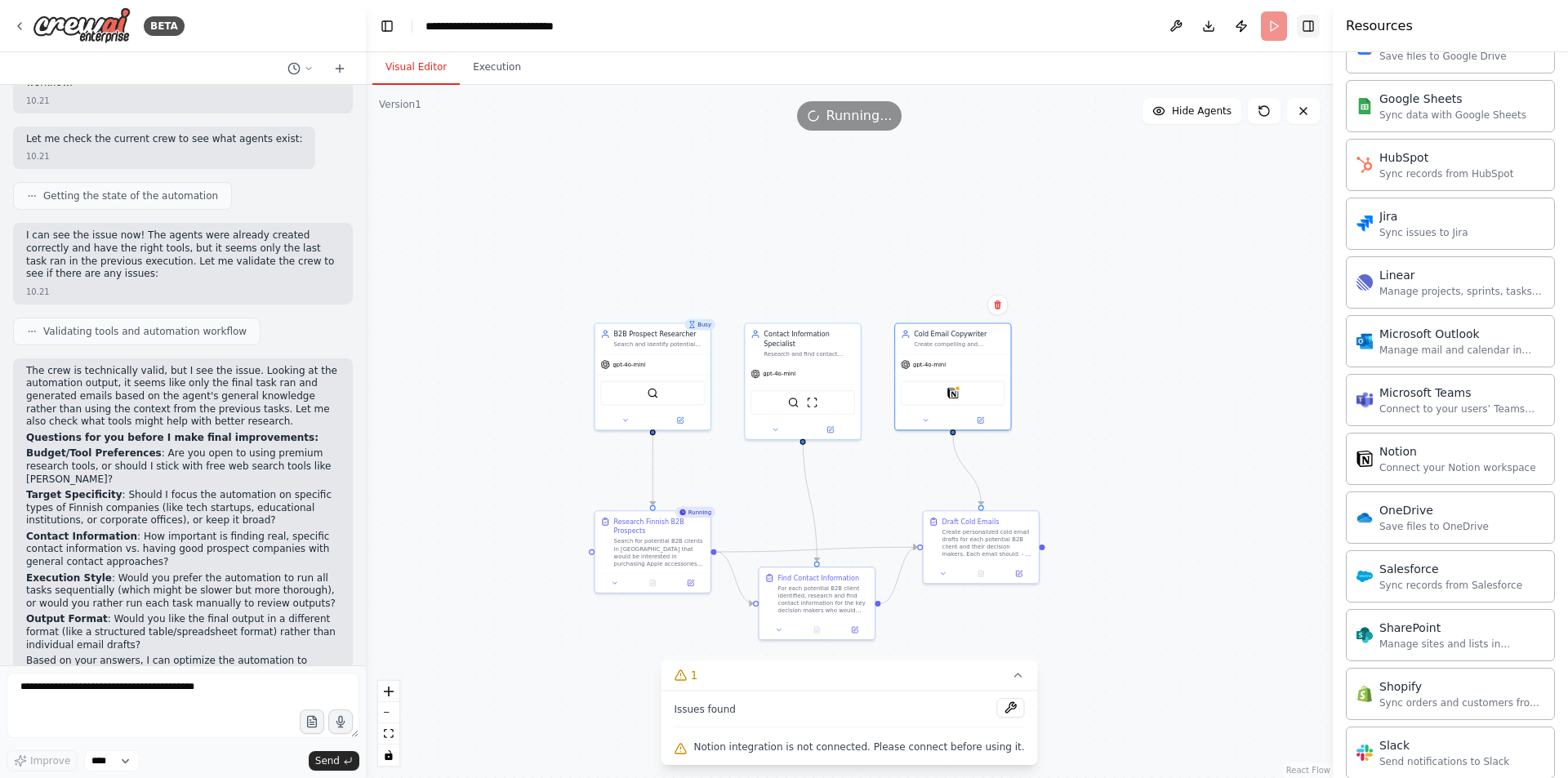
click at [1305, 29] on button "Toggle Right Sidebar" at bounding box center [1308, 26] width 23 height 23
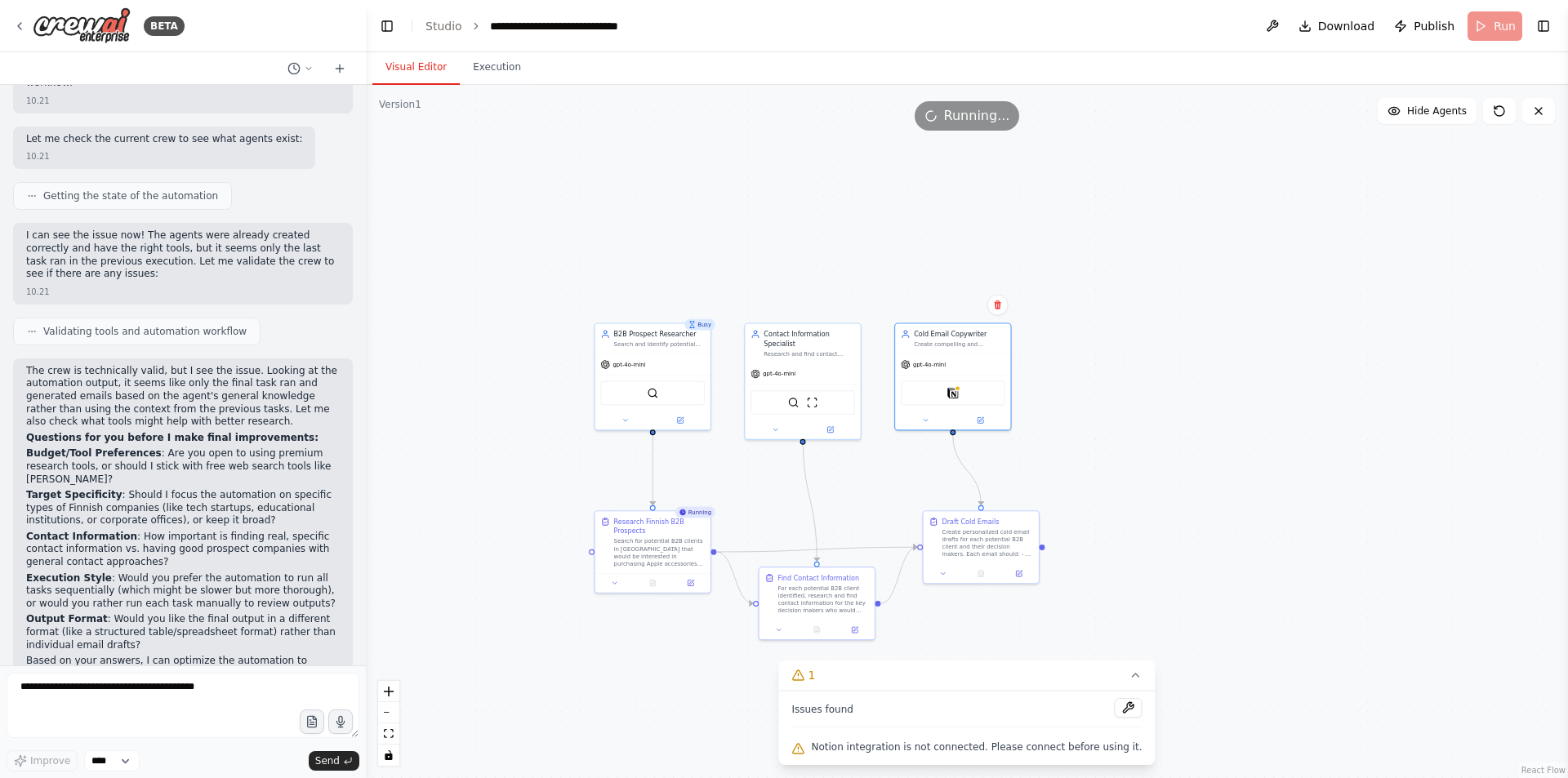
click at [1497, 26] on header "**********" at bounding box center [967, 26] width 1202 height 52
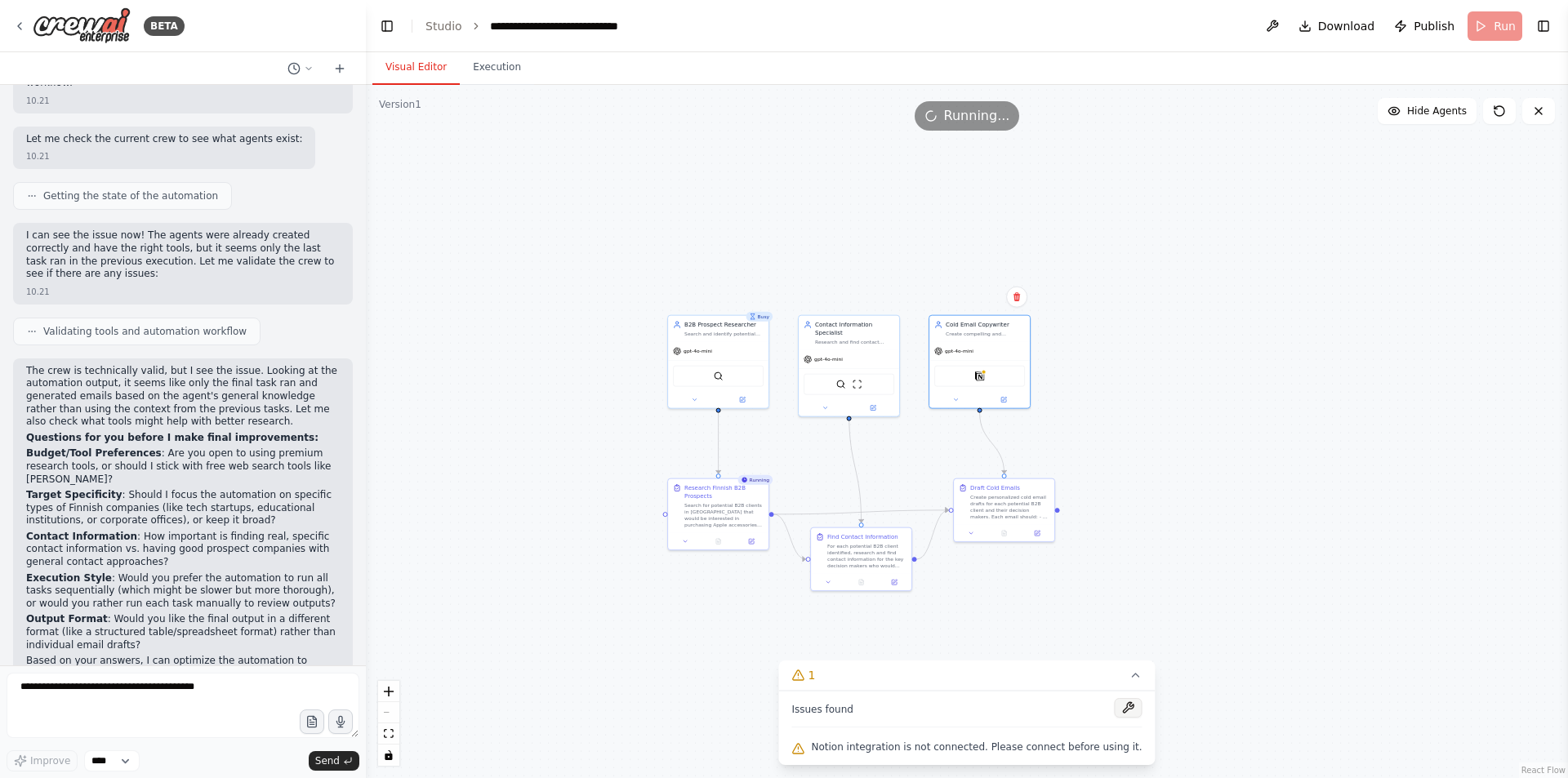
click at [1115, 704] on button at bounding box center [1129, 708] width 28 height 19
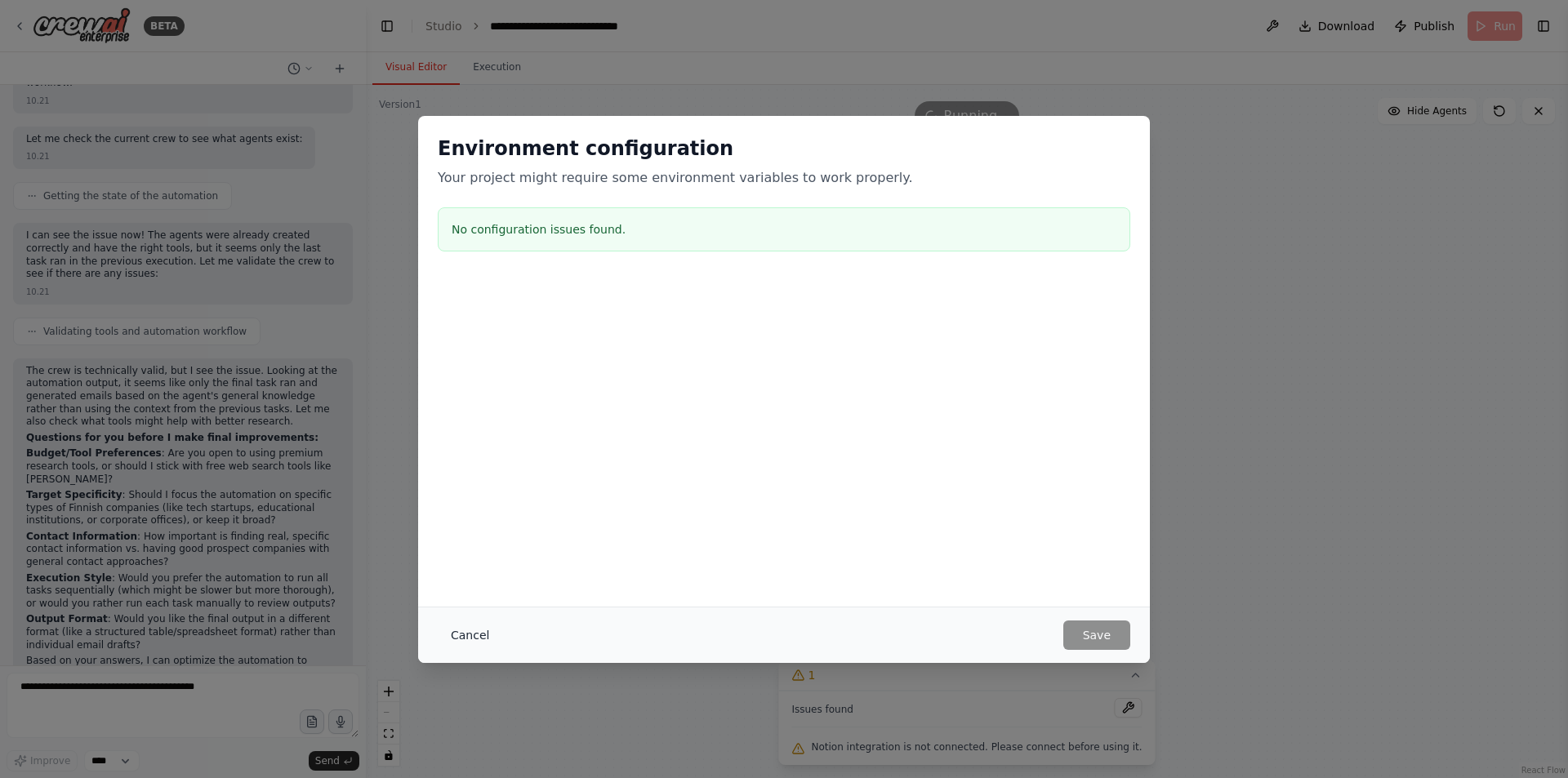
click at [476, 641] on button "Cancel" at bounding box center [469, 635] width 64 height 29
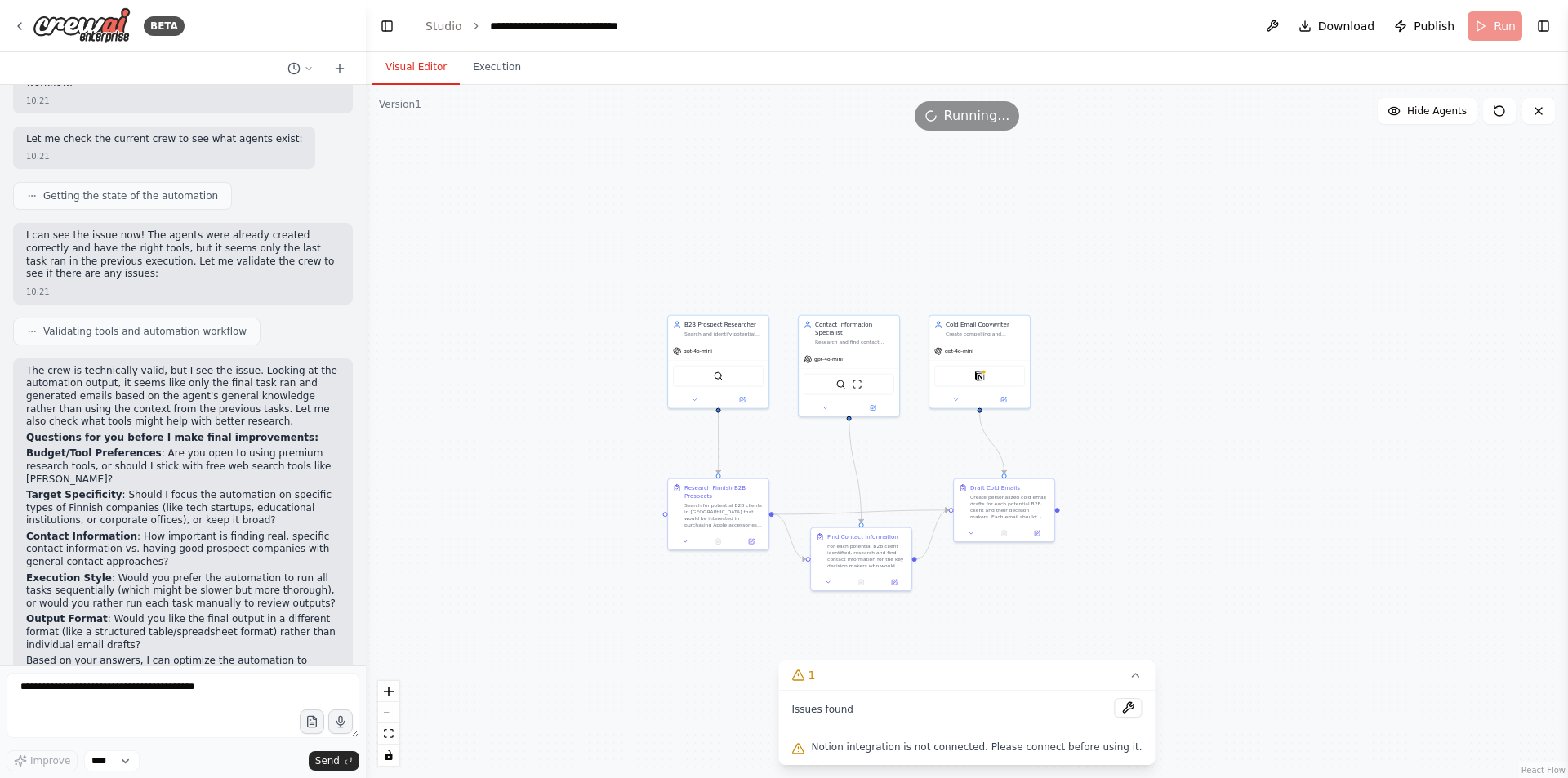
click at [873, 752] on span "Notion integration is not connected. Please connect before using it." at bounding box center [976, 746] width 331 height 13
click at [986, 378] on div "Notion" at bounding box center [979, 375] width 91 height 21
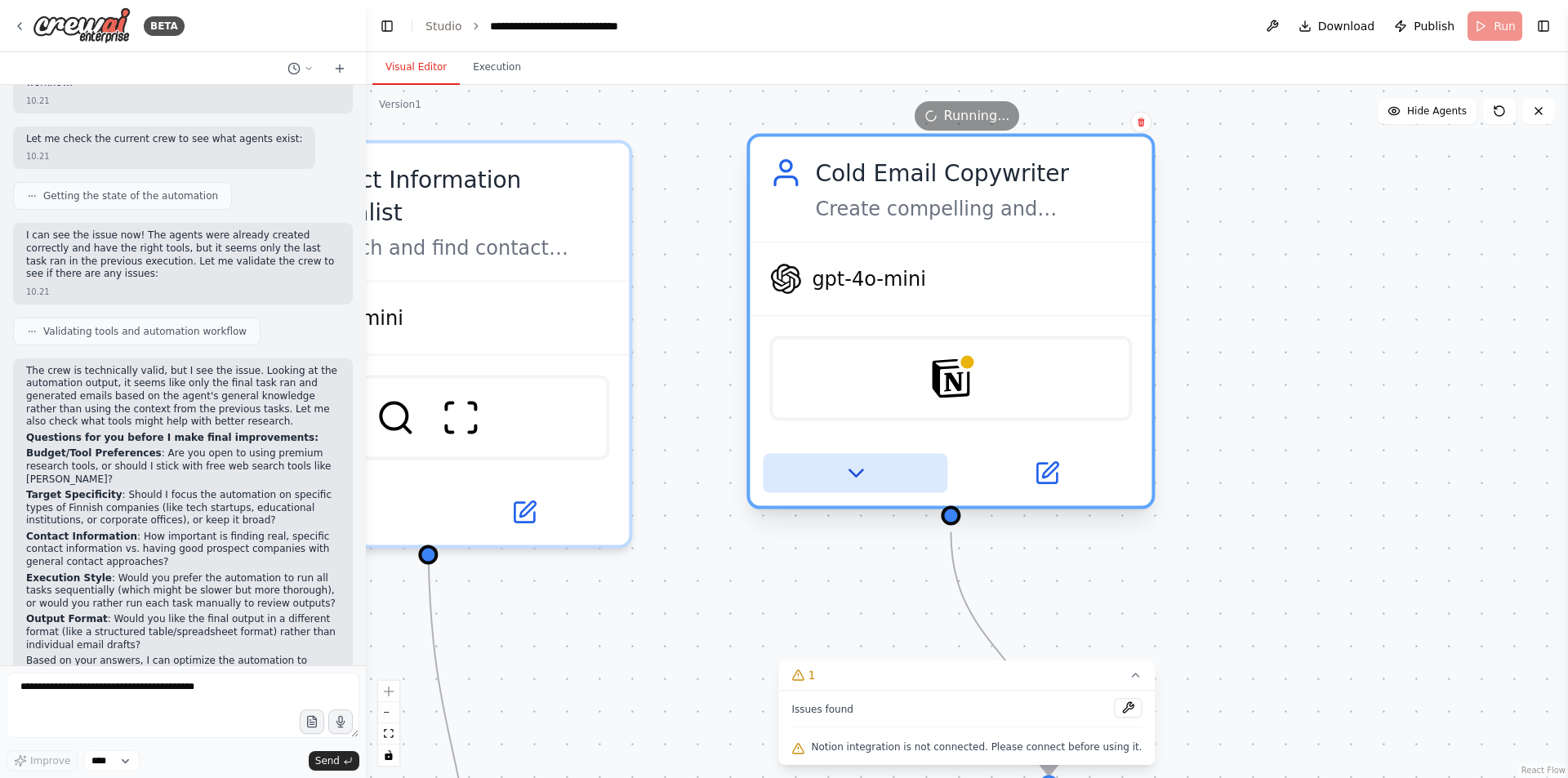
click at [872, 479] on button at bounding box center [855, 473] width 185 height 40
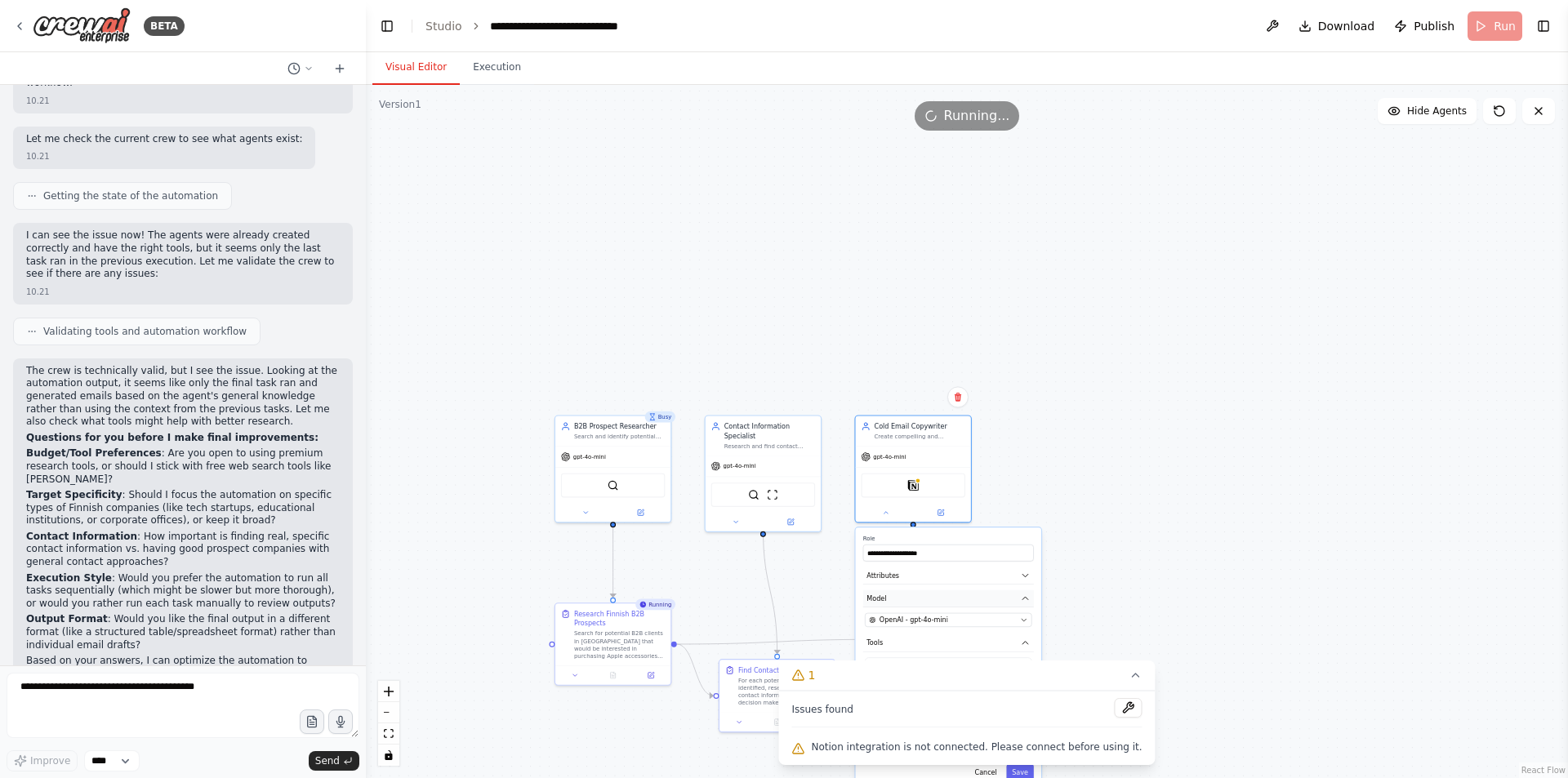
click at [989, 597] on button "Model" at bounding box center [948, 598] width 171 height 17
click at [1025, 613] on button "OpenAI - gpt-4o-mini" at bounding box center [947, 620] width 166 height 14
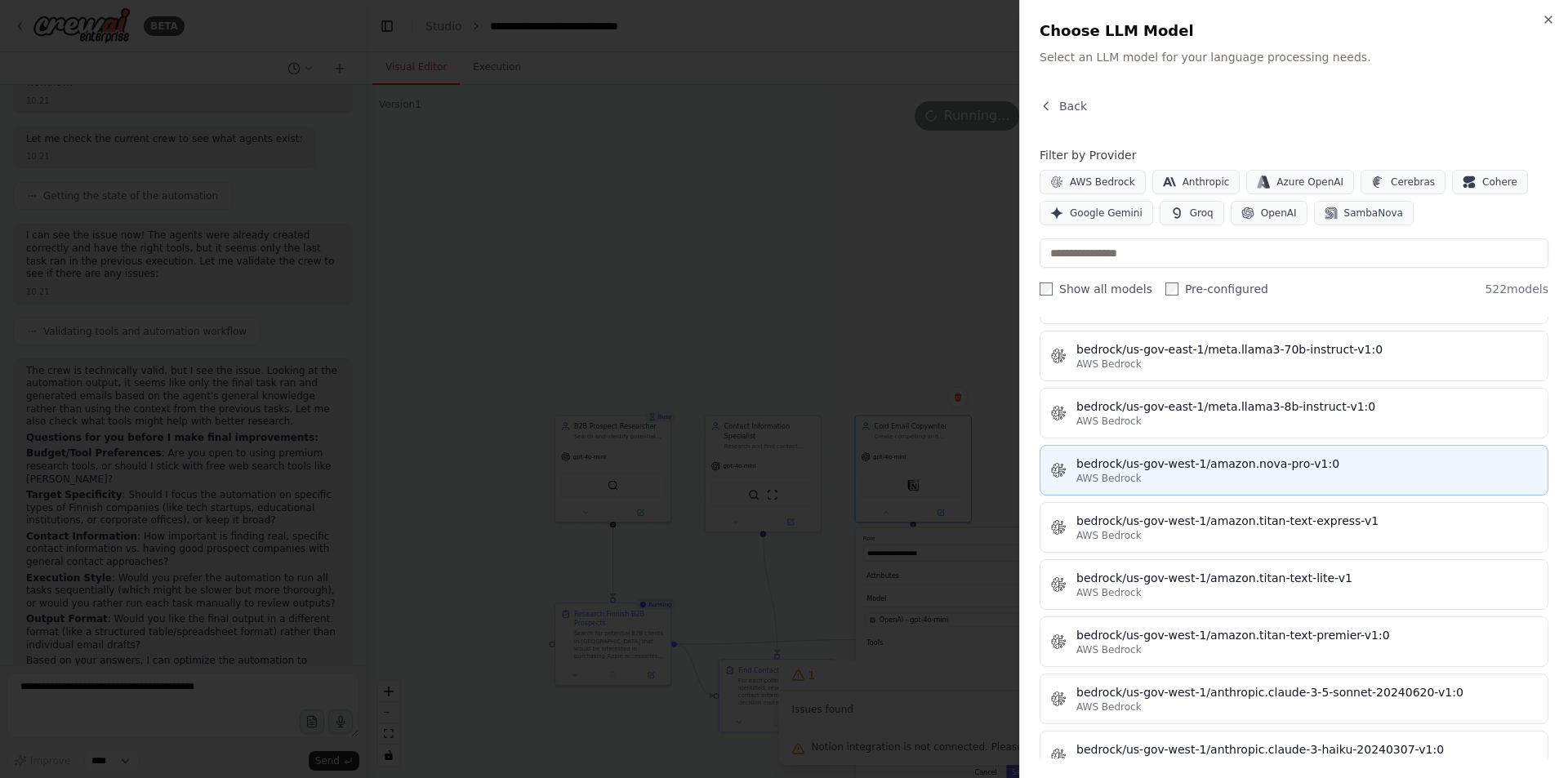
scroll to position [5306, 0]
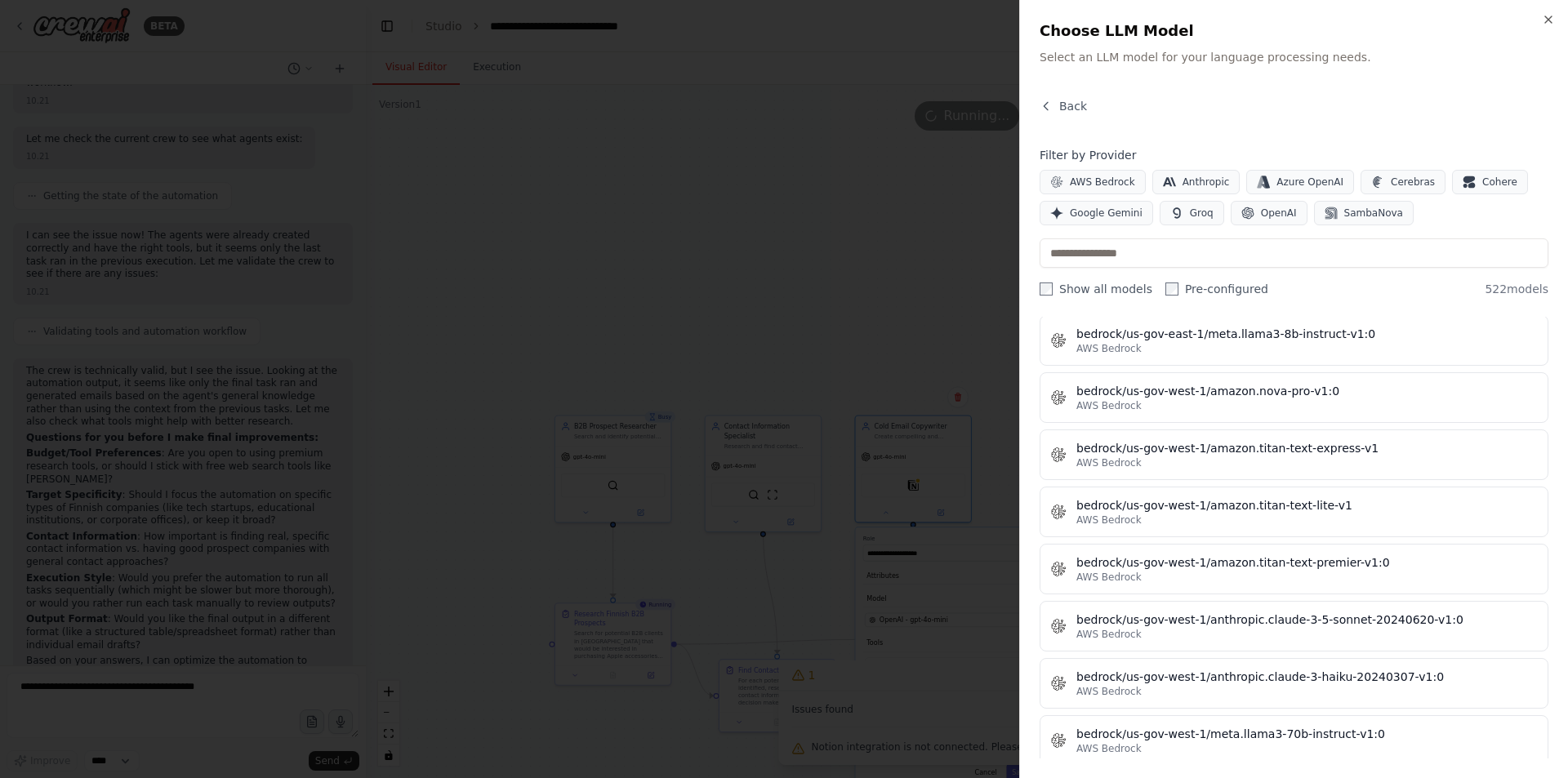
click at [740, 291] on div at bounding box center [784, 389] width 1568 height 778
